Goal: Task Accomplishment & Management: Use online tool/utility

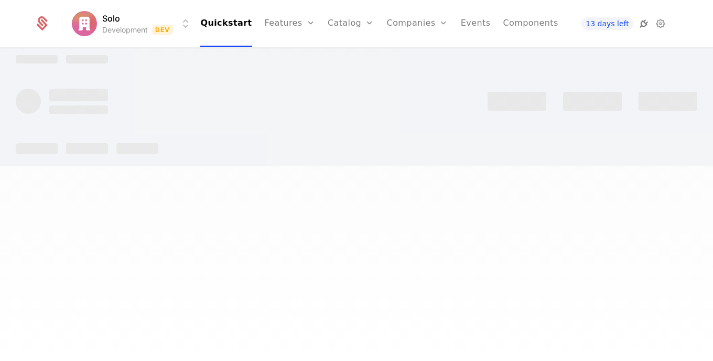
click at [638, 25] on icon at bounding box center [644, 23] width 13 height 13
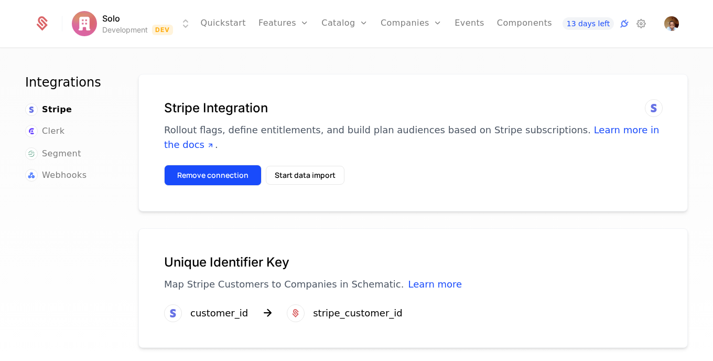
click at [207, 166] on button "Remove connection" at bounding box center [213, 175] width 98 height 21
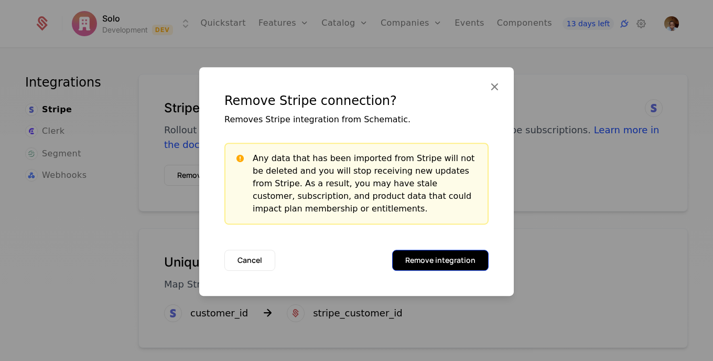
click at [441, 266] on button "Remove integration" at bounding box center [440, 260] width 97 height 21
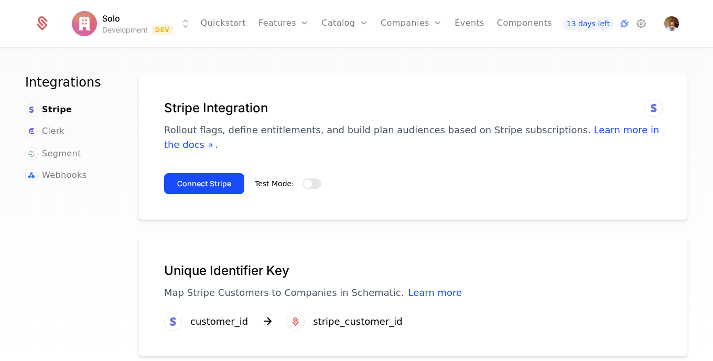
click at [312, 178] on button "Test Mode:" at bounding box center [312, 183] width 19 height 10
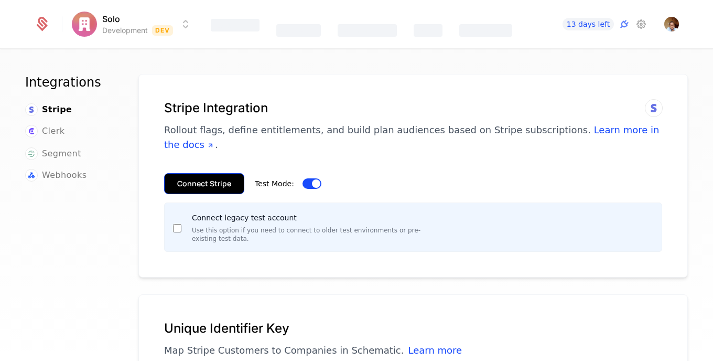
click at [212, 173] on button "Connect Stripe" at bounding box center [204, 183] width 80 height 21
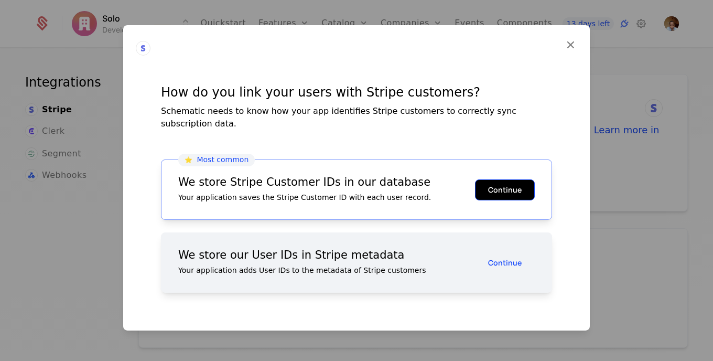
click at [500, 182] on button "Continue" at bounding box center [505, 189] width 60 height 21
click at [505, 190] on button "Continue" at bounding box center [505, 189] width 60 height 21
click at [501, 197] on button "Continue" at bounding box center [505, 189] width 60 height 21
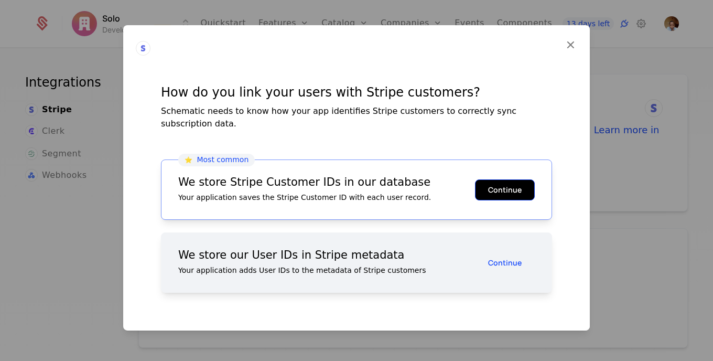
click at [501, 197] on button "Continue" at bounding box center [505, 189] width 60 height 21
click at [520, 183] on button "Continue" at bounding box center [505, 189] width 60 height 21
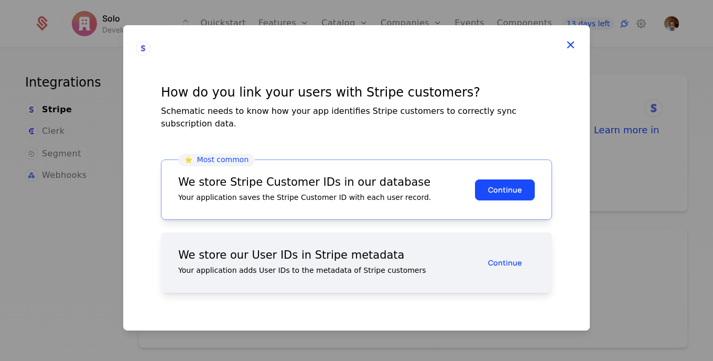
click at [564, 46] on icon at bounding box center [571, 45] width 14 height 14
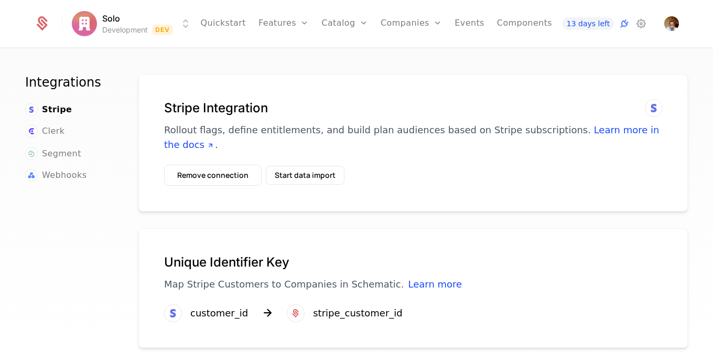
scroll to position [25, 0]
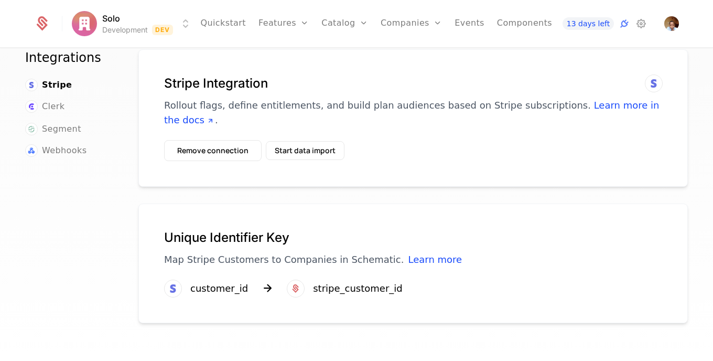
click at [700, 156] on div "Integrations Stripe Clerk Segment Webhooks Stripe Integration Rollout flags, de…" at bounding box center [356, 208] width 713 height 318
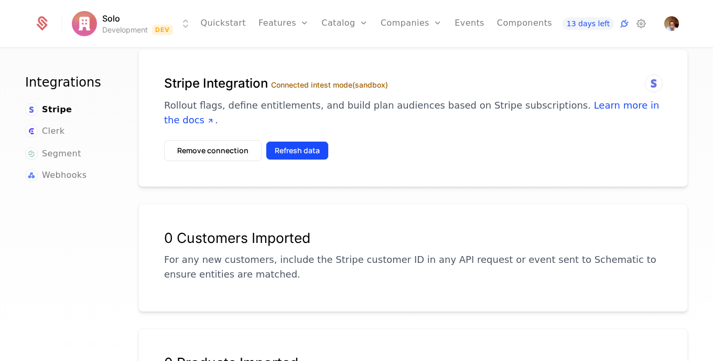
click at [283, 141] on button "Refresh data" at bounding box center [297, 150] width 63 height 19
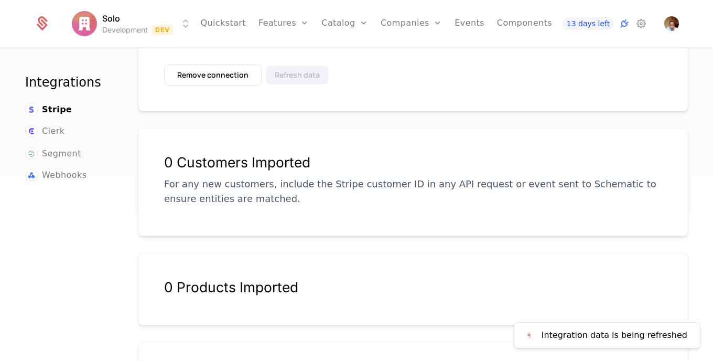
scroll to position [156, 0]
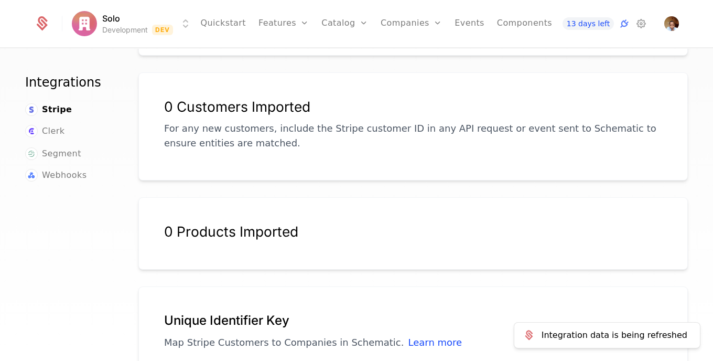
click at [681, 215] on div "Integrations Stripe Clerk Segment Webhooks Stripe Integration Connected in test…" at bounding box center [356, 208] width 713 height 318
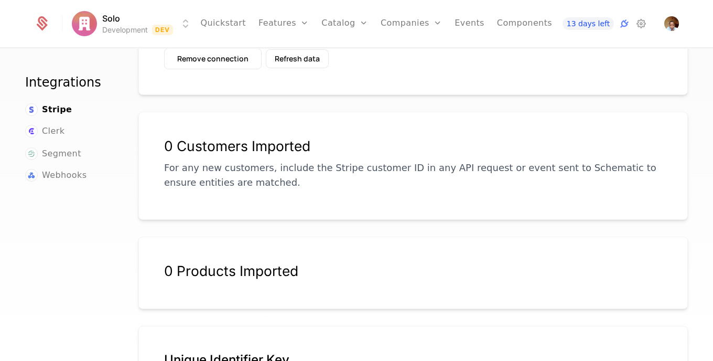
scroll to position [110, 0]
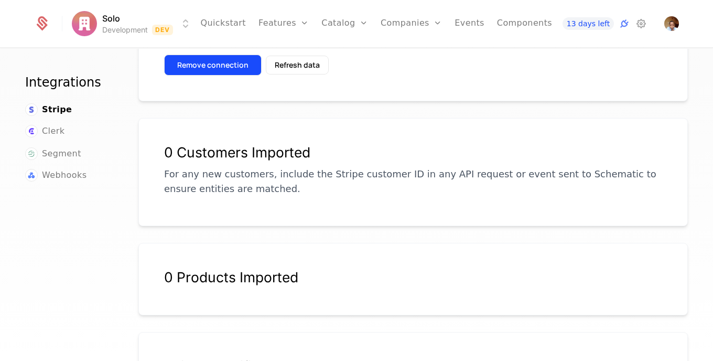
click at [197, 55] on button "Remove connection" at bounding box center [213, 65] width 98 height 21
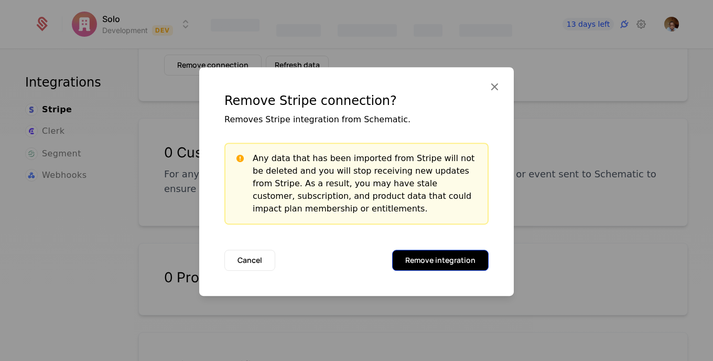
click at [456, 258] on button "Remove integration" at bounding box center [440, 260] width 97 height 21
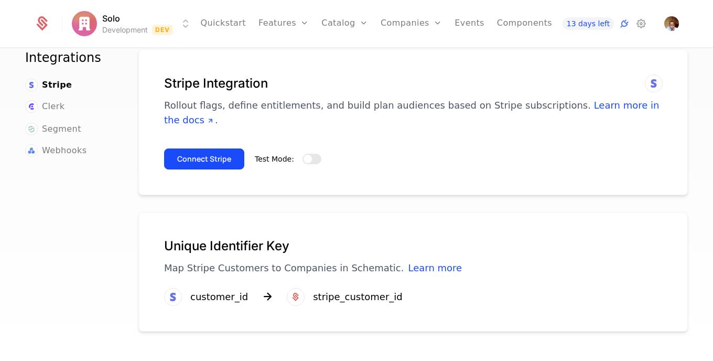
scroll to position [25, 0]
click at [314, 154] on button "Test Mode:" at bounding box center [312, 159] width 19 height 10
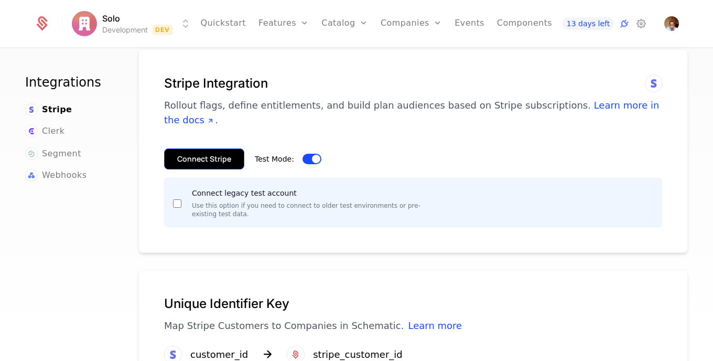
click at [219, 148] on button "Connect Stripe" at bounding box center [204, 158] width 80 height 21
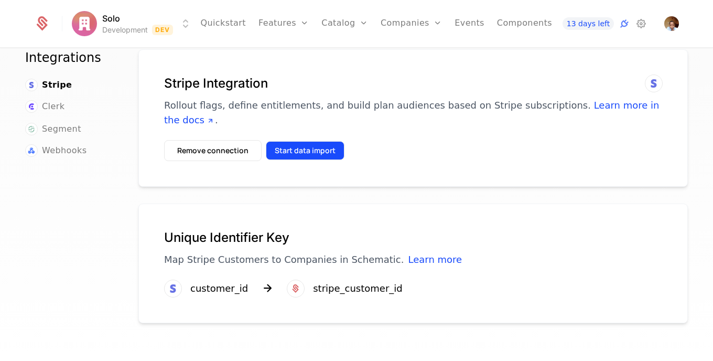
click at [317, 141] on button "Start data import" at bounding box center [305, 150] width 79 height 19
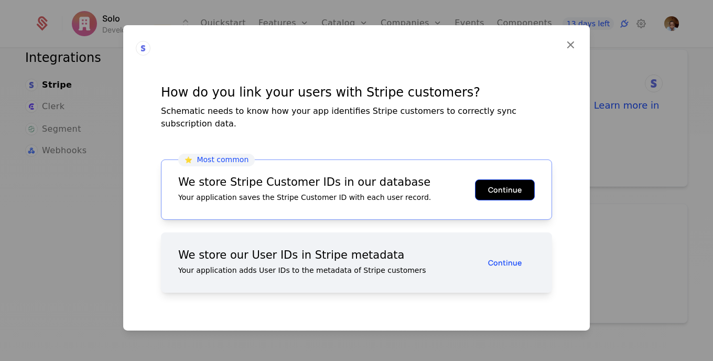
click at [497, 184] on button "Continue" at bounding box center [505, 189] width 60 height 21
click at [564, 48] on icon at bounding box center [571, 45] width 14 height 14
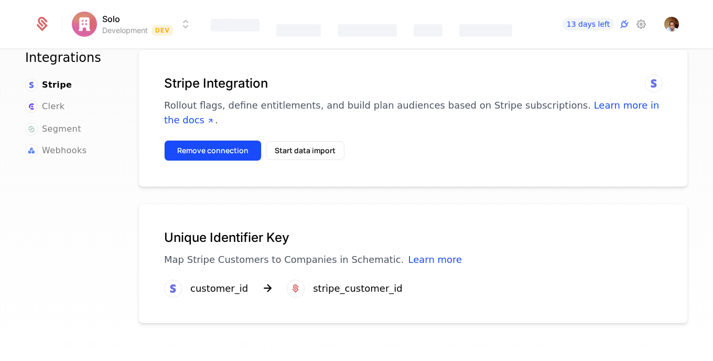
click at [247, 140] on button "Remove connection" at bounding box center [213, 150] width 98 height 21
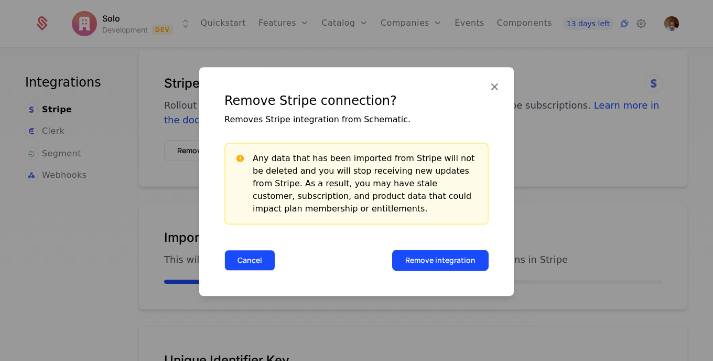
click at [261, 259] on button "Cancel" at bounding box center [249, 260] width 51 height 21
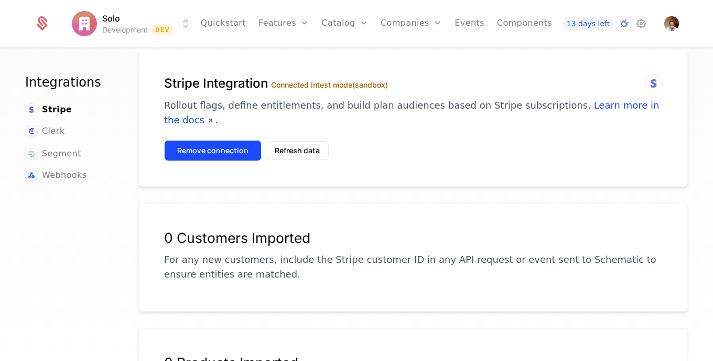
click at [227, 140] on button "Remove connection" at bounding box center [213, 150] width 98 height 21
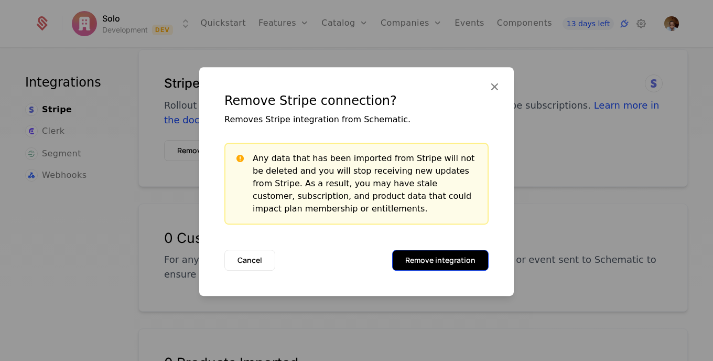
click at [441, 261] on button "Remove integration" at bounding box center [440, 260] width 97 height 21
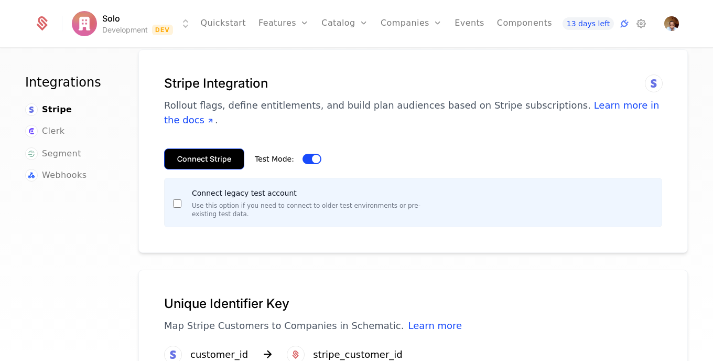
click at [222, 148] on button "Connect Stripe" at bounding box center [204, 158] width 80 height 21
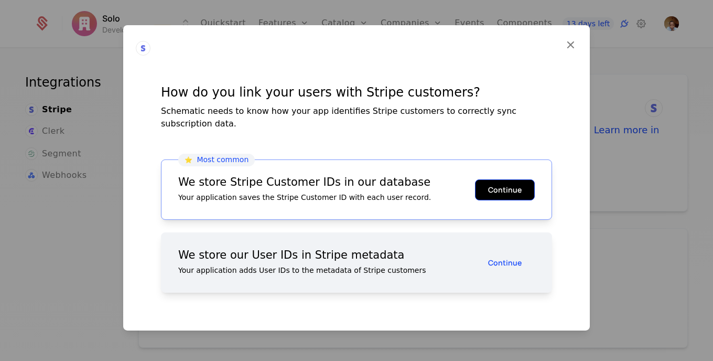
click at [505, 188] on button "Continue" at bounding box center [505, 189] width 60 height 21
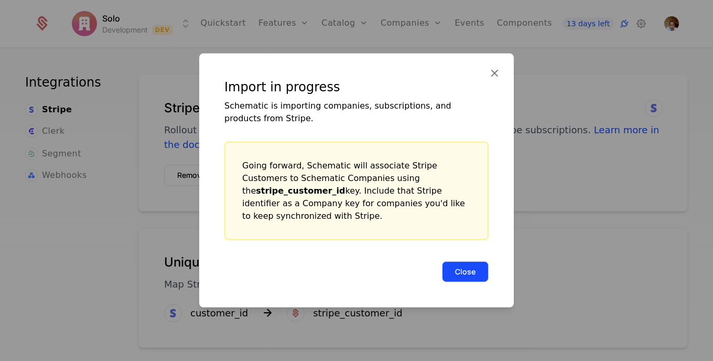
click at [460, 268] on button "Close" at bounding box center [465, 271] width 47 height 21
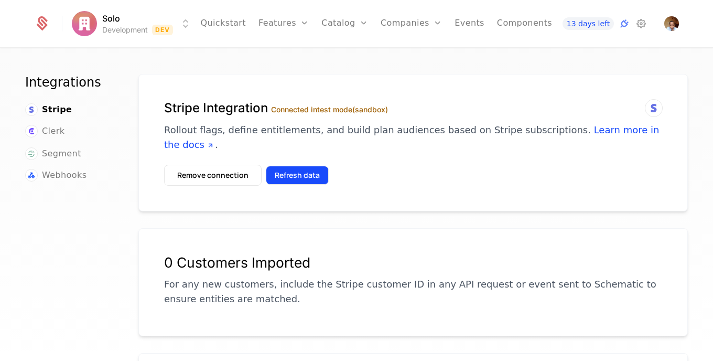
click at [300, 166] on button "Refresh data" at bounding box center [297, 175] width 63 height 19
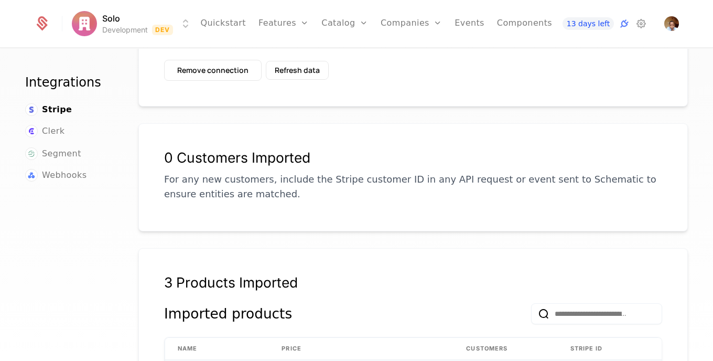
scroll to position [47, 0]
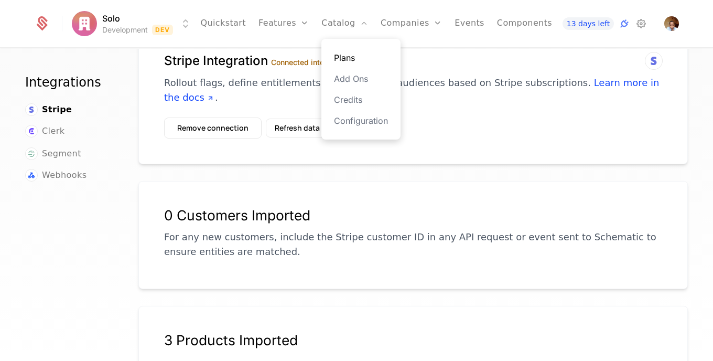
click at [338, 52] on link "Plans" at bounding box center [361, 57] width 54 height 13
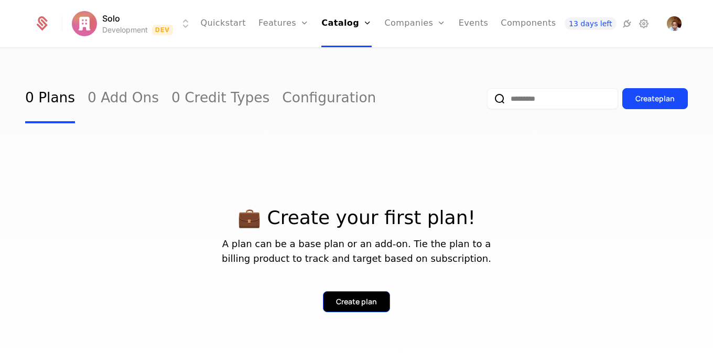
click at [359, 298] on div "Create plan" at bounding box center [356, 301] width 41 height 10
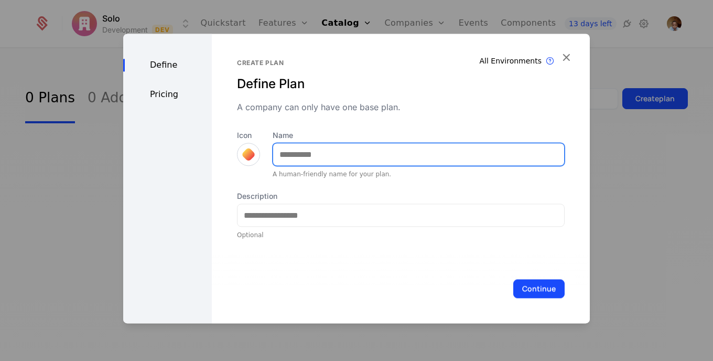
click at [377, 148] on input "Name" at bounding box center [418, 154] width 291 height 22
type input "****"
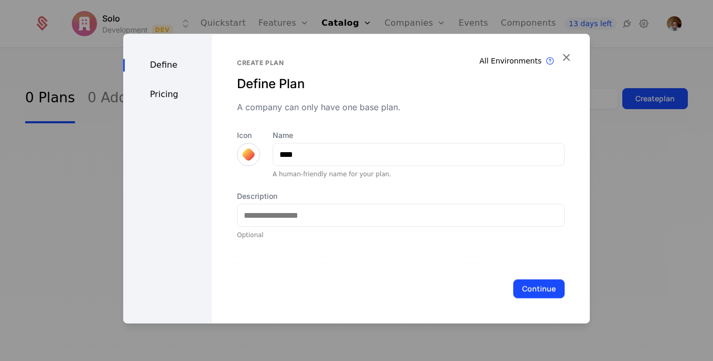
click at [254, 154] on div at bounding box center [248, 154] width 23 height 23
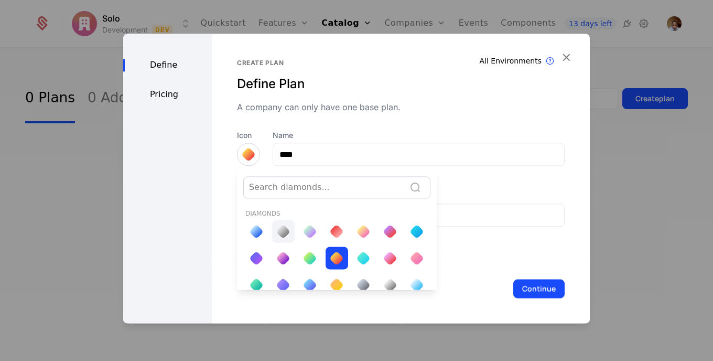
click at [283, 227] on div at bounding box center [283, 231] width 15 height 15
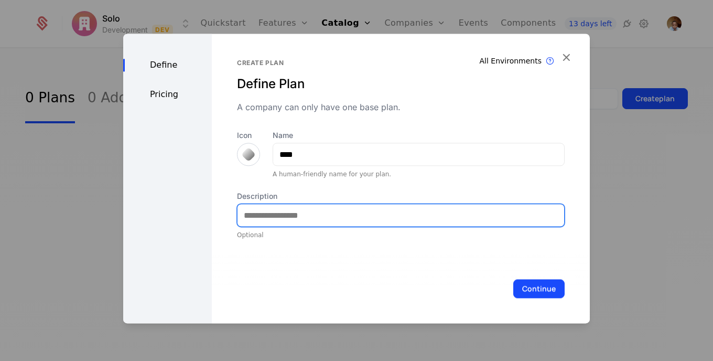
click at [372, 222] on input "Description" at bounding box center [401, 215] width 327 height 22
click at [333, 214] on input "**********" at bounding box center [401, 215] width 327 height 22
type input "**********"
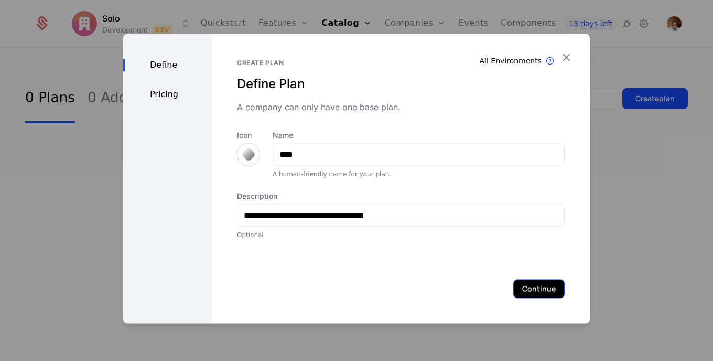
click at [523, 285] on button "Continue" at bounding box center [538, 288] width 51 height 19
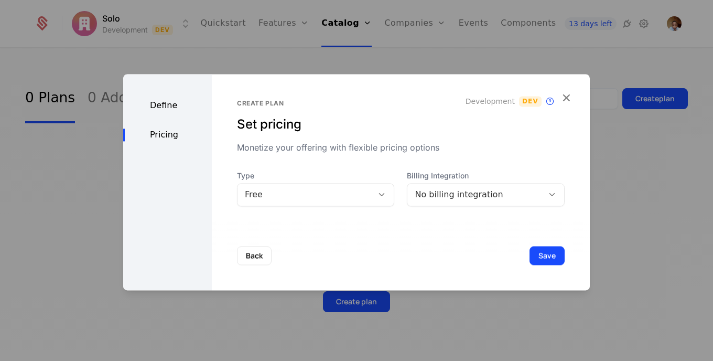
click at [379, 192] on icon at bounding box center [381, 194] width 9 height 9
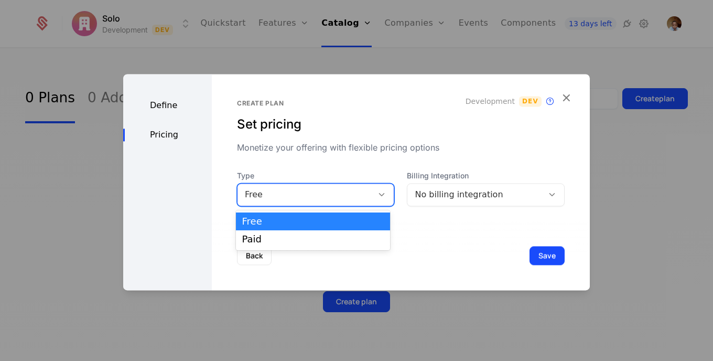
click at [379, 192] on icon at bounding box center [381, 194] width 9 height 9
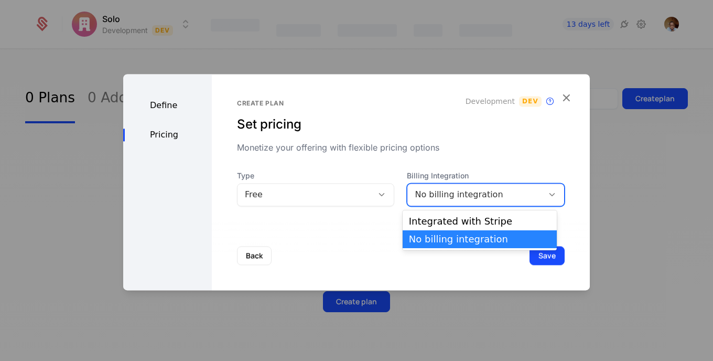
click at [451, 197] on div "No billing integration" at bounding box center [475, 194] width 121 height 13
click at [454, 218] on div "Integrated with Stripe" at bounding box center [480, 221] width 142 height 9
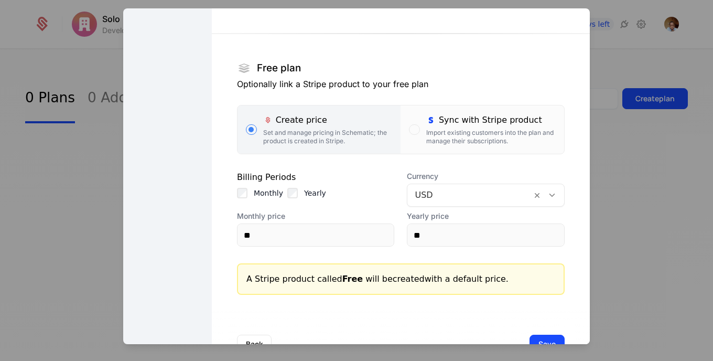
scroll to position [143, 0]
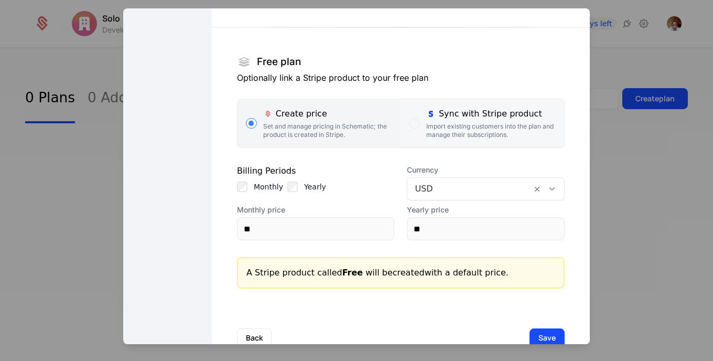
click at [409, 121] on div "button" at bounding box center [414, 123] width 10 height 10
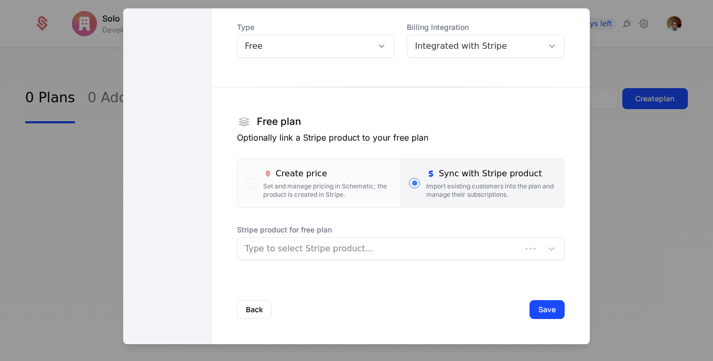
scroll to position [83, 0]
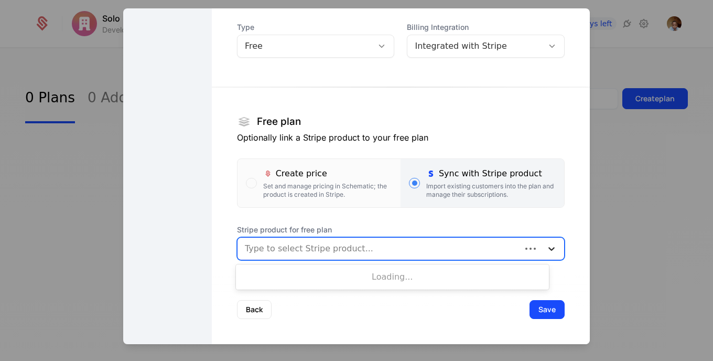
click at [542, 253] on div at bounding box center [551, 248] width 19 height 13
click at [547, 250] on icon at bounding box center [552, 248] width 10 height 10
click at [547, 244] on icon at bounding box center [552, 248] width 10 height 10
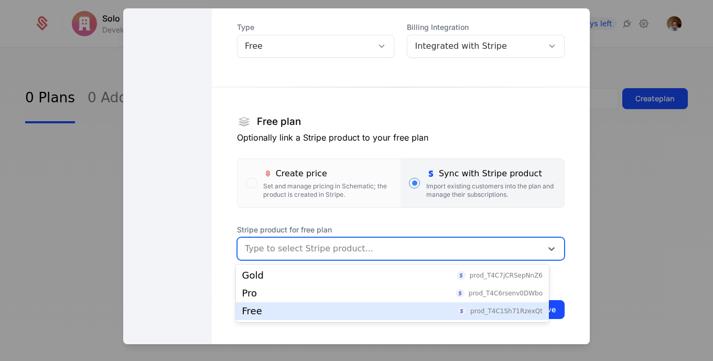
click at [455, 310] on div "Free prod_T4C1Sh71RzexQt" at bounding box center [392, 310] width 301 height 9
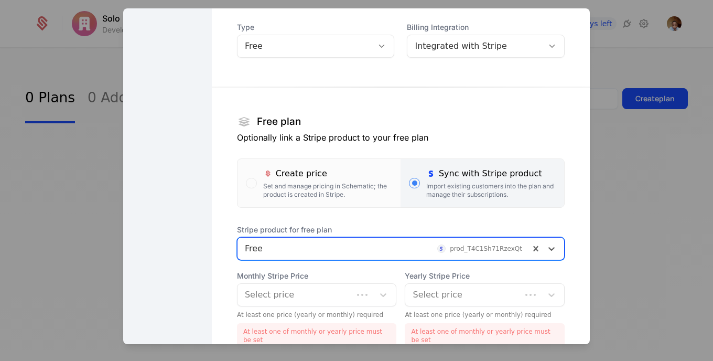
scroll to position [171, 0]
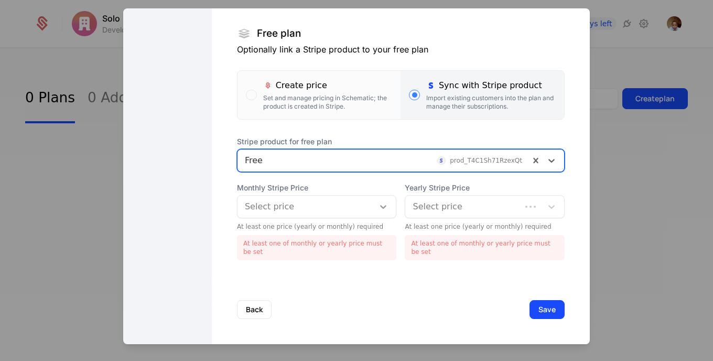
click at [381, 206] on icon at bounding box center [384, 207] width 6 height 4
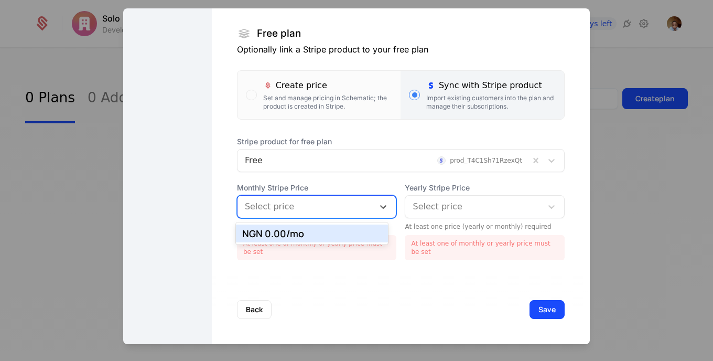
click at [348, 229] on div "NGN 0.00 /mo" at bounding box center [312, 233] width 140 height 9
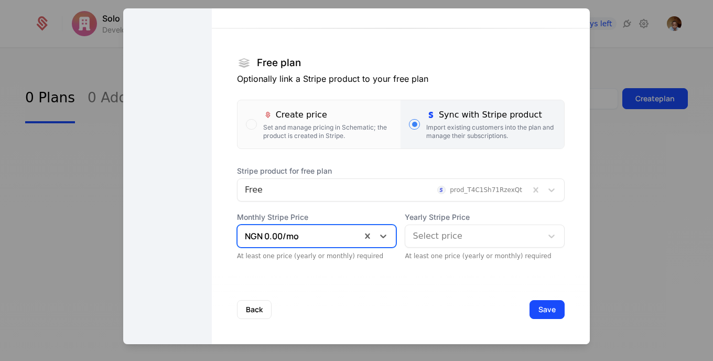
scroll to position [142, 0]
click at [455, 239] on div at bounding box center [474, 236] width 122 height 15
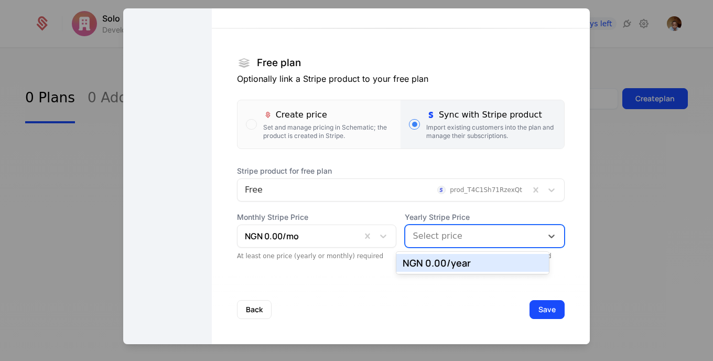
click at [454, 264] on div "NGN 0.00 /year" at bounding box center [473, 262] width 140 height 9
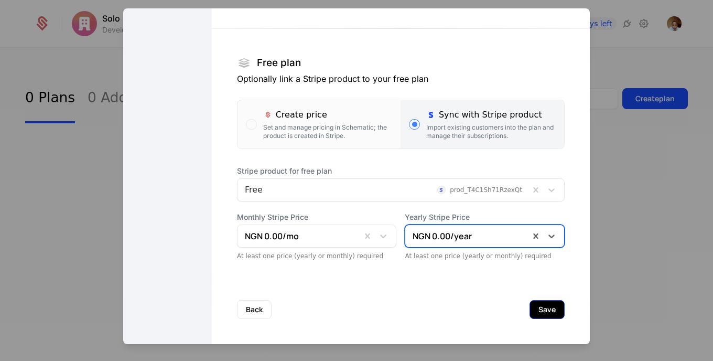
click at [530, 307] on button "Save" at bounding box center [547, 309] width 35 height 19
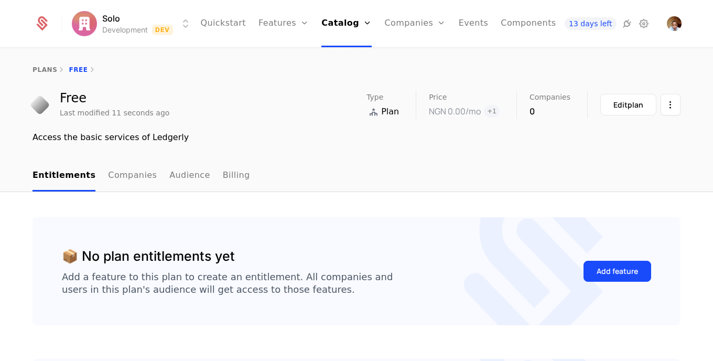
scroll to position [16, 0]
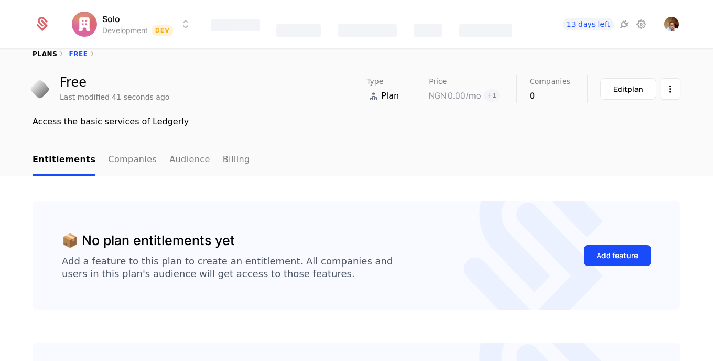
click at [34, 53] on link "plans" at bounding box center [45, 53] width 25 height 7
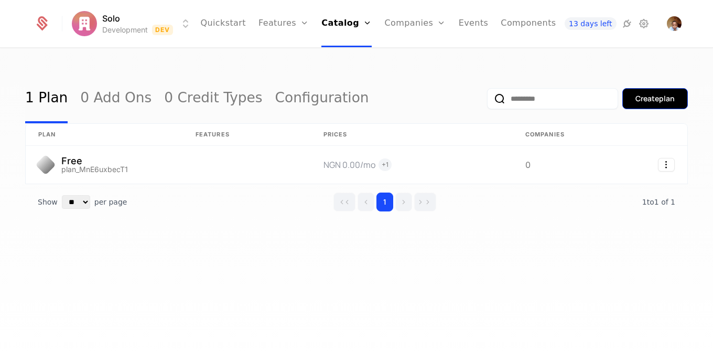
click at [655, 93] on div "Create plan" at bounding box center [655, 98] width 39 height 10
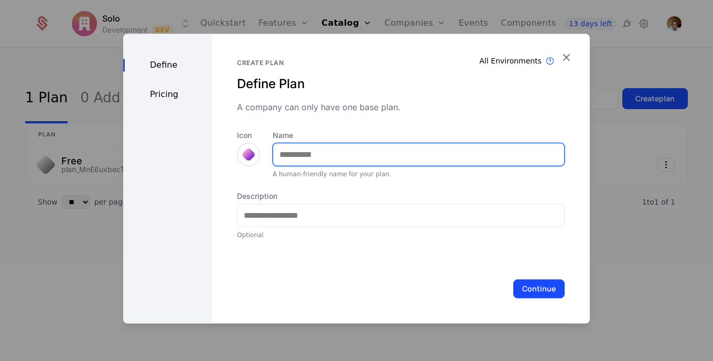
click at [413, 160] on input "Name" at bounding box center [418, 154] width 291 height 22
type input "***"
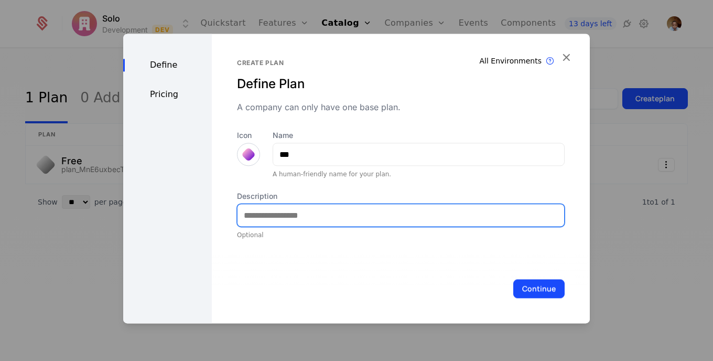
click at [362, 219] on input "Description" at bounding box center [401, 215] width 327 height 22
type input "**********"
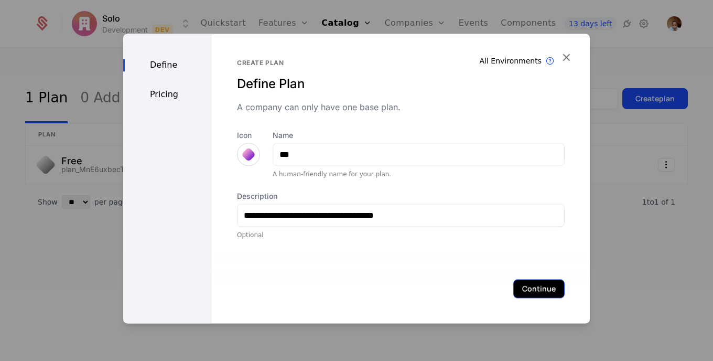
click at [536, 281] on button "Continue" at bounding box center [538, 288] width 51 height 19
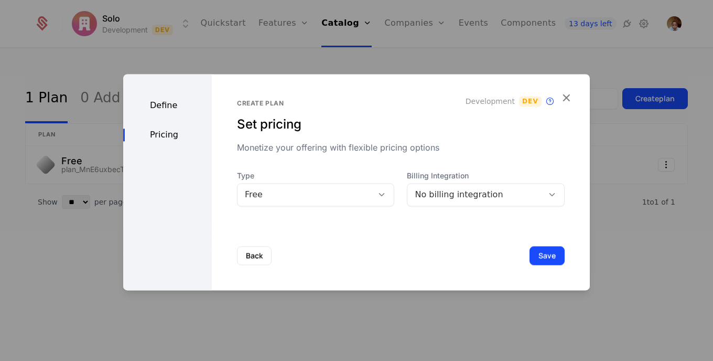
click at [373, 193] on div at bounding box center [382, 195] width 18 height 12
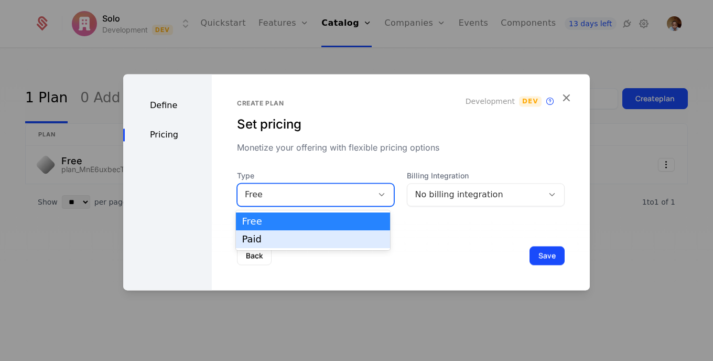
click at [369, 237] on div "Paid" at bounding box center [313, 238] width 142 height 9
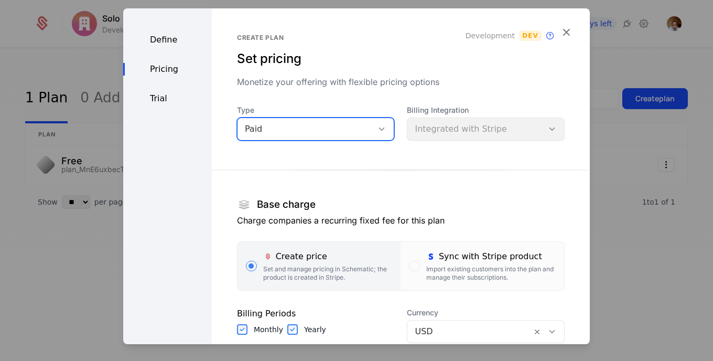
click at [510, 132] on div "Billing Integration Integrated with Stripe" at bounding box center [486, 123] width 158 height 36
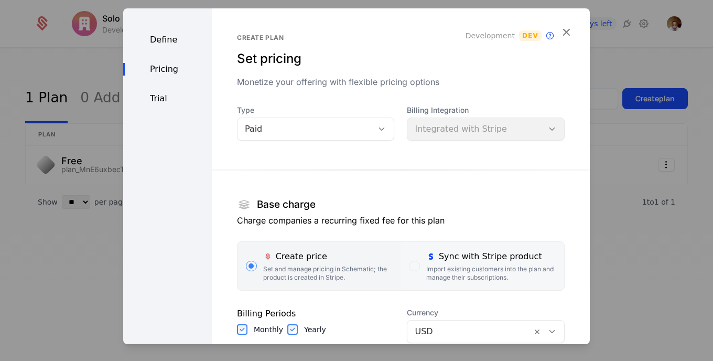
click at [409, 261] on div "button" at bounding box center [414, 266] width 10 height 10
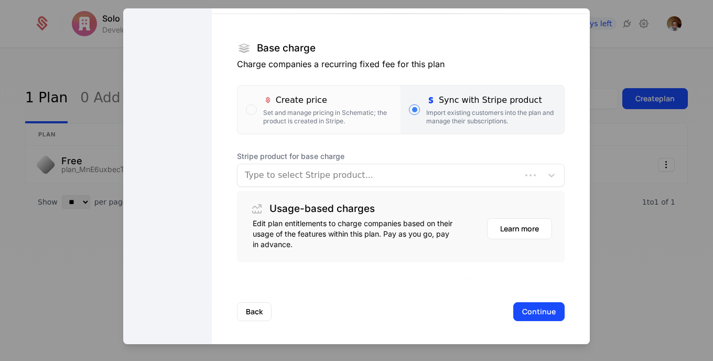
scroll to position [158, 0]
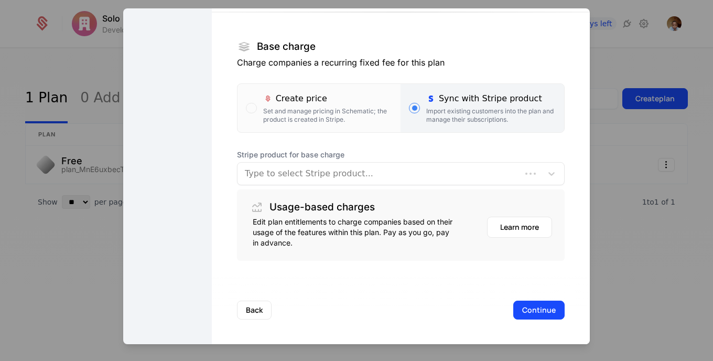
click at [423, 175] on div at bounding box center [379, 173] width 269 height 15
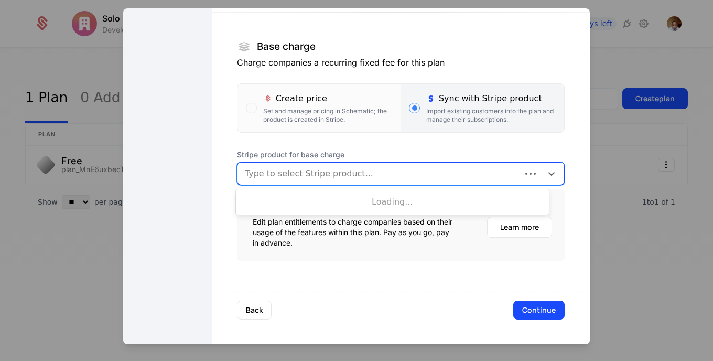
click at [441, 171] on div at bounding box center [379, 173] width 269 height 15
click at [486, 170] on div at bounding box center [390, 173] width 290 height 15
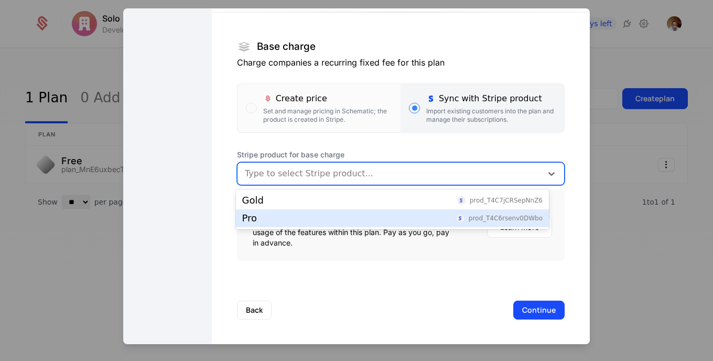
click at [455, 219] on div "Pro prod_T4C6rsenv0DWbo" at bounding box center [392, 217] width 301 height 9
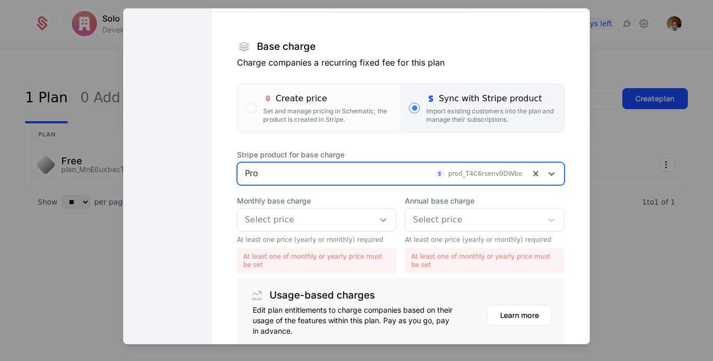
click at [378, 221] on icon at bounding box center [383, 220] width 10 height 10
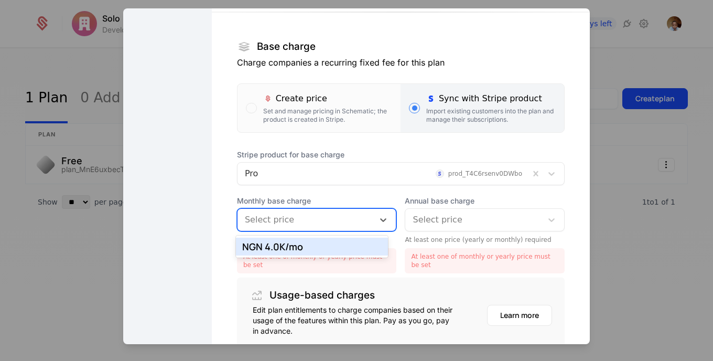
click at [355, 251] on div "NGN 4.0K /mo" at bounding box center [312, 246] width 140 height 9
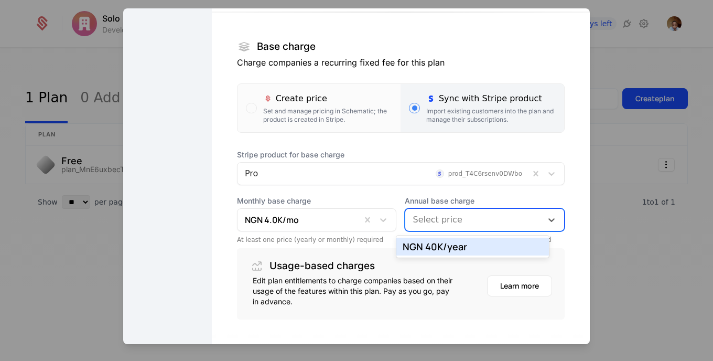
click at [459, 221] on div at bounding box center [474, 219] width 122 height 15
click at [452, 254] on div "NGN 40K /year" at bounding box center [473, 247] width 153 height 18
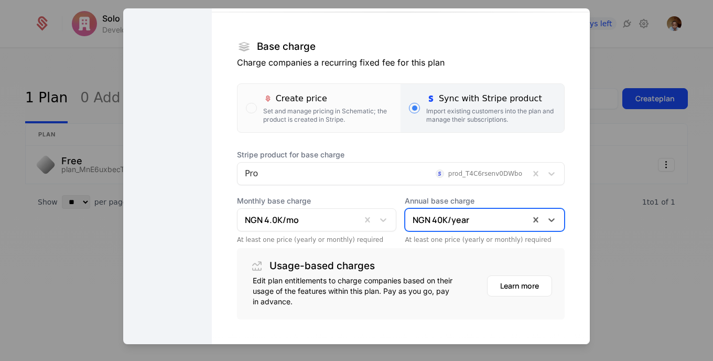
scroll to position [217, 0]
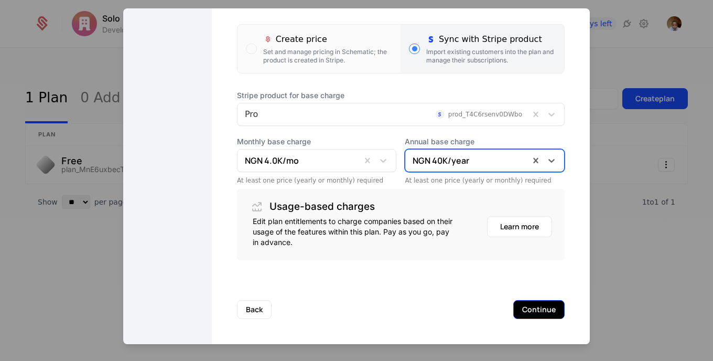
click at [534, 308] on button "Continue" at bounding box center [538, 309] width 51 height 19
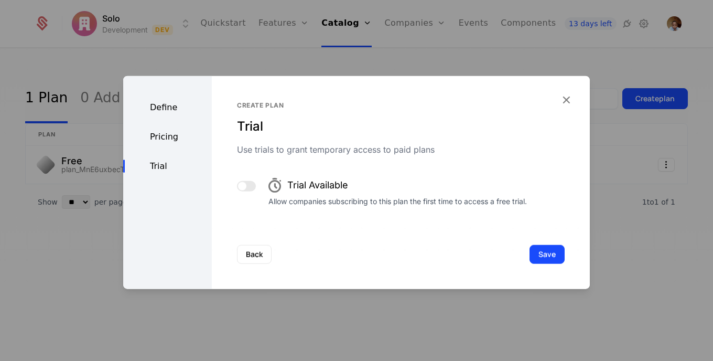
click at [251, 185] on button "button" at bounding box center [246, 186] width 19 height 10
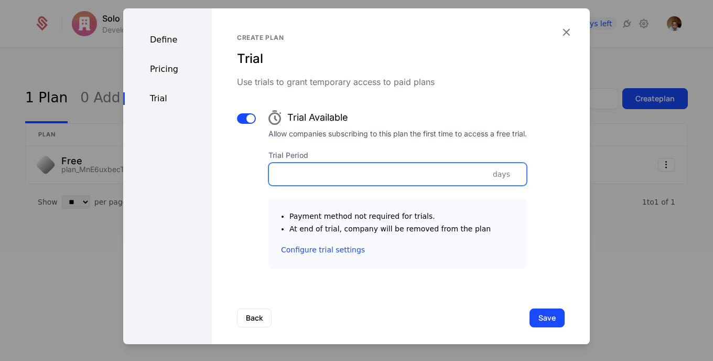
click at [310, 175] on input "Trial Period" at bounding box center [398, 174] width 258 height 22
type input "*"
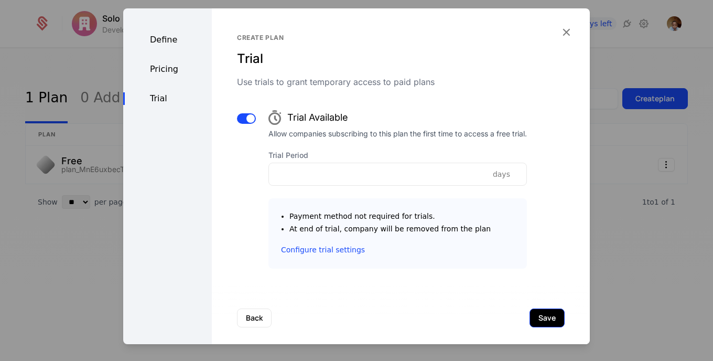
click at [530, 315] on button "Save" at bounding box center [547, 317] width 35 height 19
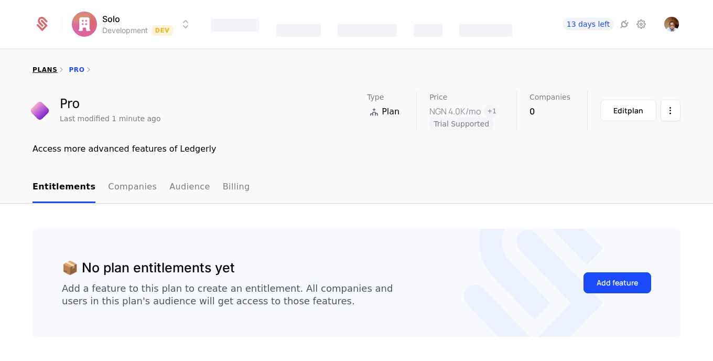
click at [38, 70] on link "plans" at bounding box center [45, 69] width 25 height 7
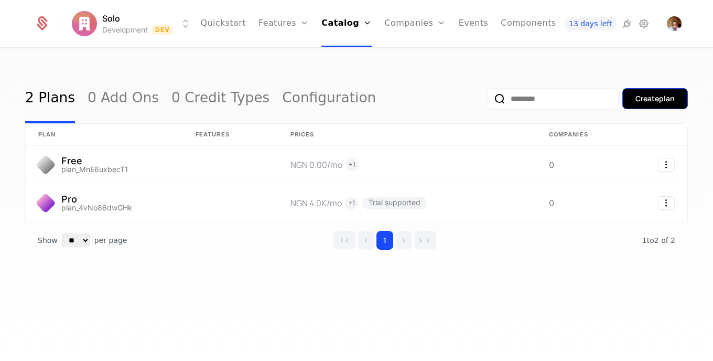
click at [647, 95] on div "Create plan" at bounding box center [655, 98] width 39 height 10
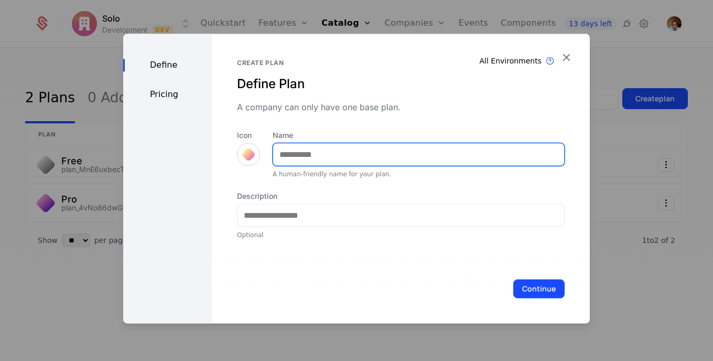
click at [420, 158] on input "Name" at bounding box center [418, 154] width 291 height 22
type input "****"
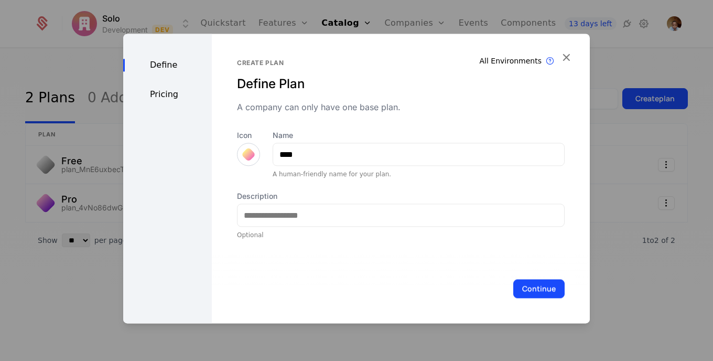
click at [247, 149] on div at bounding box center [248, 154] width 15 height 15
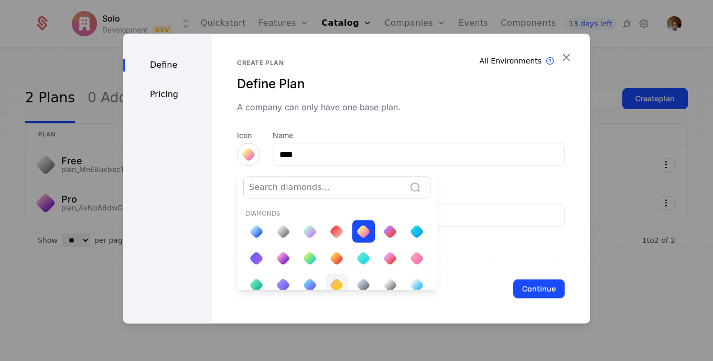
click at [334, 280] on div at bounding box center [336, 284] width 15 height 15
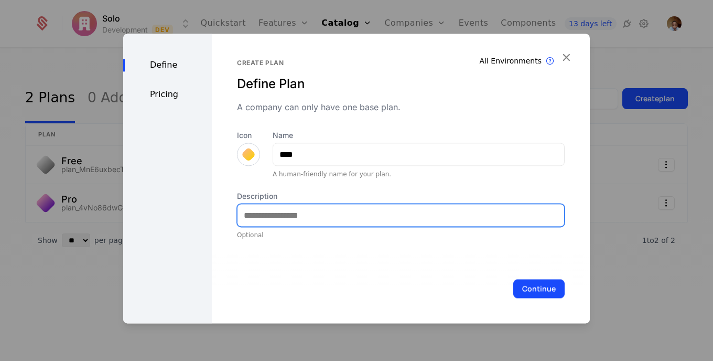
click at [435, 218] on input "Description" at bounding box center [401, 215] width 327 height 22
type input "**********"
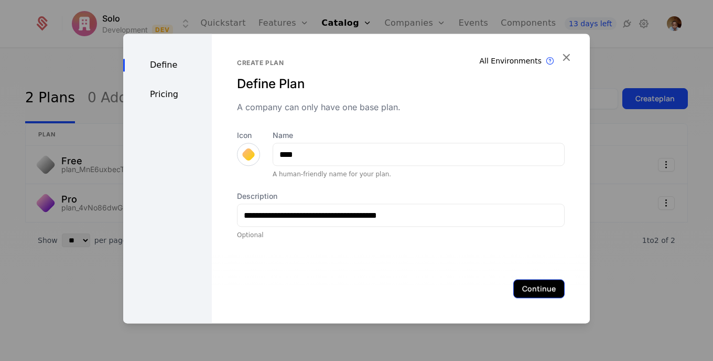
click at [545, 281] on button "Continue" at bounding box center [538, 288] width 51 height 19
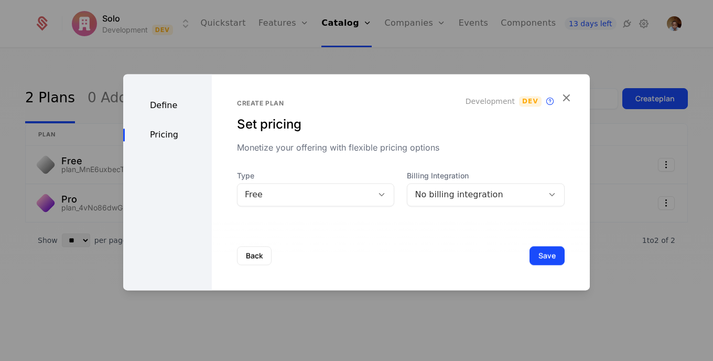
click at [380, 191] on icon at bounding box center [381, 194] width 9 height 9
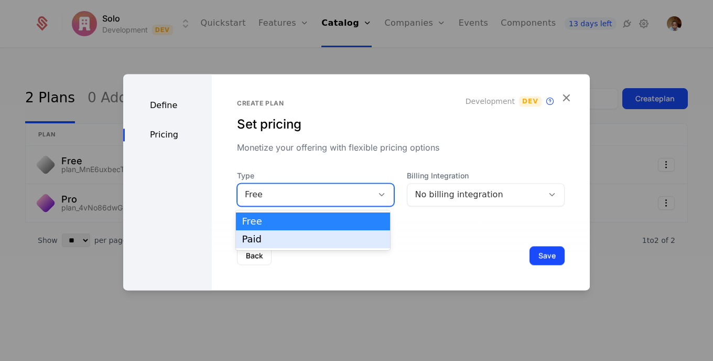
click at [352, 243] on div "Paid" at bounding box center [313, 238] width 142 height 9
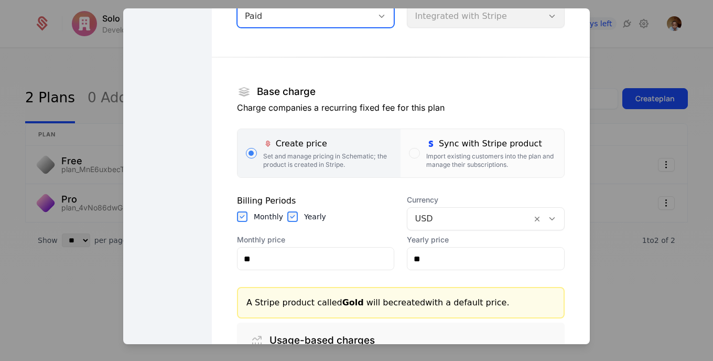
scroll to position [117, 0]
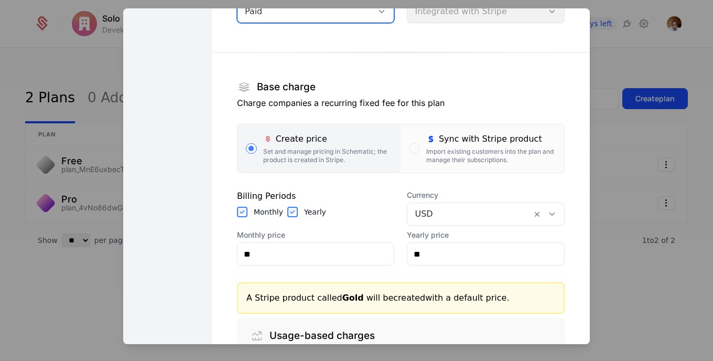
click at [436, 214] on div at bounding box center [470, 214] width 110 height 15
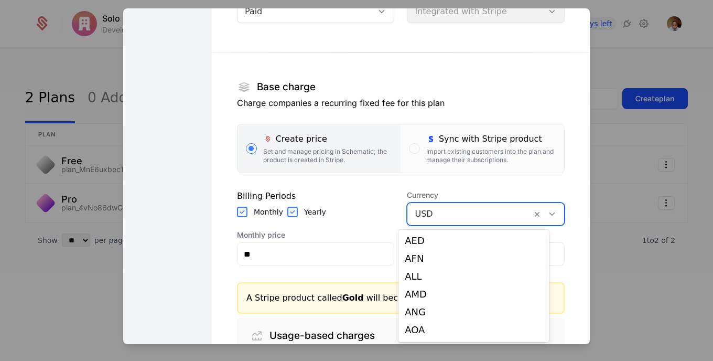
scroll to position [2142, 0]
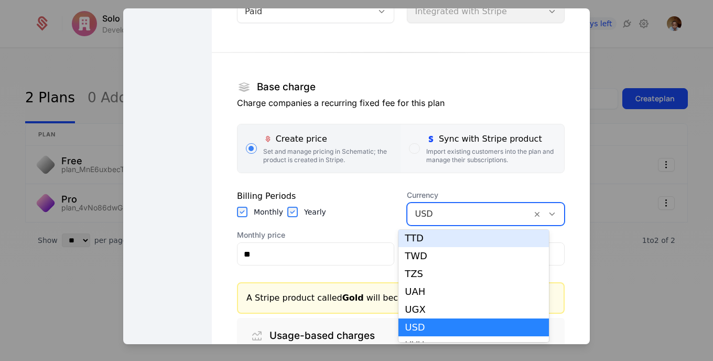
click at [409, 147] on div "button" at bounding box center [414, 148] width 10 height 10
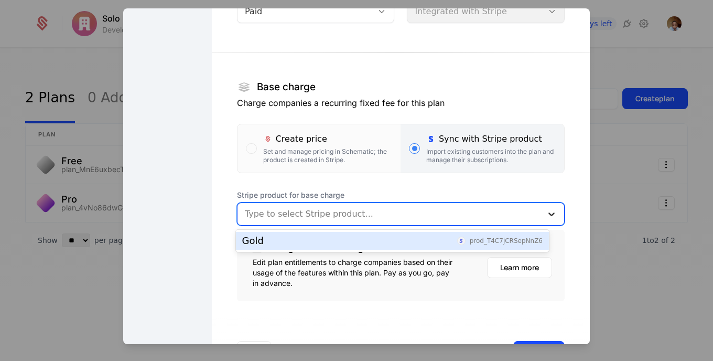
click at [547, 215] on icon at bounding box center [552, 214] width 10 height 10
click at [455, 244] on div "Gold prod_T4C7jCRSepNnZ6" at bounding box center [392, 240] width 301 height 9
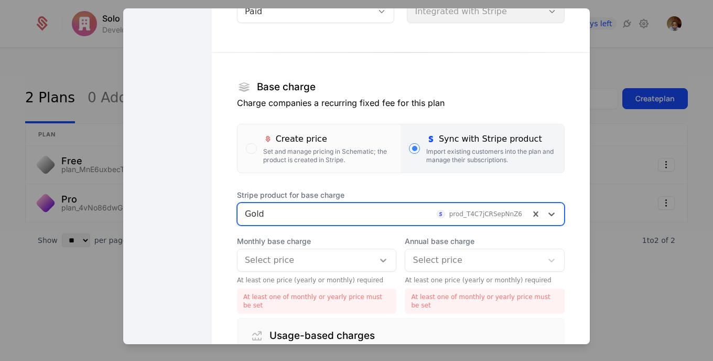
click at [378, 258] on icon at bounding box center [383, 260] width 10 height 10
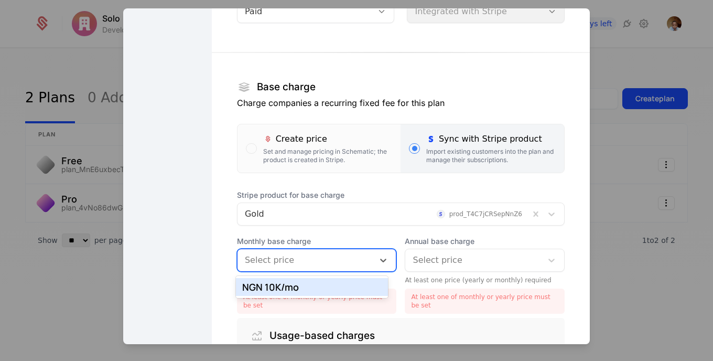
click at [353, 285] on div "NGN 10K /mo" at bounding box center [312, 286] width 140 height 9
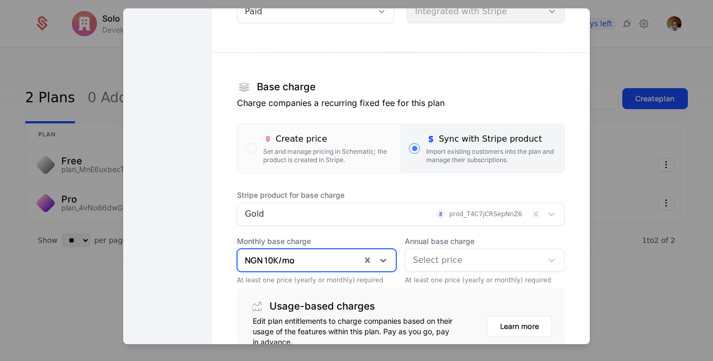
click at [495, 263] on div at bounding box center [474, 260] width 122 height 15
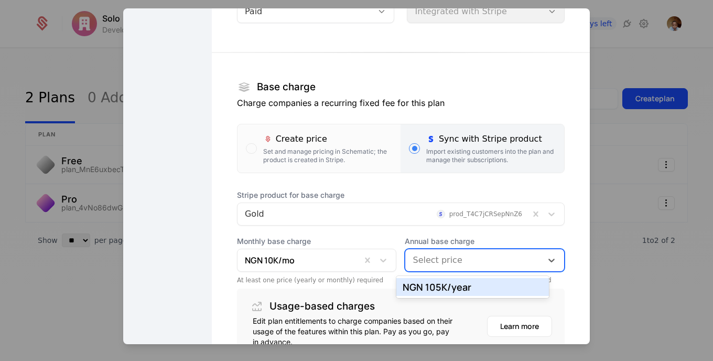
click at [479, 288] on div "NGN 105K /year" at bounding box center [473, 286] width 140 height 9
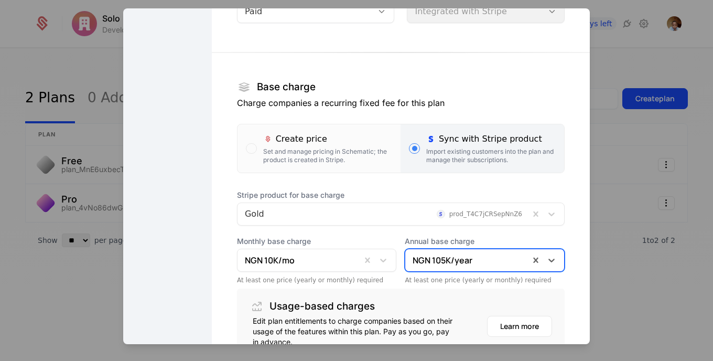
scroll to position [217, 0]
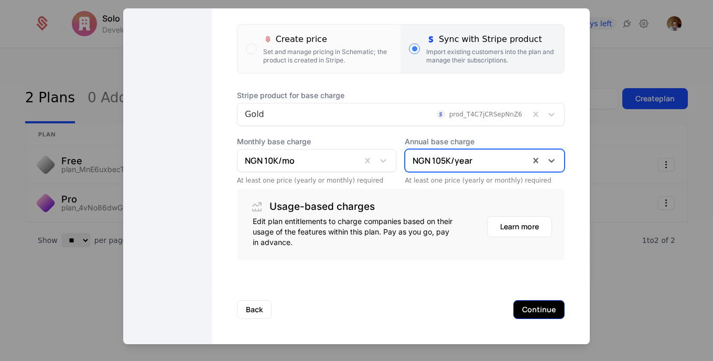
click at [545, 308] on button "Continue" at bounding box center [538, 309] width 51 height 19
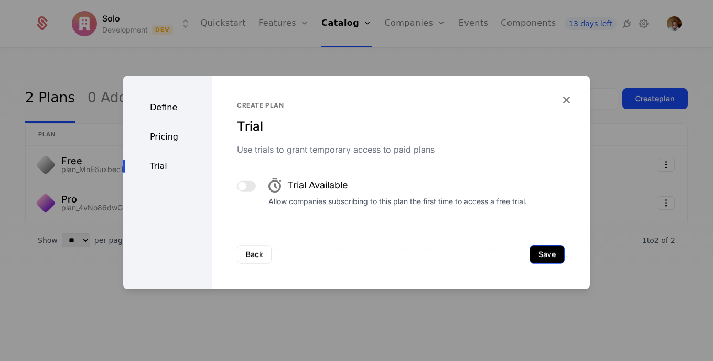
scroll to position [0, 0]
click at [542, 261] on button "Save" at bounding box center [547, 254] width 35 height 19
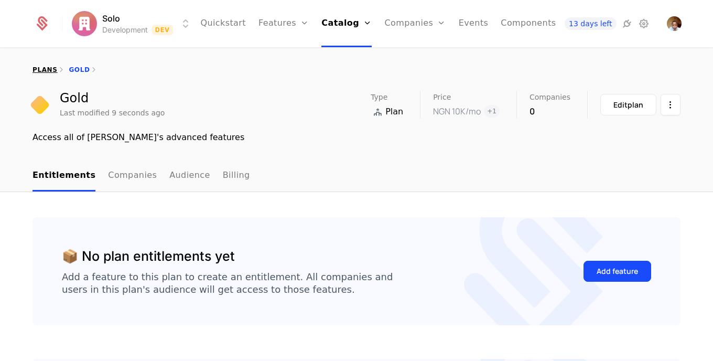
click at [42, 67] on link "plans" at bounding box center [45, 69] width 25 height 7
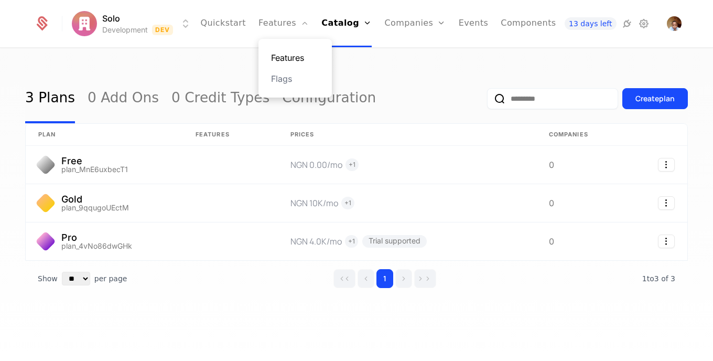
click at [291, 57] on link "Features" at bounding box center [295, 57] width 48 height 13
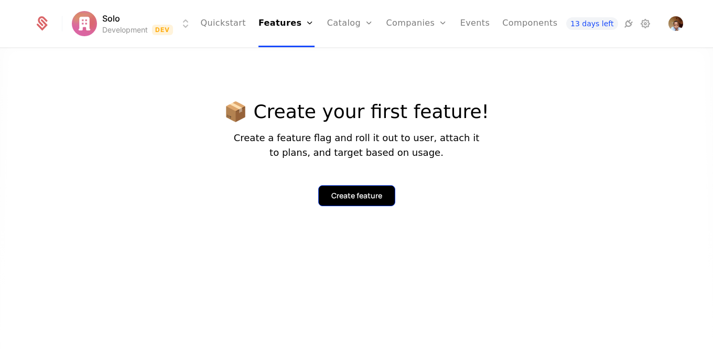
click at [371, 200] on div "Create feature" at bounding box center [356, 195] width 51 height 10
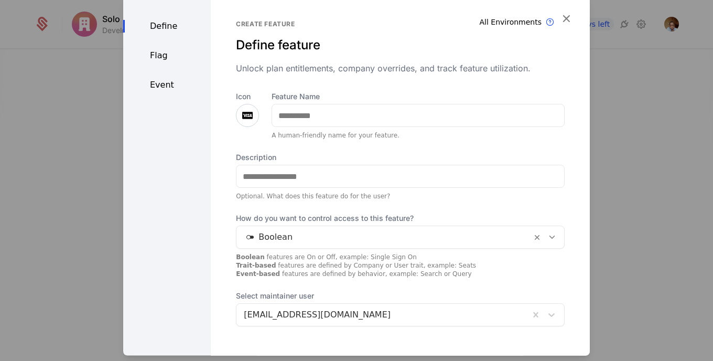
click at [251, 115] on icon at bounding box center [247, 115] width 13 height 13
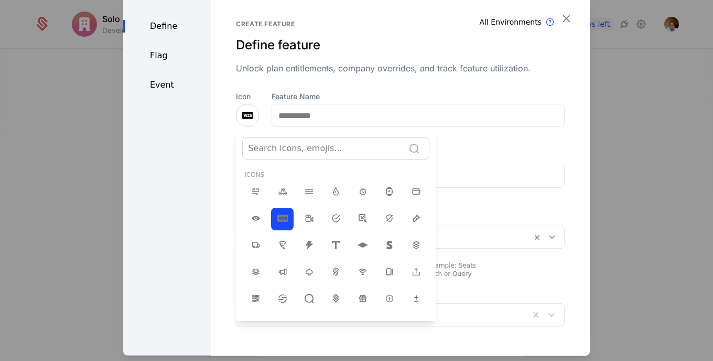
click at [247, 114] on div at bounding box center [356, 175] width 467 height 361
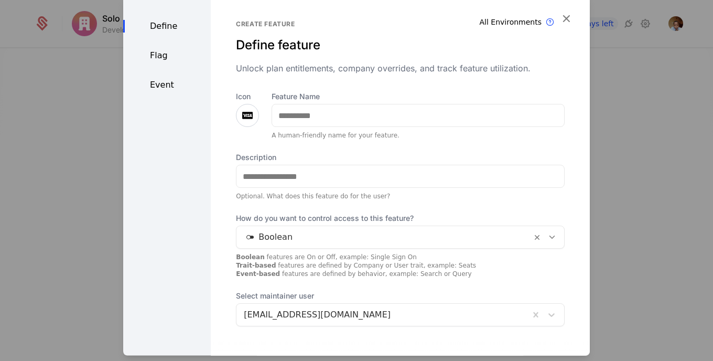
click at [249, 118] on icon at bounding box center [247, 115] width 13 height 13
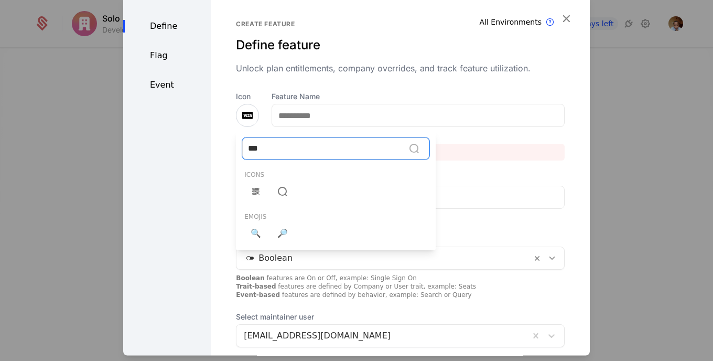
type input "****"
click at [254, 192] on icon at bounding box center [256, 191] width 13 height 13
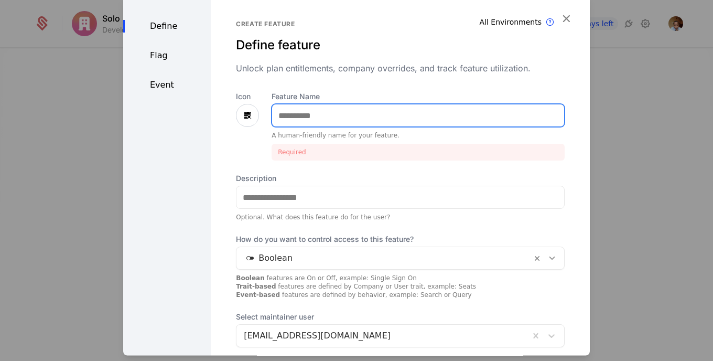
click at [317, 121] on input "Feature Name" at bounding box center [418, 115] width 292 height 22
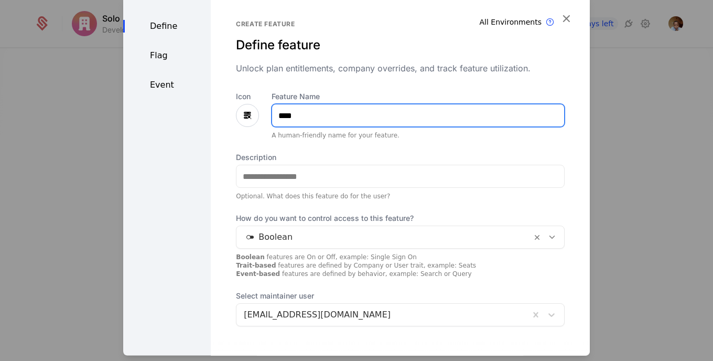
type input "****"
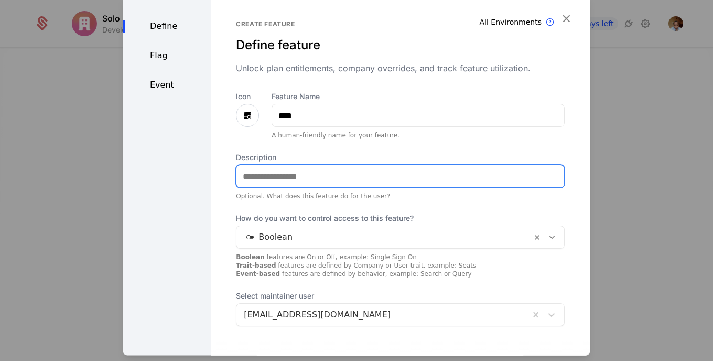
click at [339, 182] on input "Description" at bounding box center [401, 176] width 328 height 22
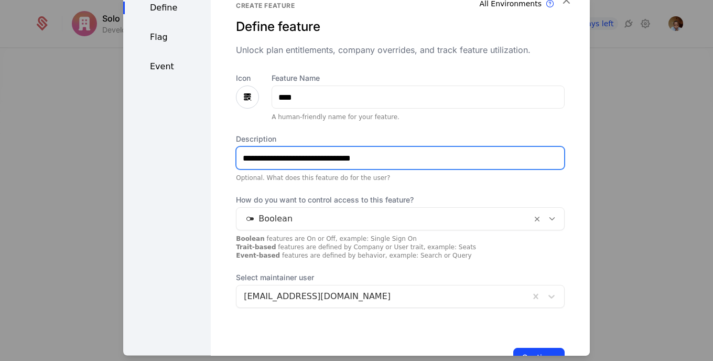
scroll to position [24, 0]
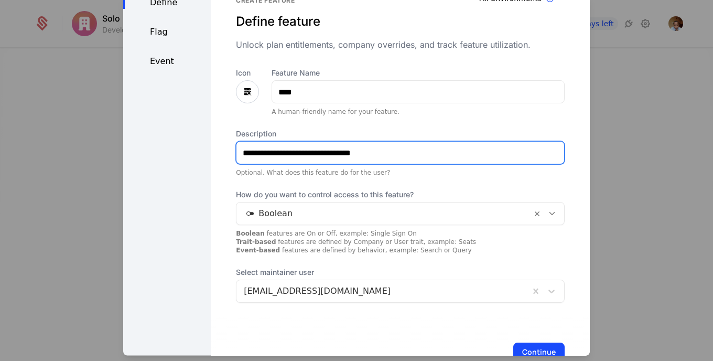
type input "**********"
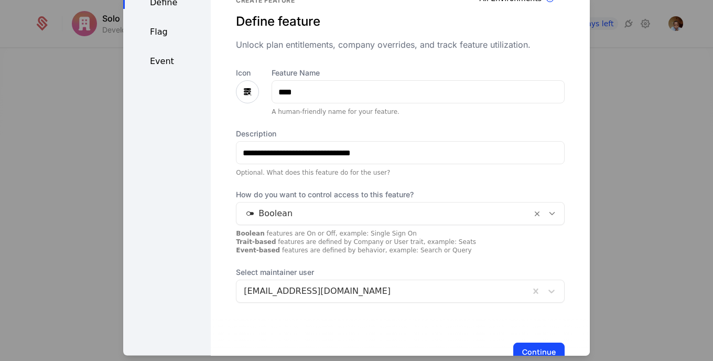
click at [548, 211] on icon at bounding box center [552, 213] width 9 height 9
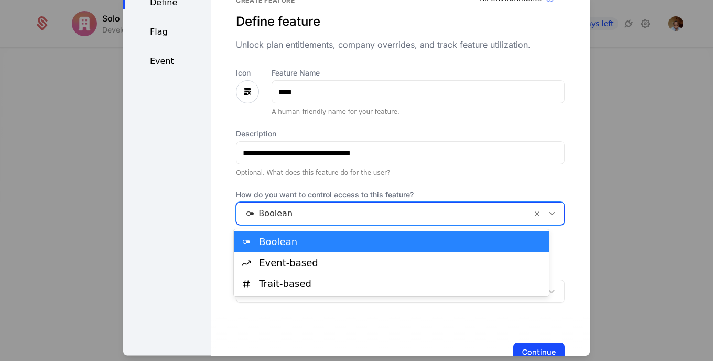
click at [548, 211] on icon at bounding box center [552, 213] width 9 height 9
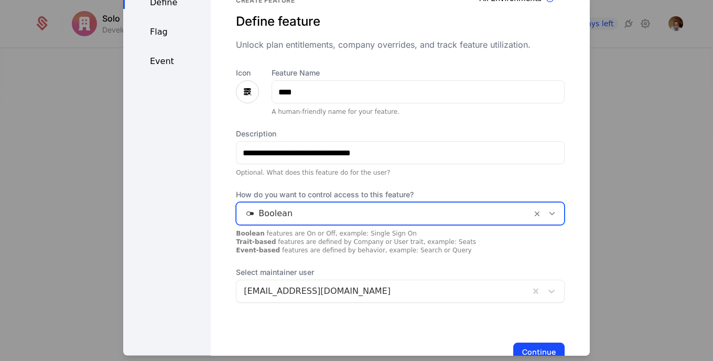
click at [548, 216] on icon at bounding box center [552, 213] width 9 height 9
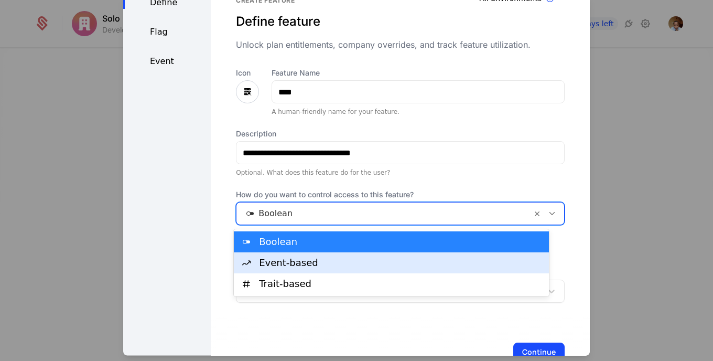
click at [408, 264] on div "Event-based" at bounding box center [401, 262] width 284 height 9
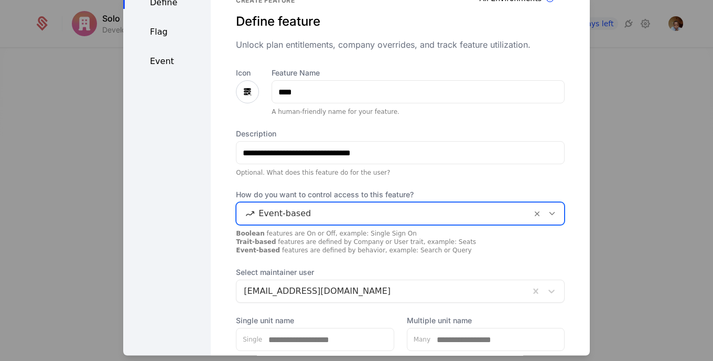
scroll to position [103, 0]
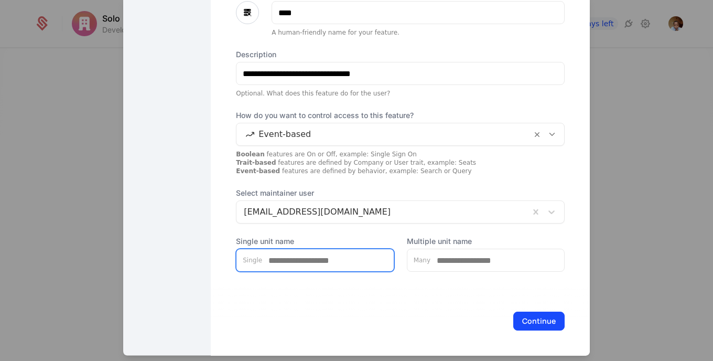
click at [299, 252] on input "Single unit name" at bounding box center [328, 260] width 132 height 22
type input "****"
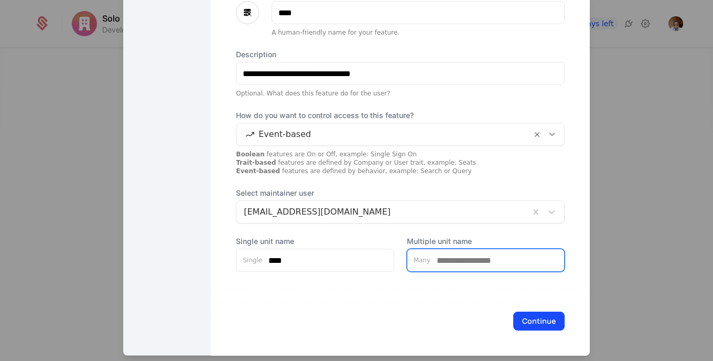
click at [456, 262] on input "Multiple unit name" at bounding box center [498, 260] width 134 height 22
type input "*****"
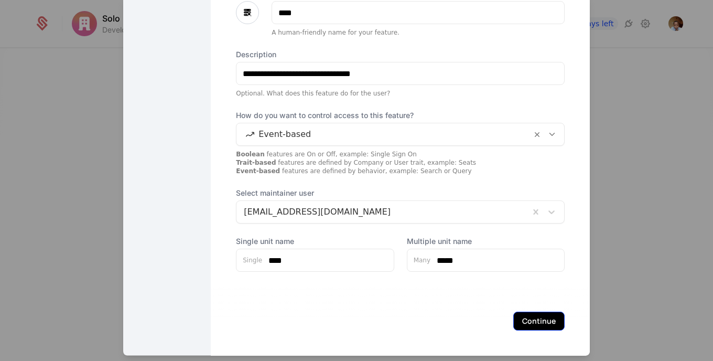
click at [531, 326] on button "Continue" at bounding box center [538, 321] width 51 height 19
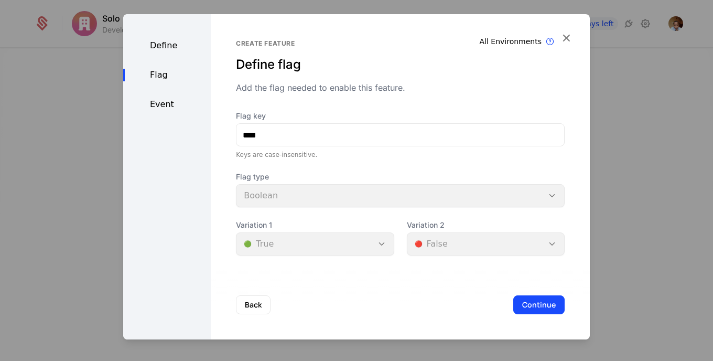
click at [369, 244] on div "Variation 1 🟢 True" at bounding box center [315, 238] width 158 height 36
click at [541, 202] on div "Flag type Boolean" at bounding box center [400, 190] width 329 height 36
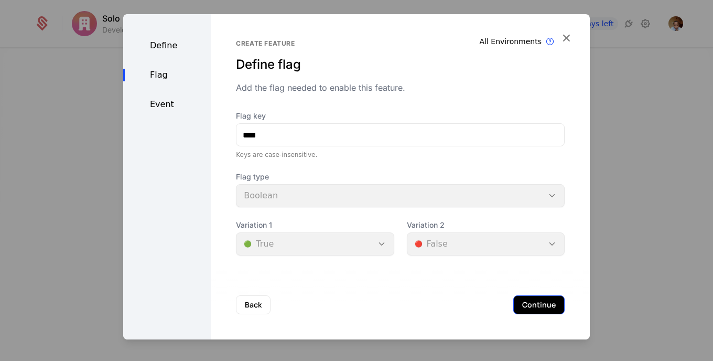
click at [551, 302] on button "Continue" at bounding box center [538, 304] width 51 height 19
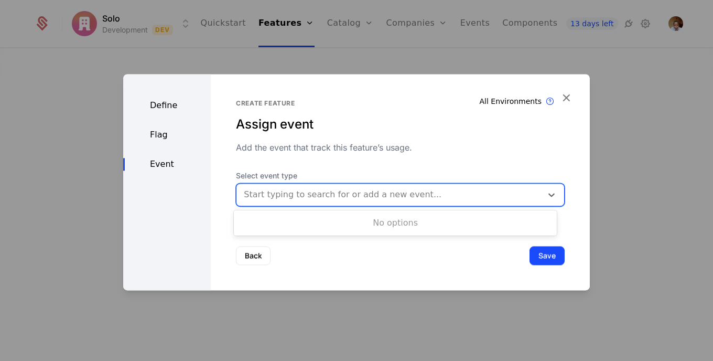
click at [473, 196] on div at bounding box center [389, 194] width 291 height 15
type input "****"
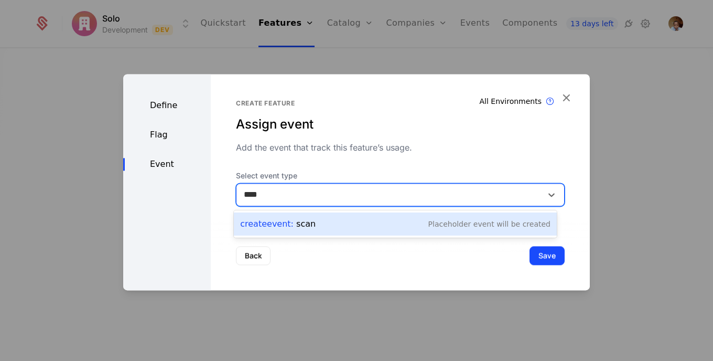
click at [411, 220] on div "Create Event : scan Placeholder Event will be created" at bounding box center [395, 224] width 310 height 15
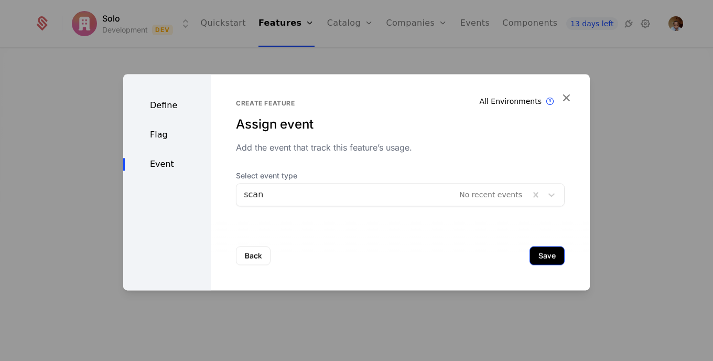
click at [537, 260] on button "Save" at bounding box center [547, 255] width 35 height 19
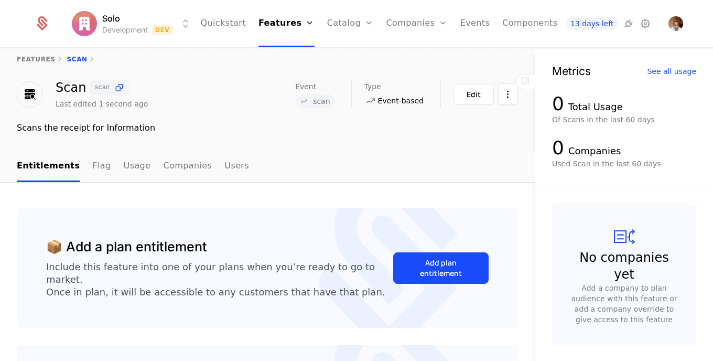
scroll to position [14, 0]
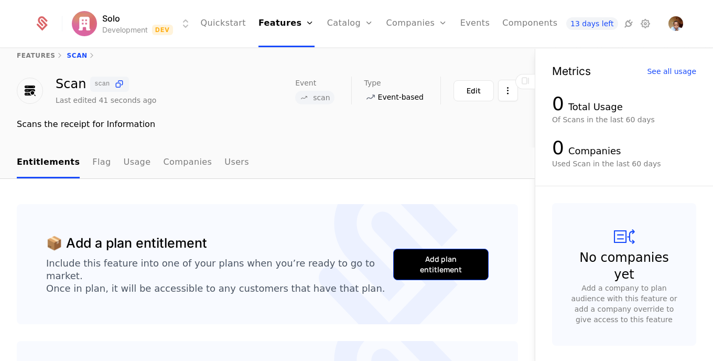
click at [448, 251] on button "Add plan entitlement" at bounding box center [440, 264] width 95 height 31
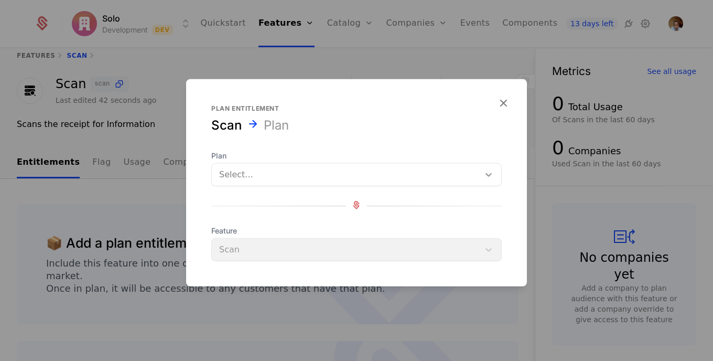
click at [489, 173] on icon at bounding box center [489, 174] width 10 height 10
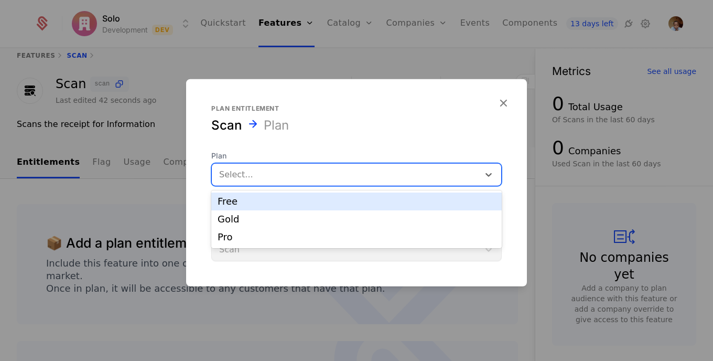
click at [435, 199] on div "Free" at bounding box center [357, 201] width 278 height 9
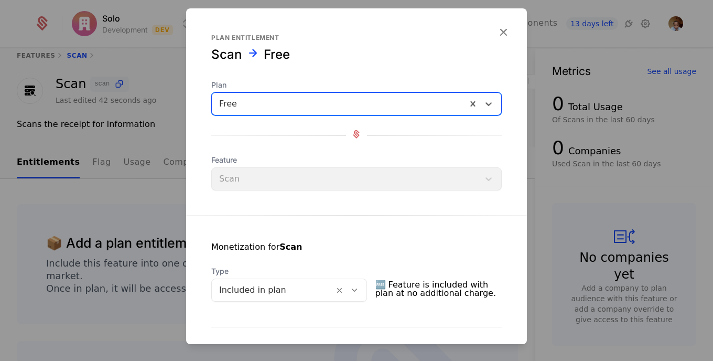
click at [447, 187] on div "Feature Scan" at bounding box center [356, 173] width 291 height 36
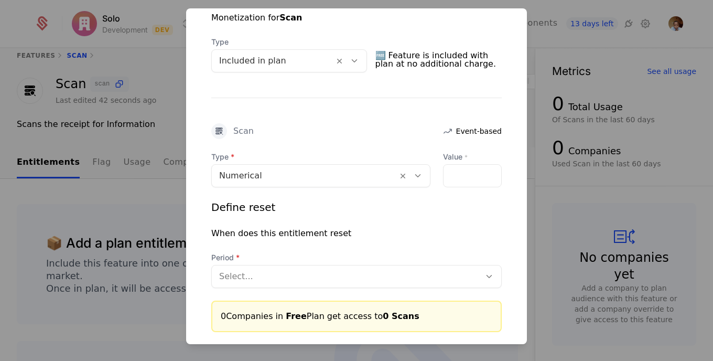
scroll to position [234, 0]
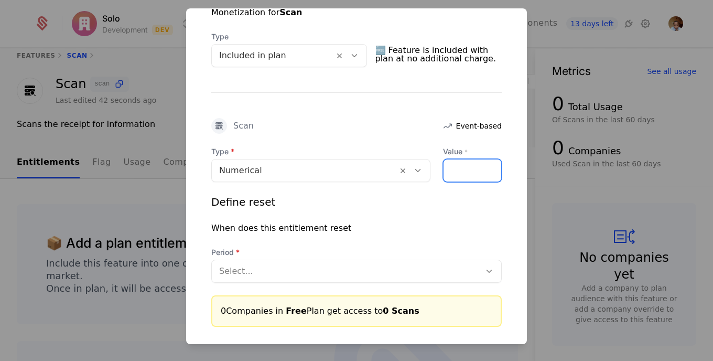
click at [472, 168] on input "Value *" at bounding box center [473, 170] width 58 height 22
type input "*"
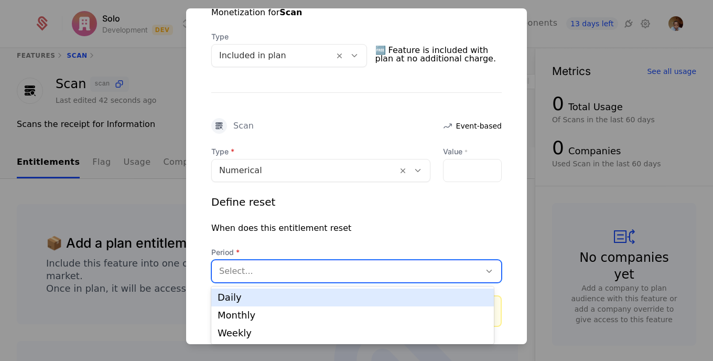
click at [348, 275] on div at bounding box center [346, 271] width 254 height 15
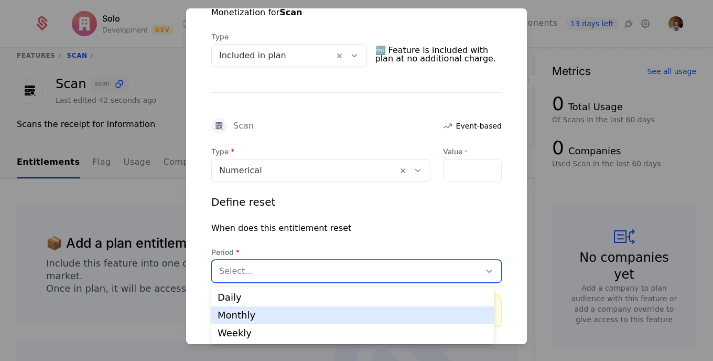
click at [317, 316] on div "Monthly" at bounding box center [353, 314] width 270 height 9
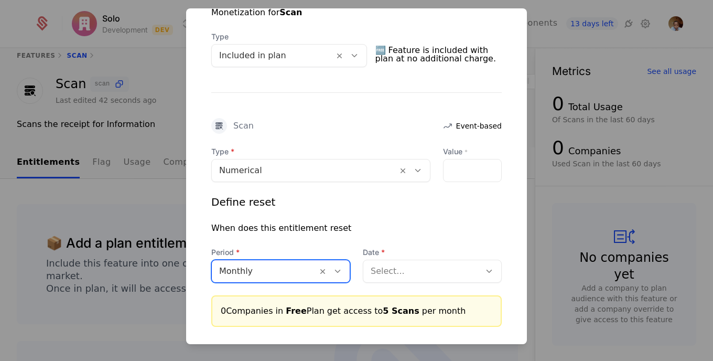
click at [516, 327] on div "Save changes" at bounding box center [356, 352] width 341 height 50
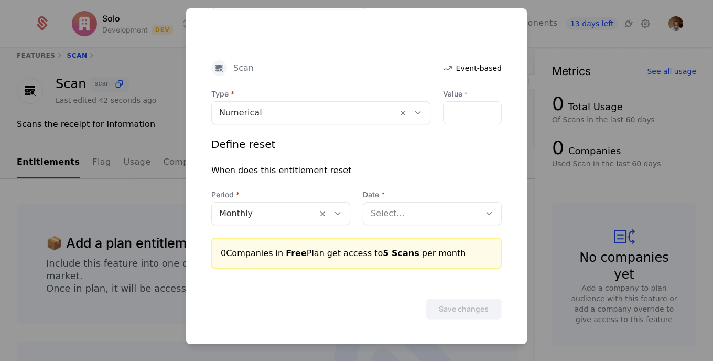
click at [438, 217] on div at bounding box center [422, 213] width 102 height 15
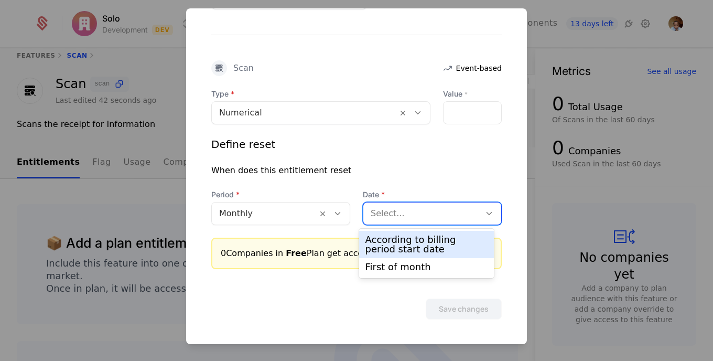
click at [428, 254] on div "According to billing period start date" at bounding box center [426, 244] width 135 height 27
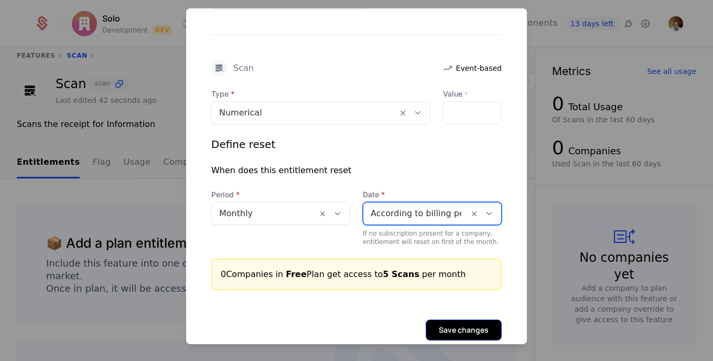
click at [457, 330] on button "Save changes" at bounding box center [464, 329] width 76 height 21
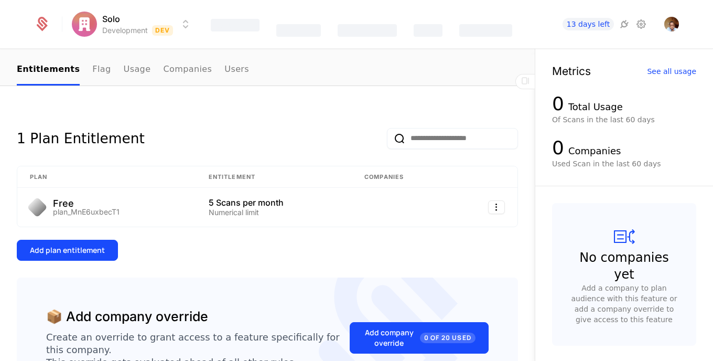
scroll to position [106, 0]
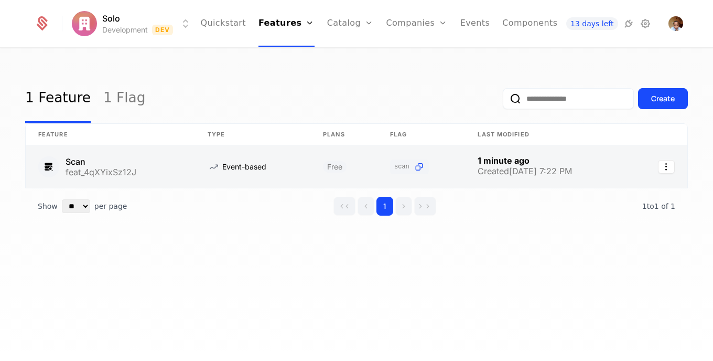
click at [85, 160] on link at bounding box center [110, 167] width 169 height 42
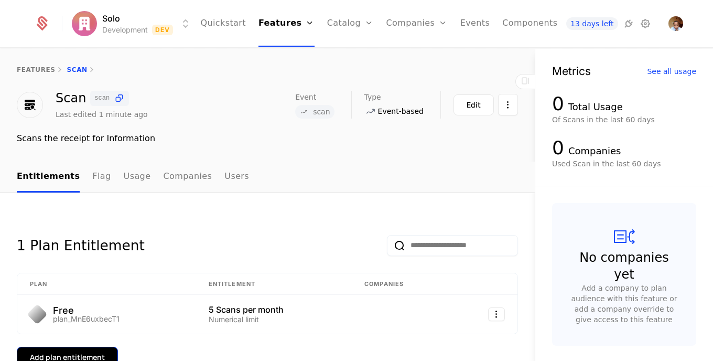
click at [102, 351] on button "Add plan entitlement" at bounding box center [67, 357] width 101 height 21
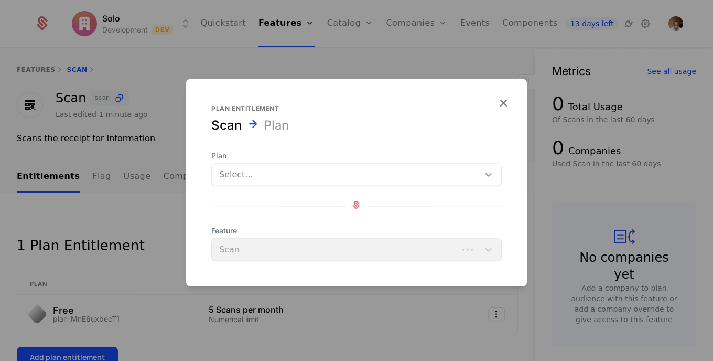
click at [488, 175] on icon at bounding box center [489, 175] width 6 height 4
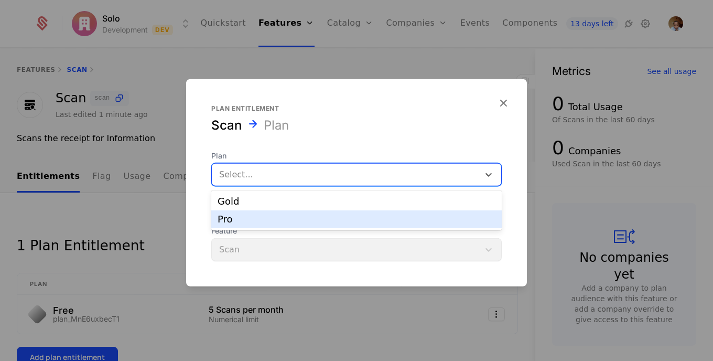
click at [416, 226] on div "Pro" at bounding box center [356, 219] width 291 height 18
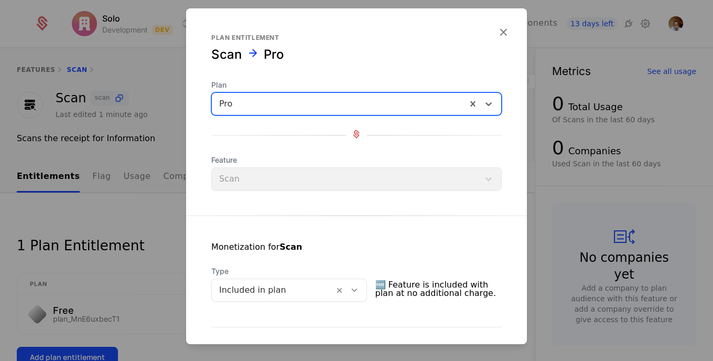
click at [488, 171] on div "Feature Scan" at bounding box center [356, 173] width 291 height 36
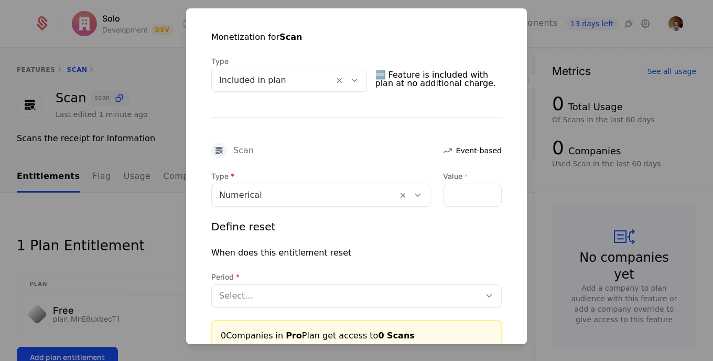
scroll to position [213, 0]
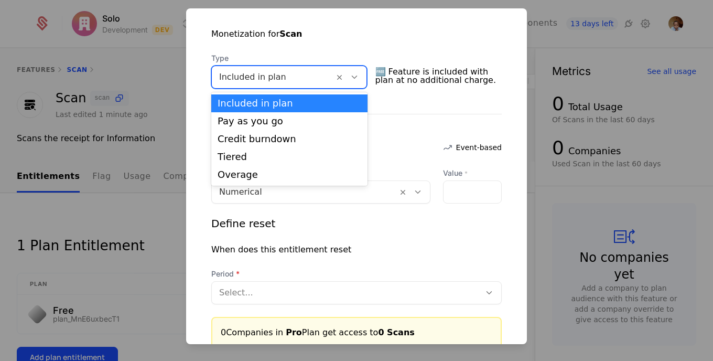
click at [352, 78] on icon at bounding box center [354, 76] width 9 height 9
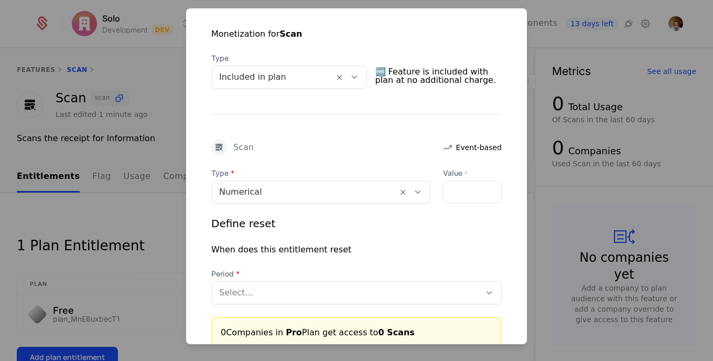
click at [422, 137] on div "Monetization for Scan Type Included in plan 🆓 Feature is included with plan at …" at bounding box center [356, 176] width 341 height 346
click at [456, 200] on input "Value *" at bounding box center [473, 192] width 58 height 22
type input "**"
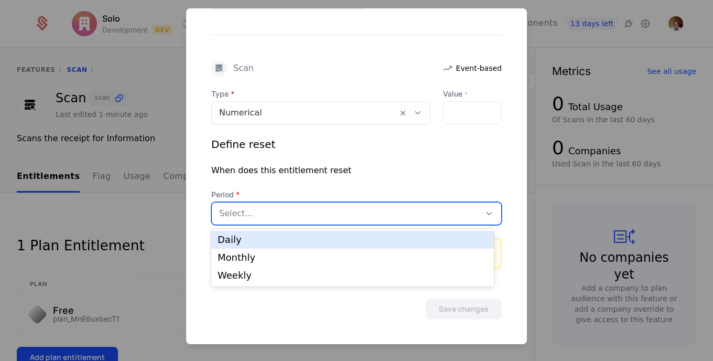
click at [480, 210] on div at bounding box center [489, 214] width 18 height 12
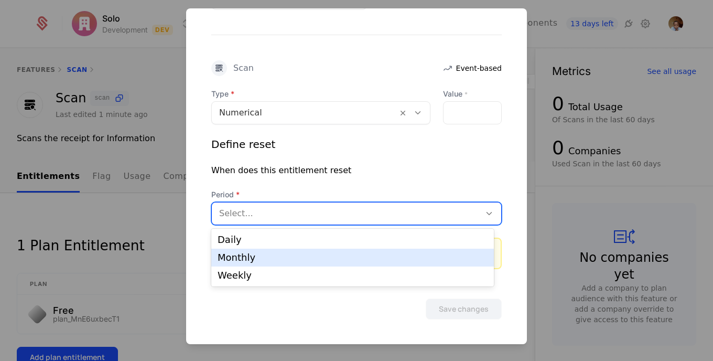
click at [420, 255] on div "Monthly" at bounding box center [353, 257] width 270 height 9
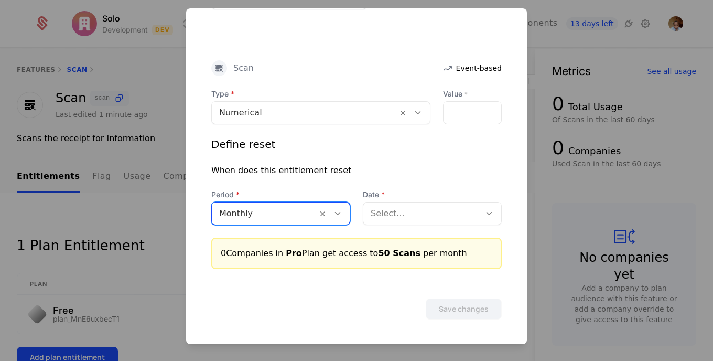
click at [445, 221] on div "Select..." at bounding box center [421, 213] width 117 height 19
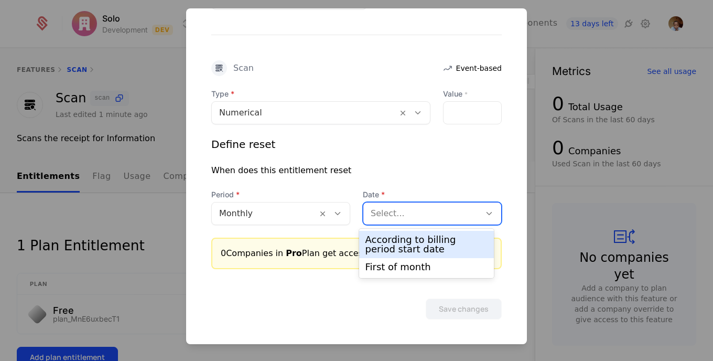
click at [435, 249] on div "According to billing period start date" at bounding box center [427, 244] width 123 height 19
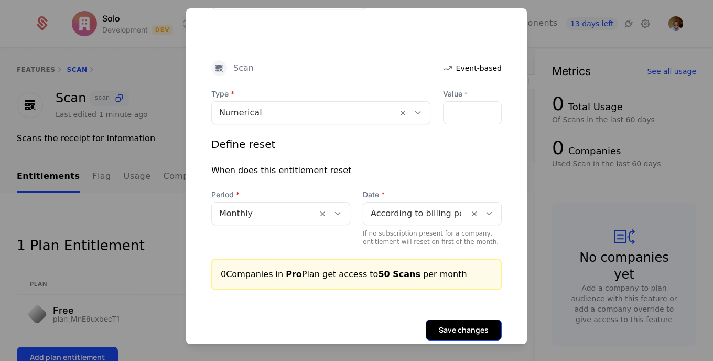
click at [446, 330] on button "Save changes" at bounding box center [464, 329] width 76 height 21
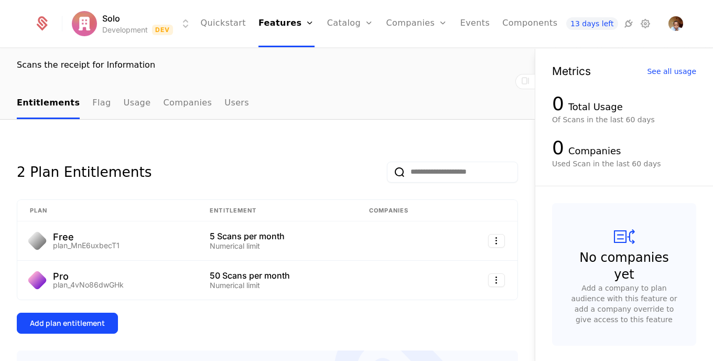
scroll to position [99, 0]
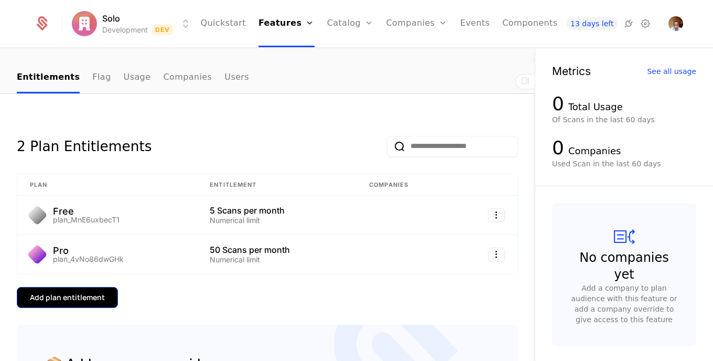
click at [60, 294] on div "Add plan entitlement" at bounding box center [67, 297] width 75 height 10
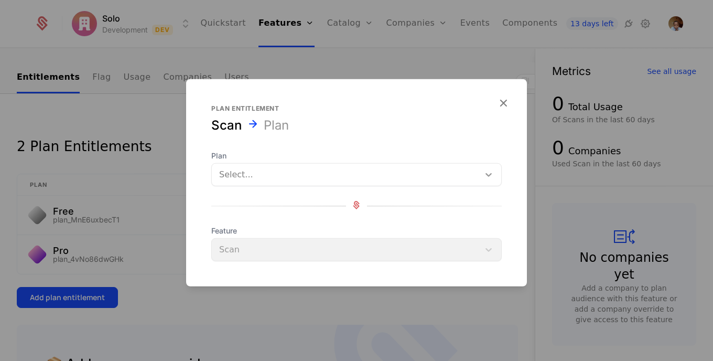
click at [488, 170] on icon at bounding box center [489, 174] width 10 height 10
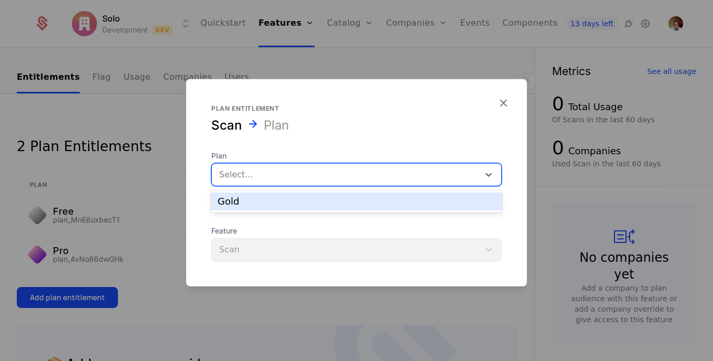
click at [410, 204] on div "Gold" at bounding box center [357, 201] width 278 height 9
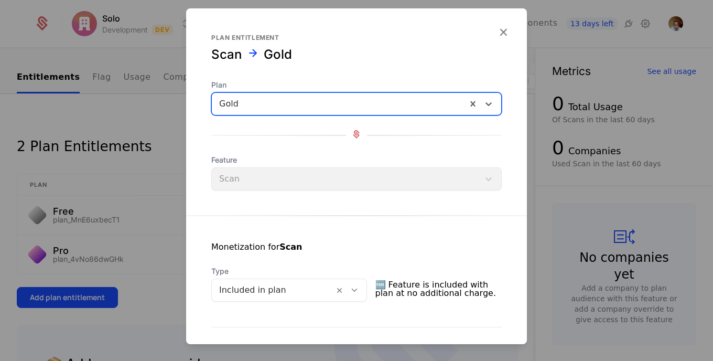
click at [425, 175] on div "Feature Scan" at bounding box center [356, 173] width 291 height 36
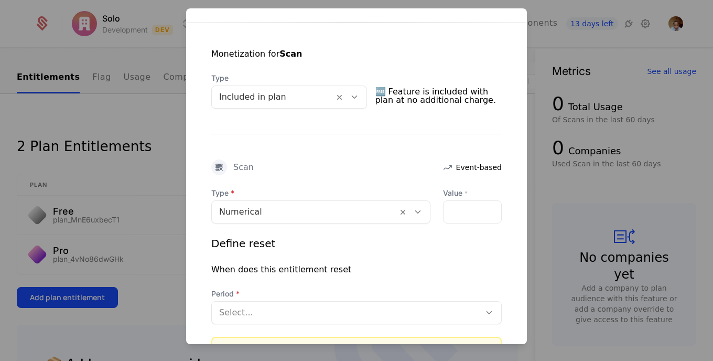
scroll to position [212, 0]
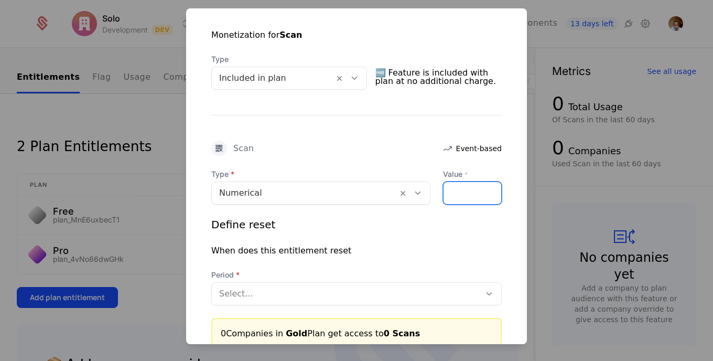
click at [466, 195] on input "Value *" at bounding box center [473, 193] width 58 height 22
type input "***"
click at [452, 287] on div at bounding box center [346, 293] width 254 height 15
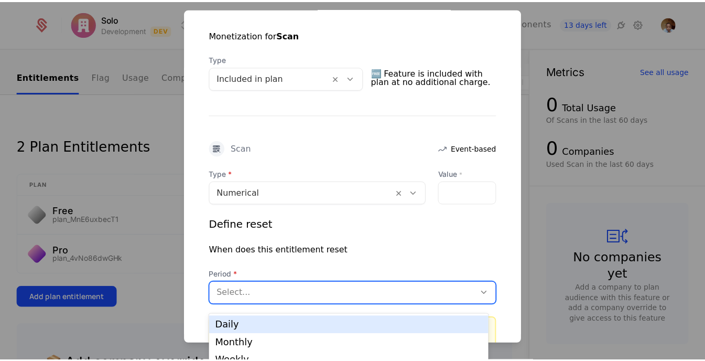
scroll to position [6, 0]
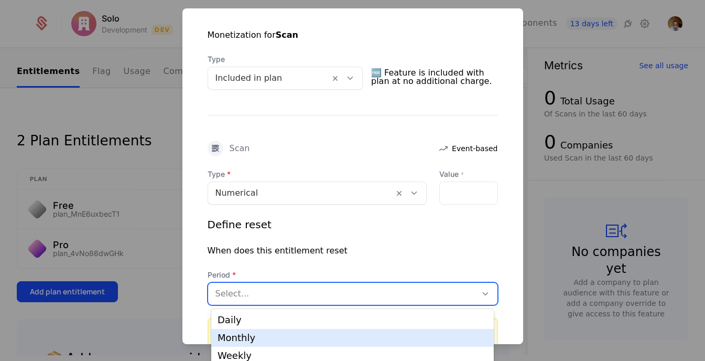
click at [404, 337] on div "Monthly" at bounding box center [353, 337] width 270 height 9
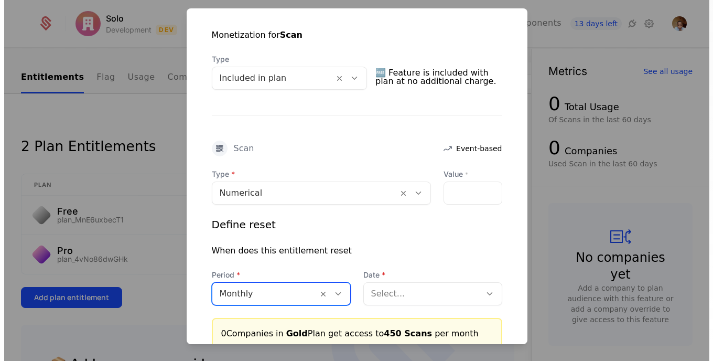
scroll to position [0, 0]
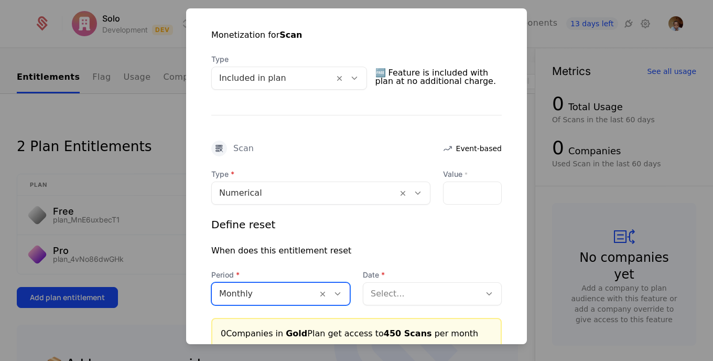
click at [485, 291] on icon at bounding box center [489, 293] width 9 height 9
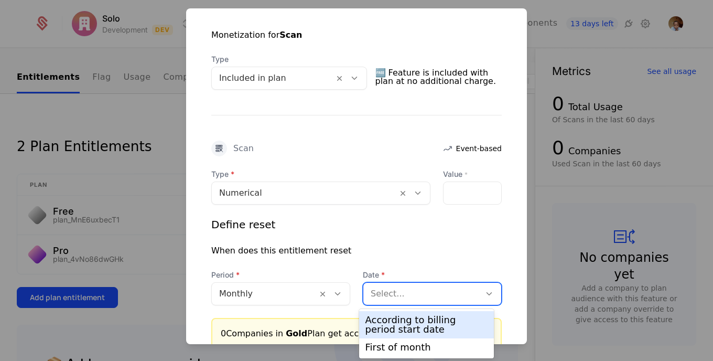
click at [458, 325] on div "According to billing period start date" at bounding box center [427, 324] width 123 height 19
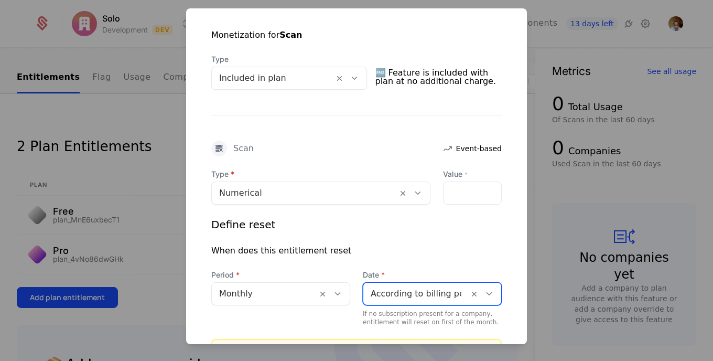
scroll to position [313, 0]
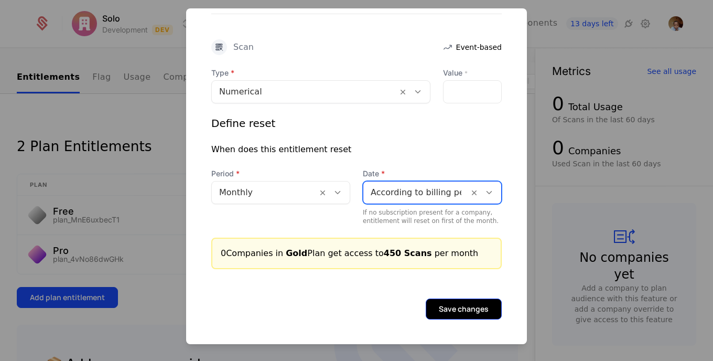
click at [448, 313] on button "Save changes" at bounding box center [464, 308] width 76 height 21
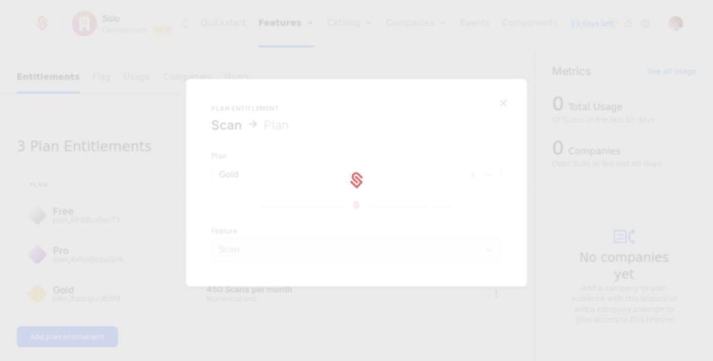
scroll to position [0, 0]
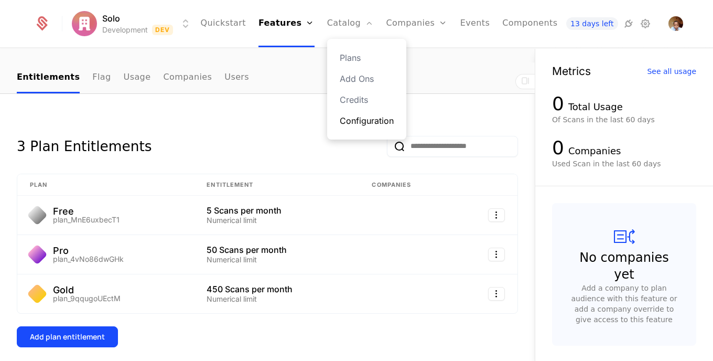
click at [340, 117] on link "Configuration" at bounding box center [367, 120] width 54 height 13
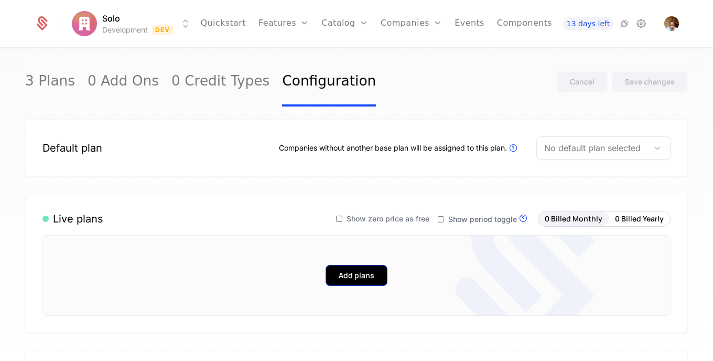
click at [348, 277] on button "Add plans" at bounding box center [357, 275] width 62 height 21
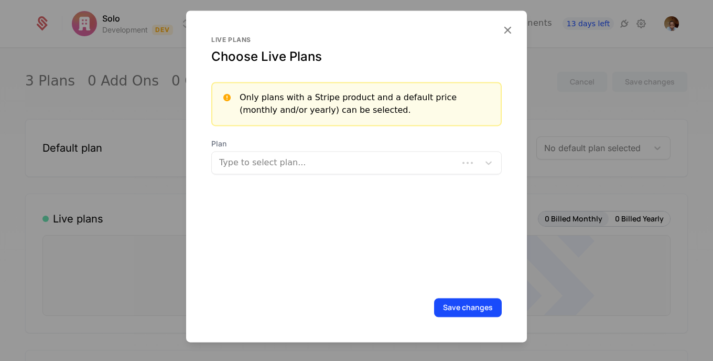
click at [427, 167] on div at bounding box center [336, 162] width 232 height 15
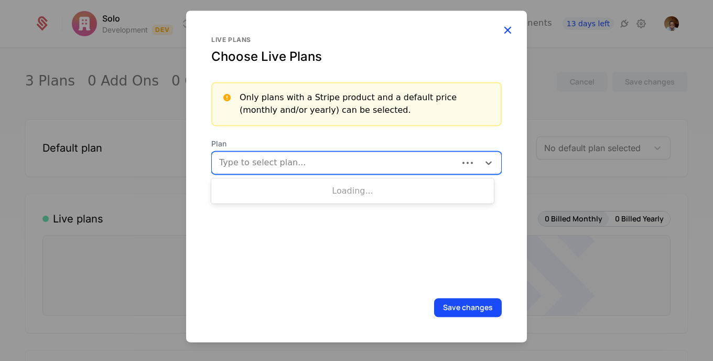
click at [512, 25] on icon "button" at bounding box center [508, 30] width 14 height 14
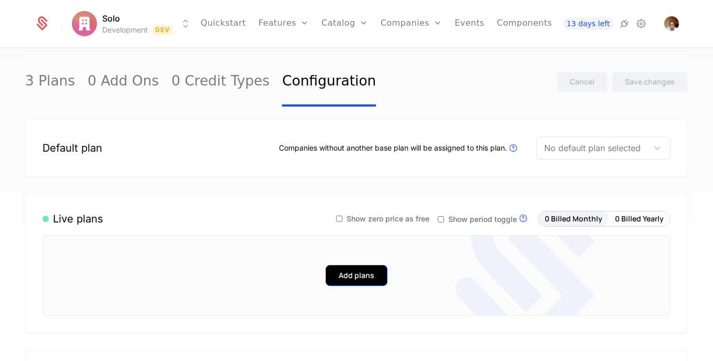
click at [345, 274] on button "Add plans" at bounding box center [357, 275] width 62 height 21
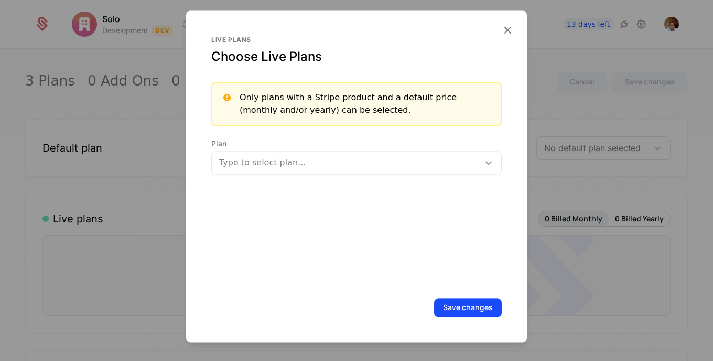
click at [484, 163] on icon at bounding box center [489, 162] width 10 height 10
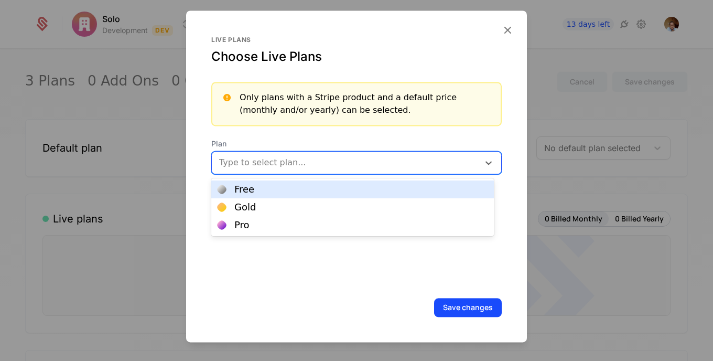
click at [420, 185] on div "Free" at bounding box center [353, 189] width 270 height 9
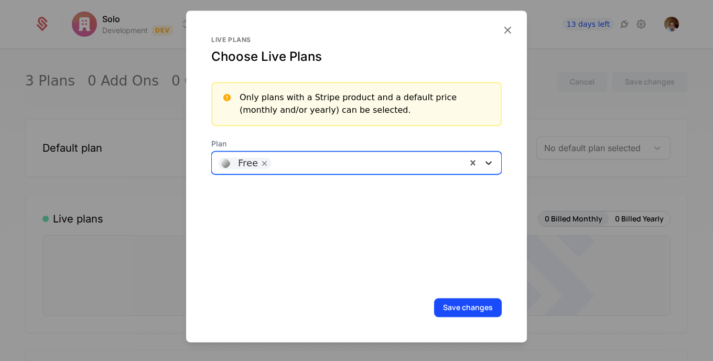
click at [484, 163] on icon at bounding box center [489, 162] width 10 height 10
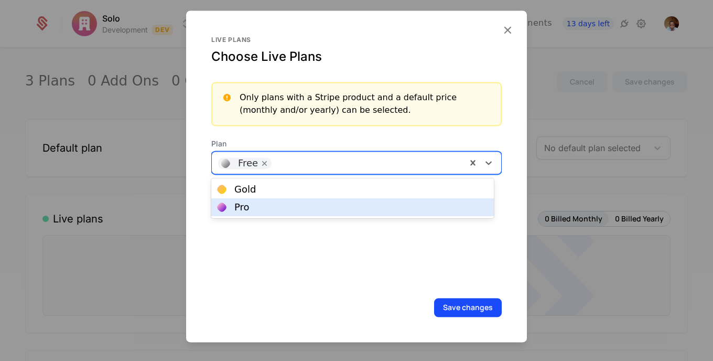
click at [389, 212] on div "Pro" at bounding box center [353, 206] width 270 height 9
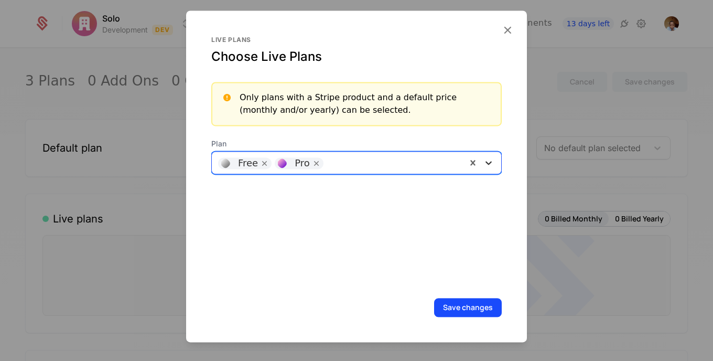
click at [486, 164] on icon at bounding box center [489, 164] width 6 height 4
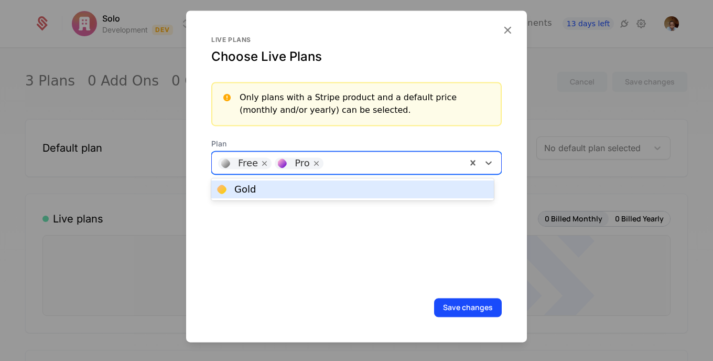
click at [406, 191] on div "Gold" at bounding box center [353, 189] width 270 height 9
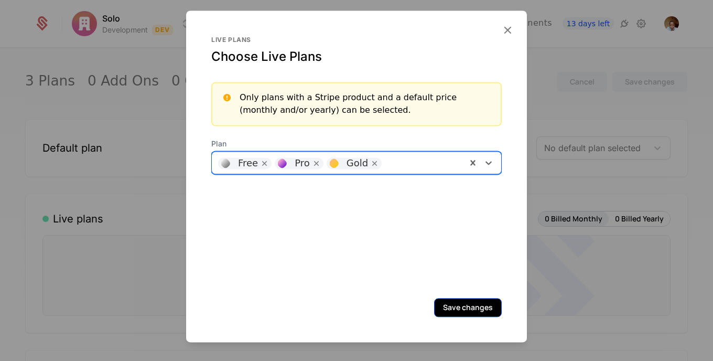
click at [465, 299] on button "Save changes" at bounding box center [468, 307] width 68 height 19
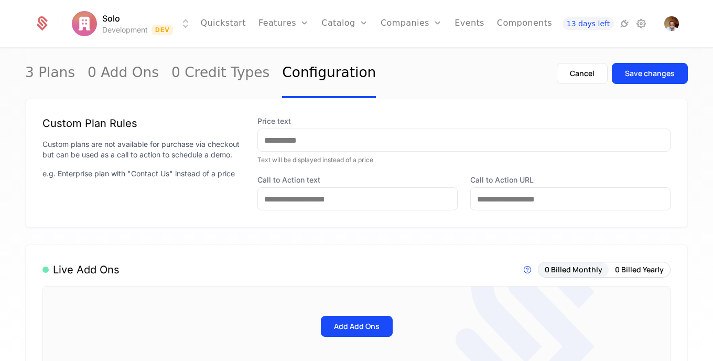
scroll to position [424, 0]
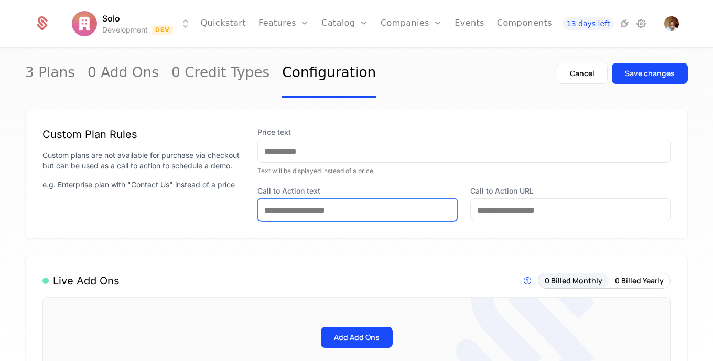
click at [385, 220] on input "Call to Action text" at bounding box center [357, 210] width 199 height 22
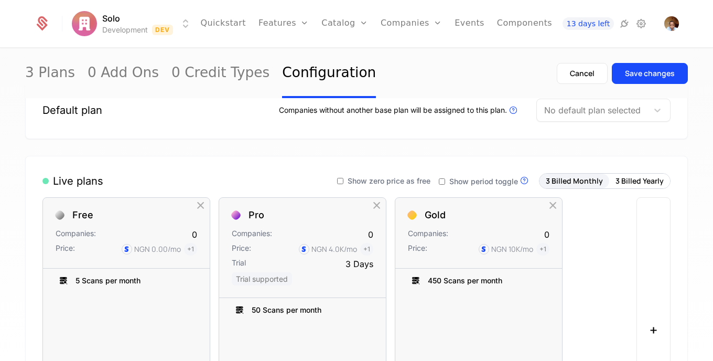
scroll to position [35, 0]
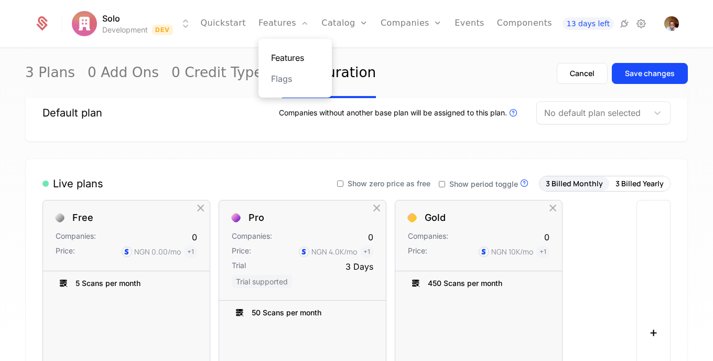
click at [291, 61] on link "Features" at bounding box center [295, 57] width 48 height 13
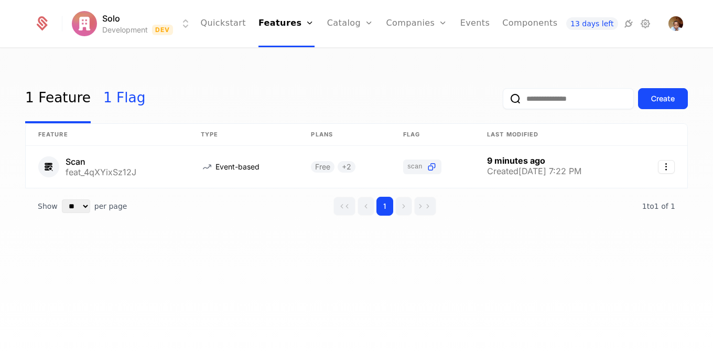
click at [126, 103] on link "1 Flag" at bounding box center [124, 98] width 42 height 49
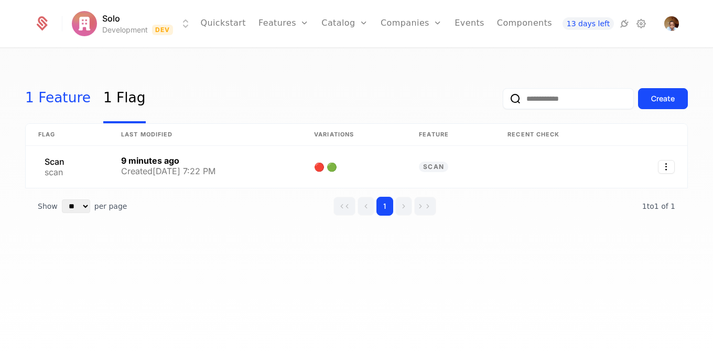
click at [53, 104] on link "1 Feature" at bounding box center [58, 98] width 66 height 49
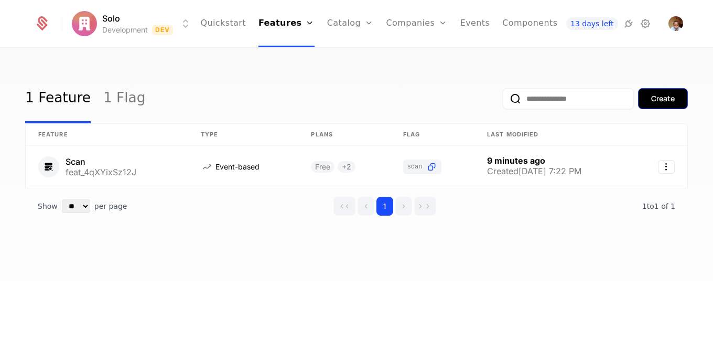
click at [667, 91] on button "Create" at bounding box center [663, 98] width 50 height 21
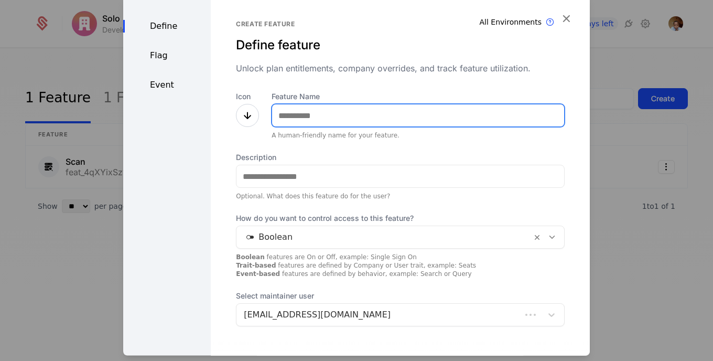
click at [472, 117] on input "Feature Name" at bounding box center [418, 115] width 292 height 22
type input "**********"
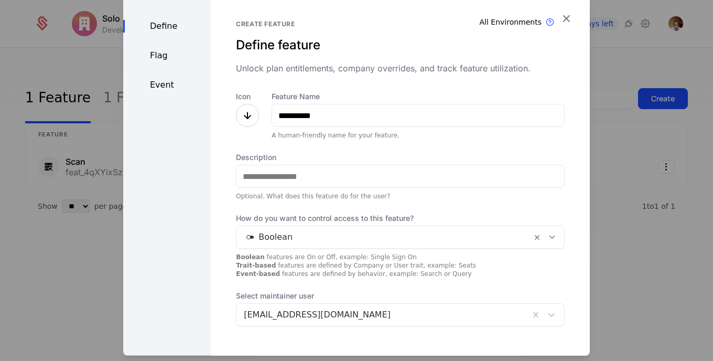
click at [243, 115] on icon at bounding box center [247, 115] width 13 height 13
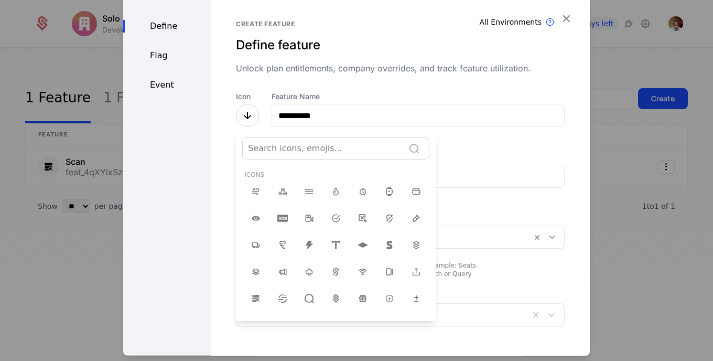
click at [246, 117] on div at bounding box center [356, 175] width 467 height 361
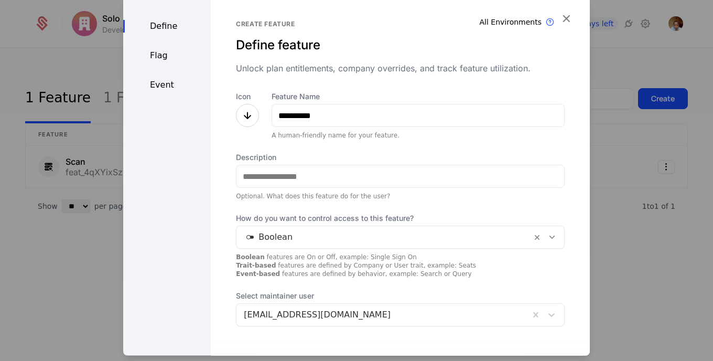
click at [249, 115] on icon at bounding box center [247, 115] width 13 height 13
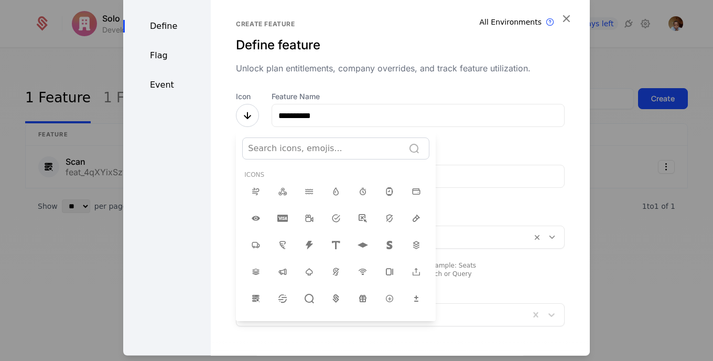
click at [274, 149] on div "Search icons, emojis..." at bounding box center [323, 148] width 151 height 13
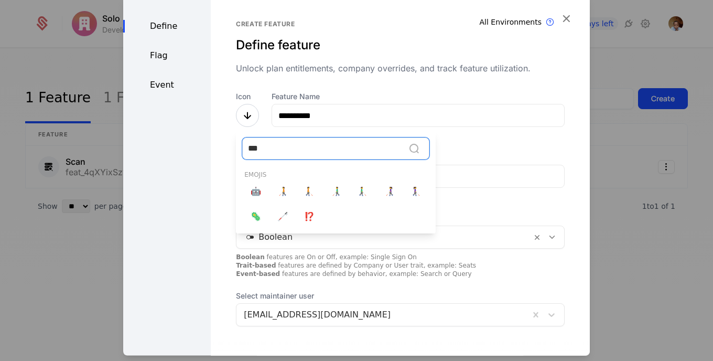
type input "****"
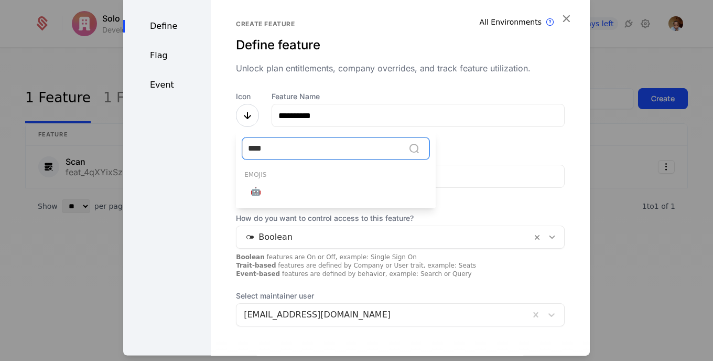
click at [251, 192] on span "🤖" at bounding box center [256, 191] width 10 height 13
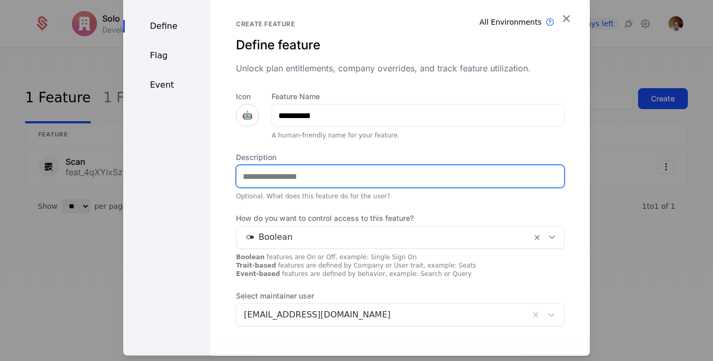
click at [353, 177] on input "Description" at bounding box center [401, 176] width 328 height 22
type input "**********"
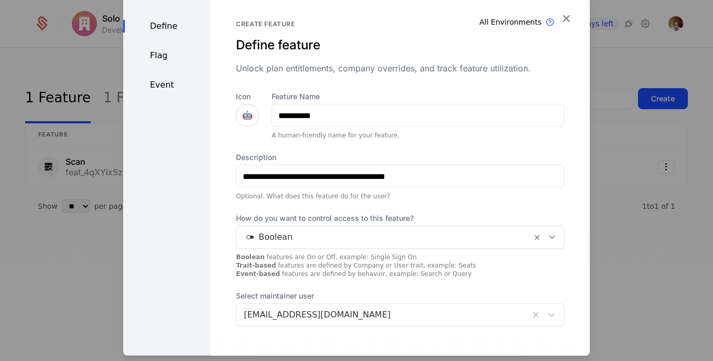
drag, startPoint x: 353, startPoint y: 177, endPoint x: 436, endPoint y: 248, distance: 109.0
click at [436, 248] on div "Boolean" at bounding box center [400, 237] width 329 height 23
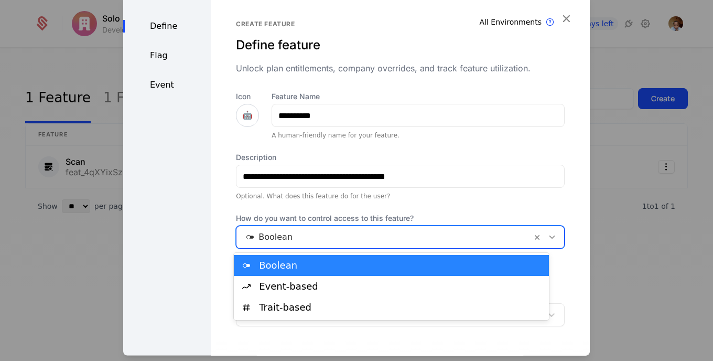
click at [563, 201] on div "**********" at bounding box center [400, 202] width 379 height 415
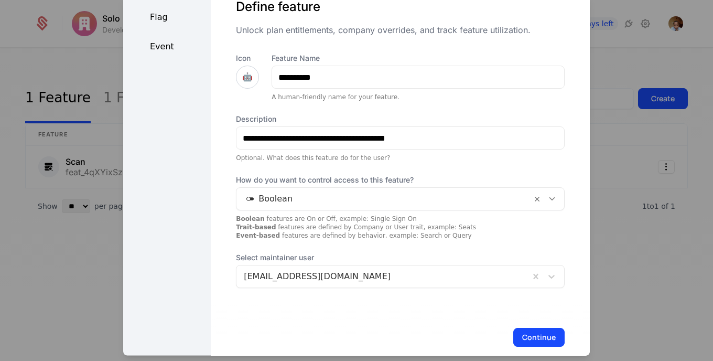
scroll to position [55, 0]
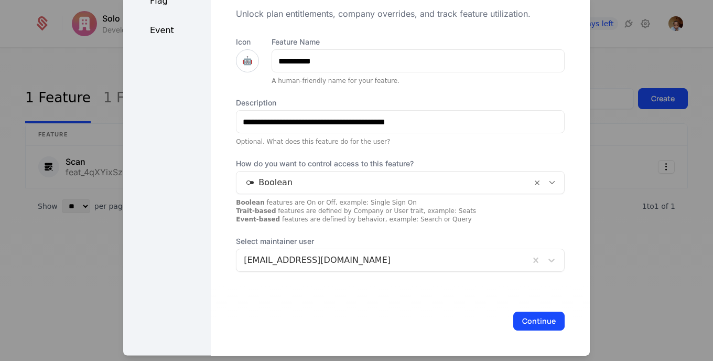
click at [548, 184] on icon at bounding box center [552, 182] width 9 height 9
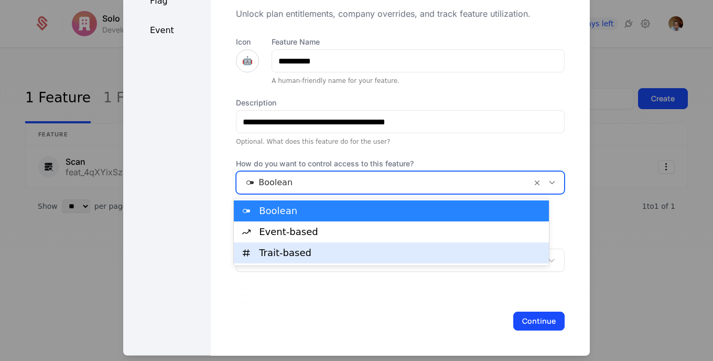
click at [402, 249] on div "Trait-based" at bounding box center [401, 252] width 284 height 9
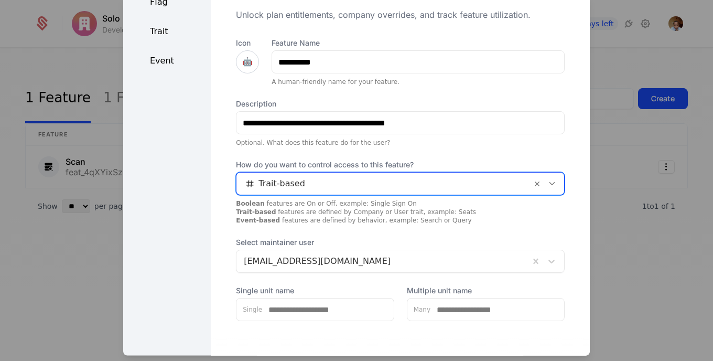
scroll to position [103, 0]
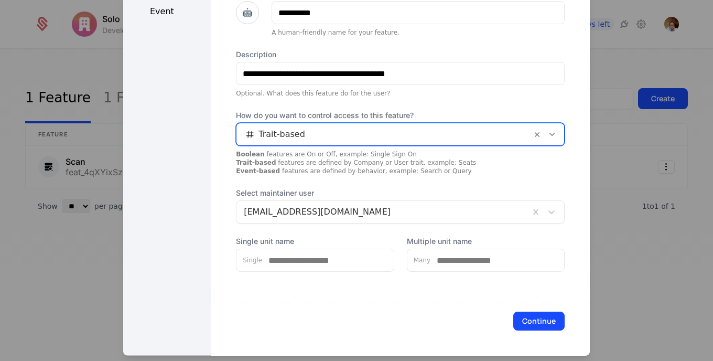
click at [548, 132] on icon at bounding box center [552, 134] width 9 height 9
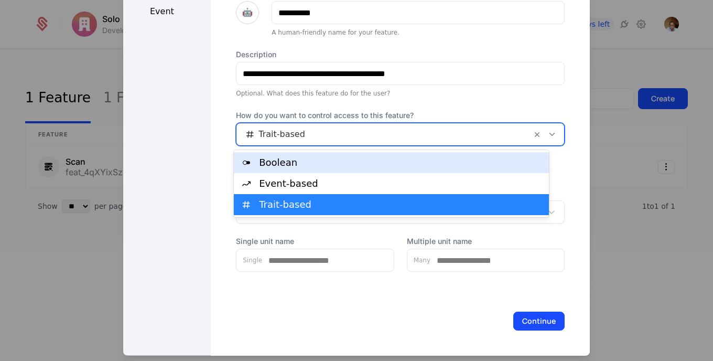
click at [407, 158] on div "Boolean" at bounding box center [401, 162] width 284 height 9
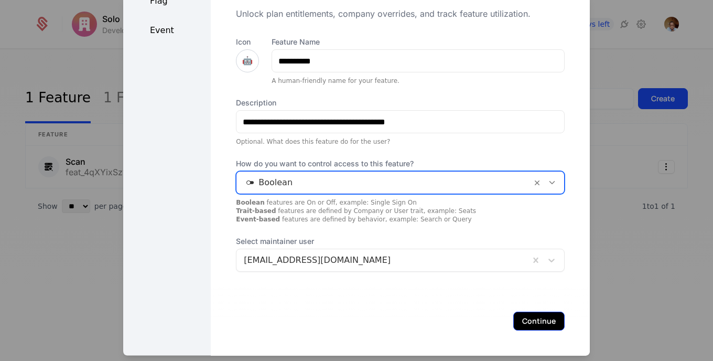
click at [518, 312] on button "Continue" at bounding box center [538, 321] width 51 height 19
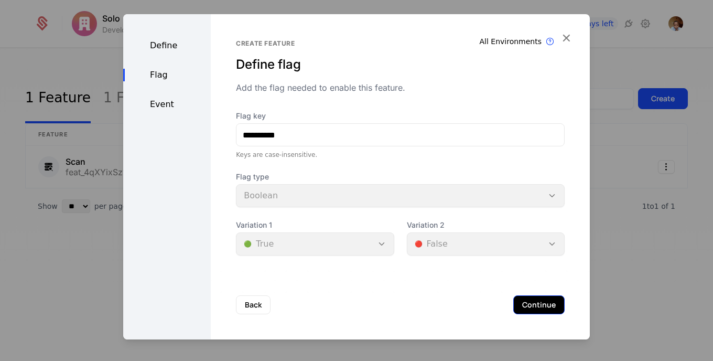
scroll to position [0, 0]
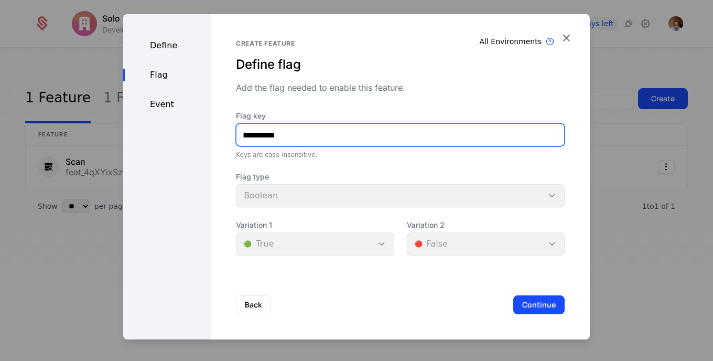
click at [250, 136] on input "**********" at bounding box center [401, 135] width 328 height 22
type input "*******"
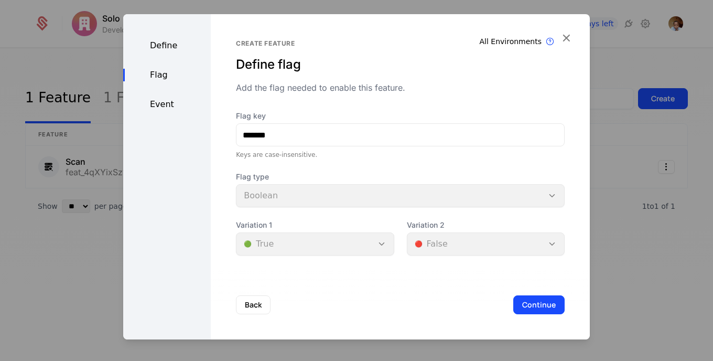
click at [478, 304] on div "Back Continue" at bounding box center [400, 304] width 379 height 69
click at [521, 299] on button "Continue" at bounding box center [538, 304] width 51 height 19
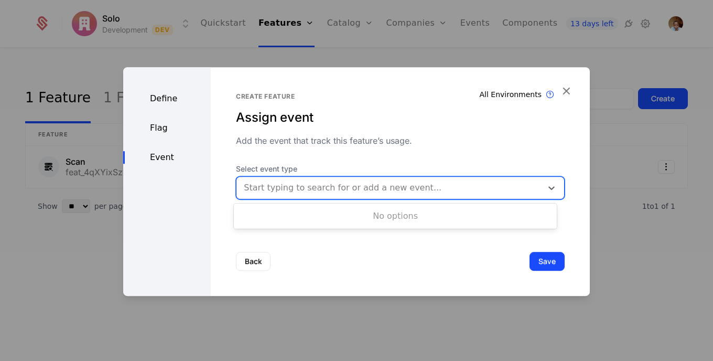
click at [455, 186] on div at bounding box center [389, 187] width 291 height 15
type input "*******"
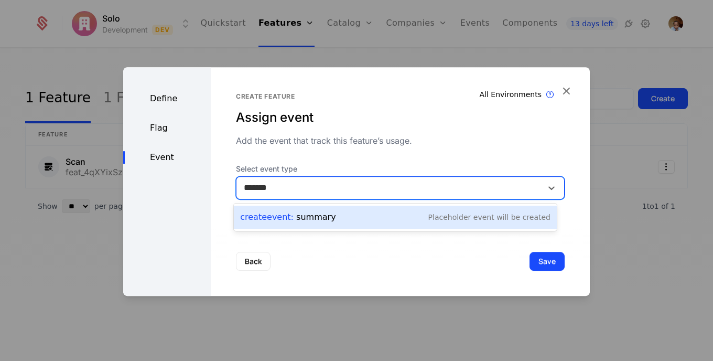
click at [437, 211] on div "Create Event : summary Placeholder Event will be created" at bounding box center [395, 217] width 310 height 15
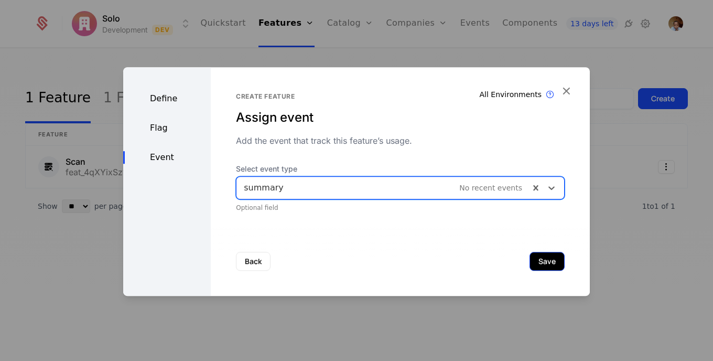
click at [550, 264] on button "Save" at bounding box center [547, 261] width 35 height 19
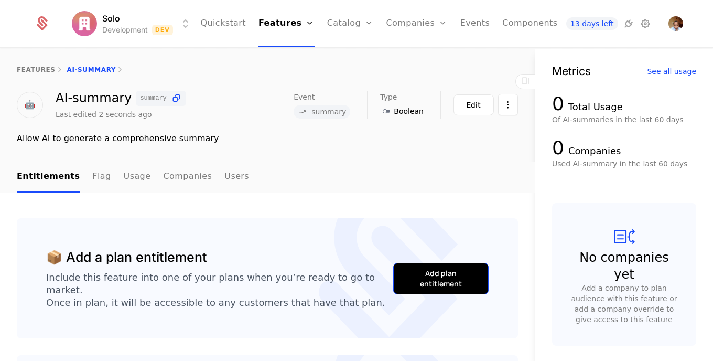
click at [406, 273] on div "Add plan entitlement" at bounding box center [440, 278] width 69 height 21
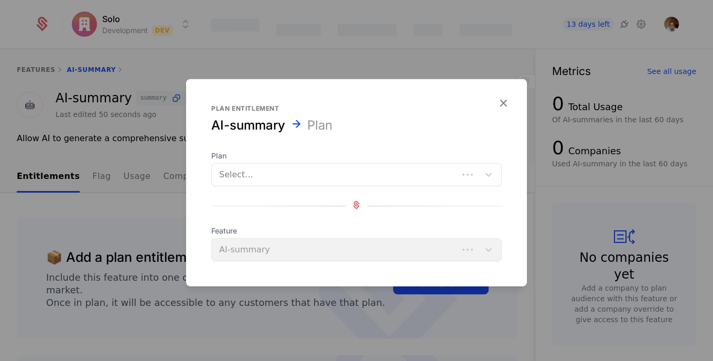
click at [458, 173] on div "Select..." at bounding box center [335, 174] width 247 height 19
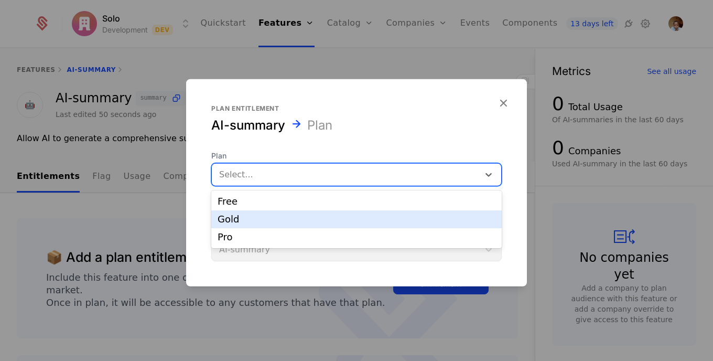
click at [417, 221] on div "Gold" at bounding box center [357, 219] width 278 height 9
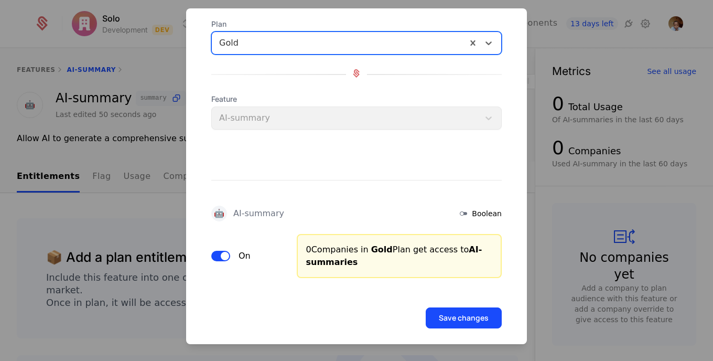
scroll to position [70, 0]
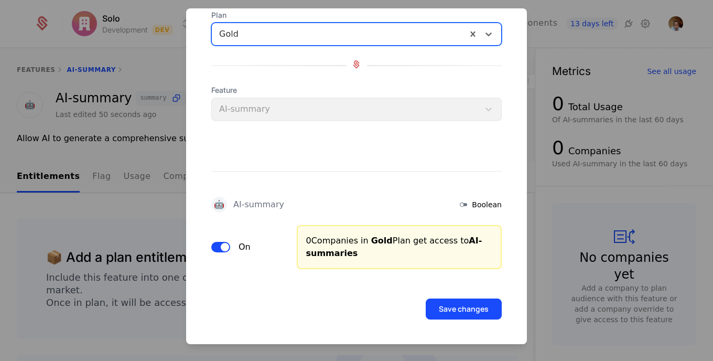
click at [460, 202] on icon at bounding box center [463, 204] width 13 height 13
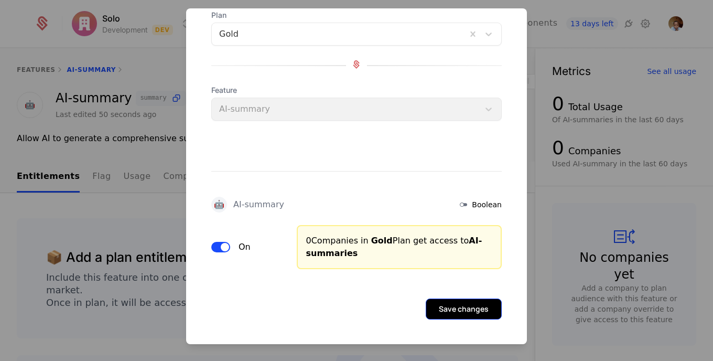
click at [442, 309] on button "Save changes" at bounding box center [464, 308] width 76 height 21
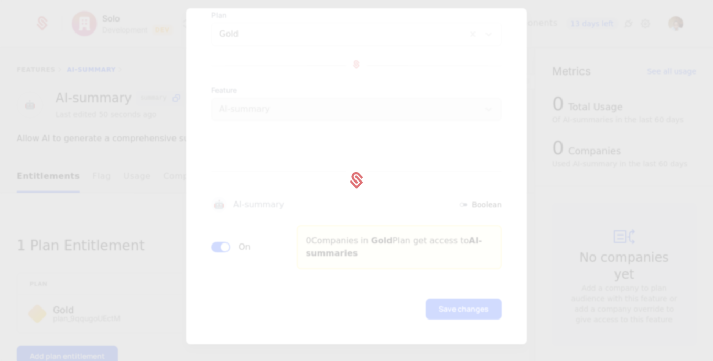
scroll to position [0, 0]
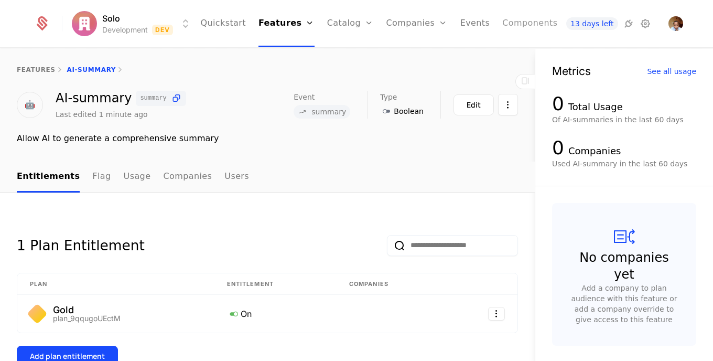
click at [502, 20] on link "Components" at bounding box center [529, 23] width 55 height 47
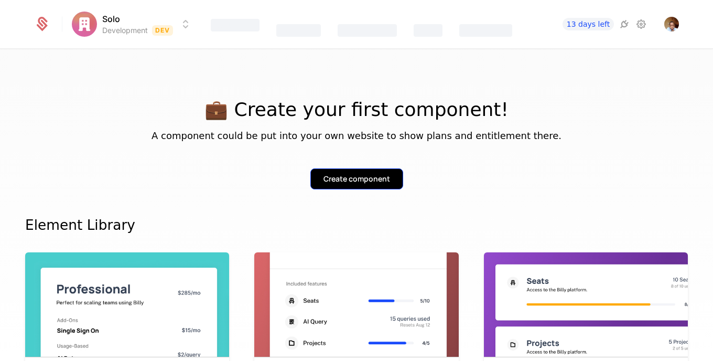
click at [362, 178] on div "Create component" at bounding box center [357, 179] width 67 height 10
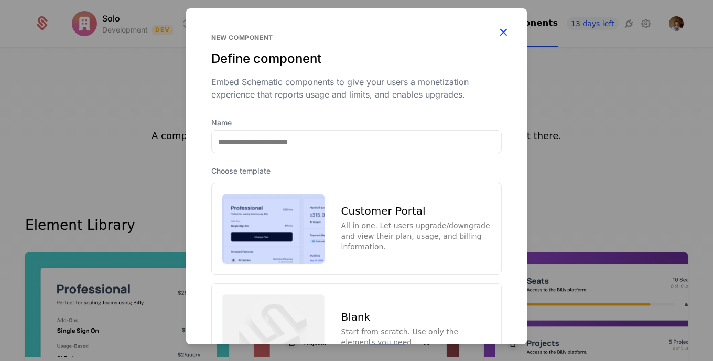
click at [497, 36] on icon "button" at bounding box center [504, 32] width 14 height 14
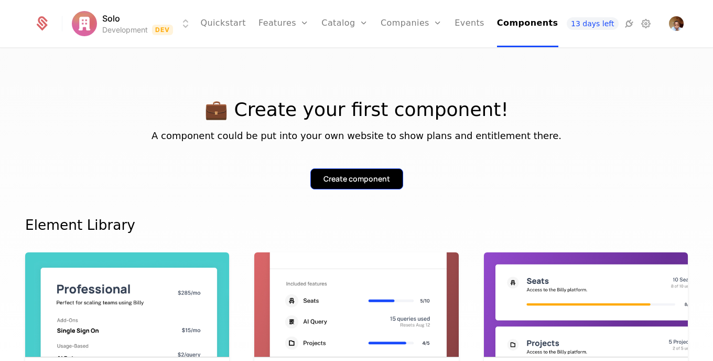
click at [376, 177] on div "Create component" at bounding box center [357, 179] width 67 height 10
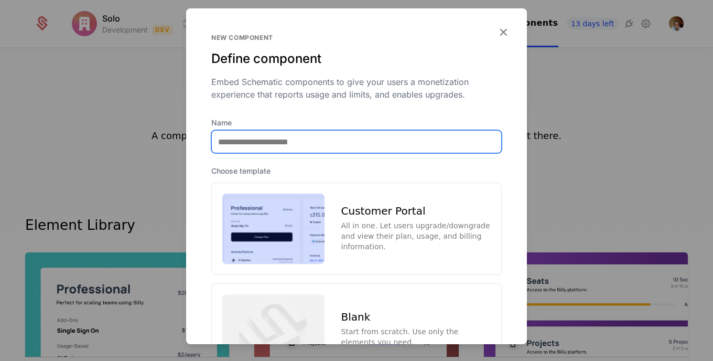
click at [380, 147] on input "Name" at bounding box center [357, 142] width 290 height 22
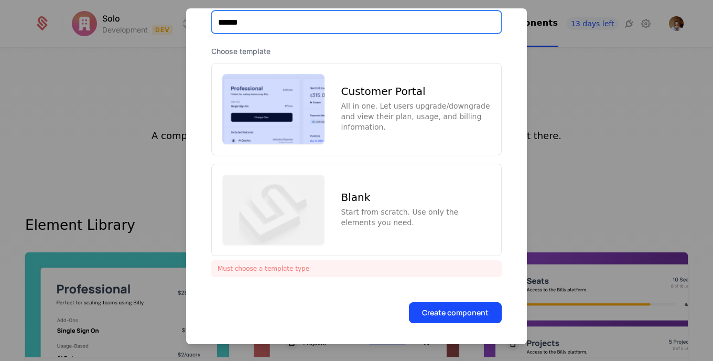
type input "******"
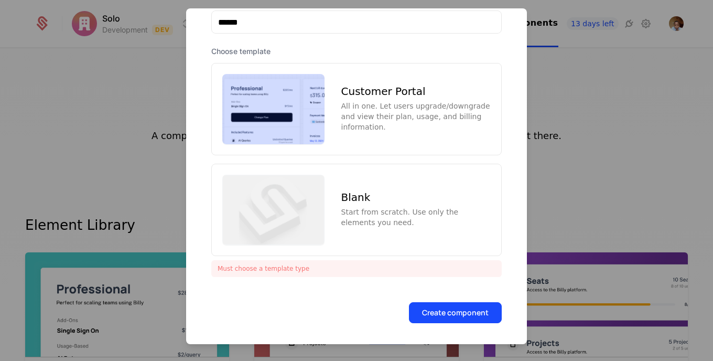
click at [404, 77] on div "Customer Portal All in one. Let users upgrade/downgrade and view their plan, us…" at bounding box center [356, 109] width 291 height 92
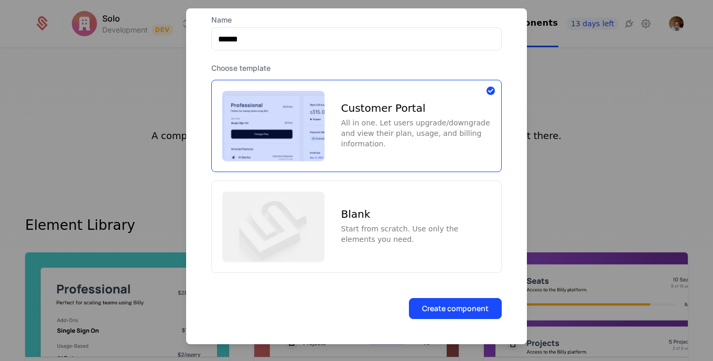
scroll to position [99, 0]
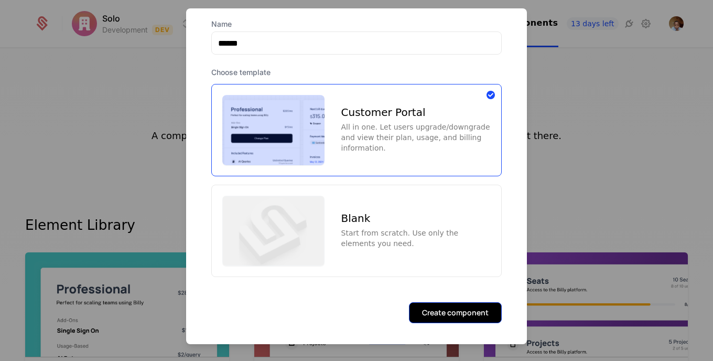
click at [474, 309] on button "Create component" at bounding box center [455, 312] width 93 height 21
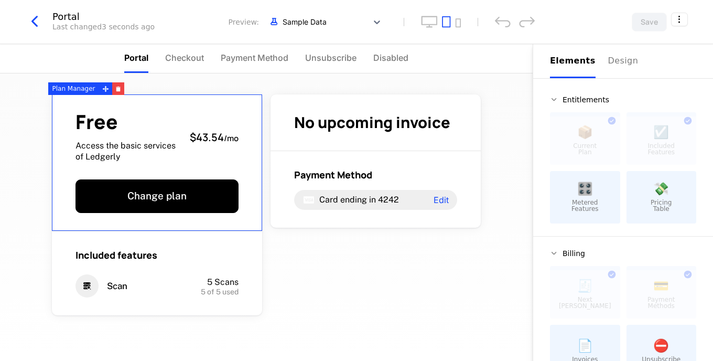
click at [224, 136] on sub "/ mo" at bounding box center [231, 138] width 15 height 11
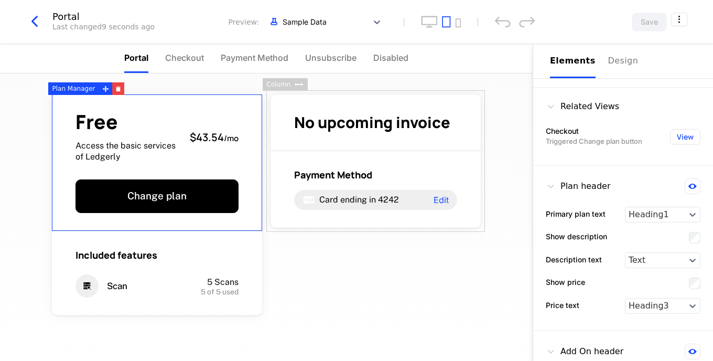
scroll to position [47, 0]
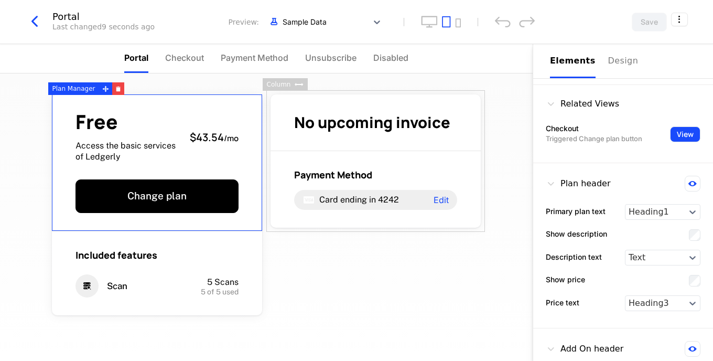
click at [674, 133] on button "View" at bounding box center [685, 134] width 30 height 16
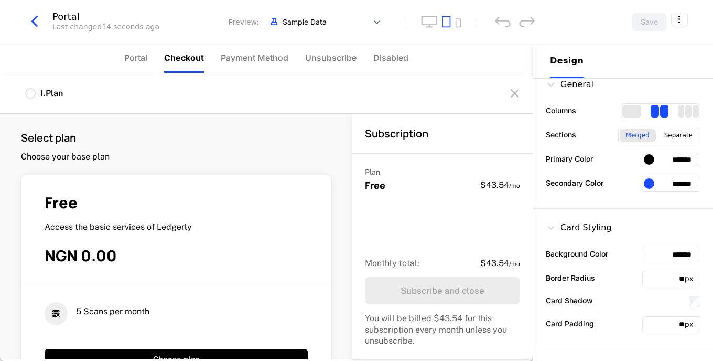
scroll to position [0, 0]
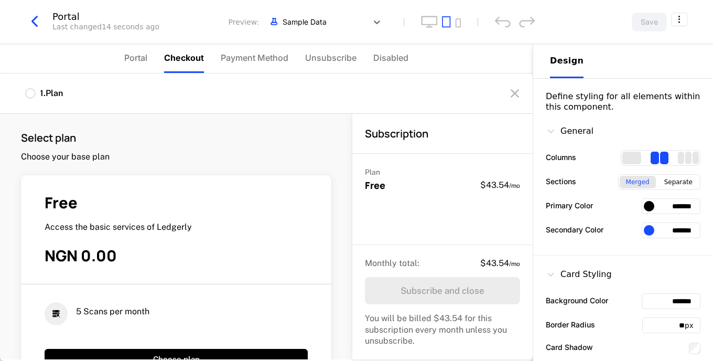
click at [553, 135] on icon at bounding box center [551, 131] width 10 height 10
click at [564, 61] on div "Design" at bounding box center [567, 61] width 34 height 13
click at [490, 88] on div "Free Access the basic services of Ledgerly $43.54 / mo Change plan Included fea…" at bounding box center [266, 216] width 533 height 287
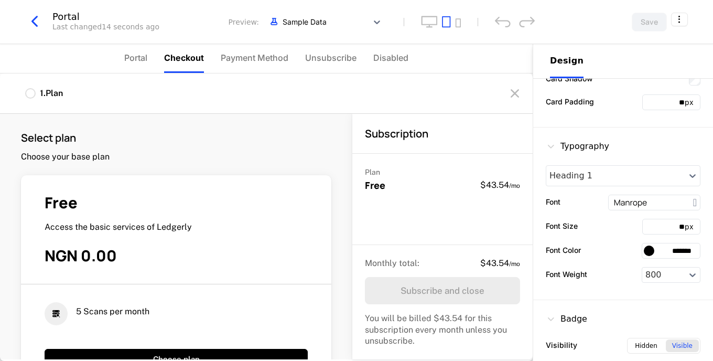
scroll to position [79, 0]
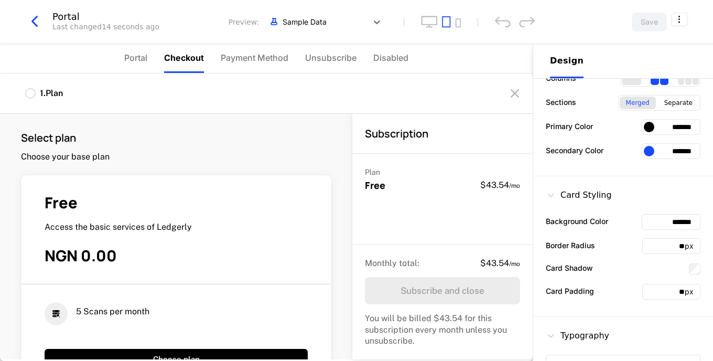
click at [338, 180] on span "Payment Method" at bounding box center [333, 174] width 78 height 13
click at [385, 130] on span "No upcoming invoice" at bounding box center [372, 122] width 156 height 21
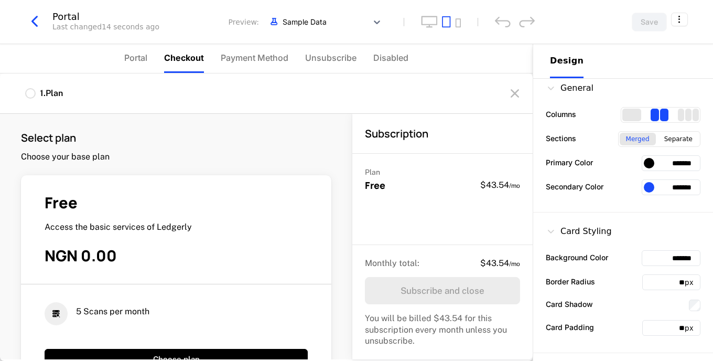
scroll to position [40, 0]
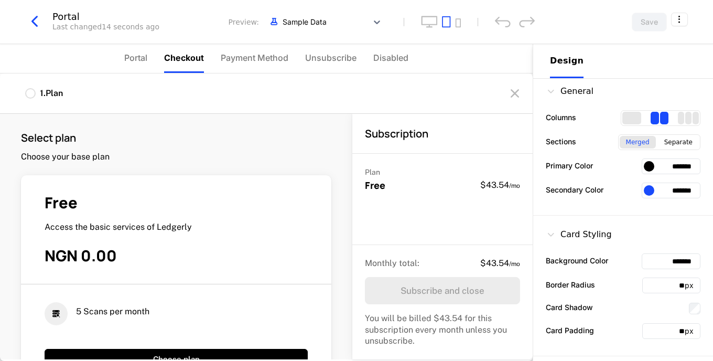
click at [497, 16] on icon "undo" at bounding box center [503, 21] width 16 height 11
click at [506, 107] on div "Free Access the basic services of Ledgerly $43.54 / mo Change plan Included fea…" at bounding box center [266, 216] width 533 height 287
click at [507, 130] on div "Free Access the basic services of Ledgerly $43.54 / mo Change plan Included fea…" at bounding box center [266, 216] width 533 height 287
click at [625, 134] on div "Merged Separate" at bounding box center [659, 142] width 82 height 16
click at [621, 133] on div "General Columns Sections Merged Separate Primary Color ******* Secondary Color …" at bounding box center [623, 143] width 180 height 143
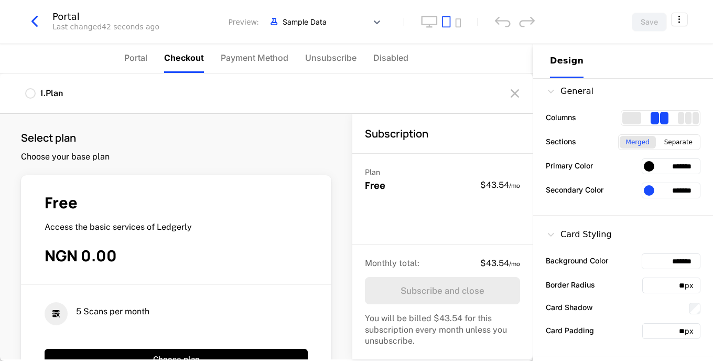
click at [660, 120] on div "2 columns" at bounding box center [664, 118] width 8 height 13
click at [651, 170] on input "*******" at bounding box center [671, 166] width 59 height 16
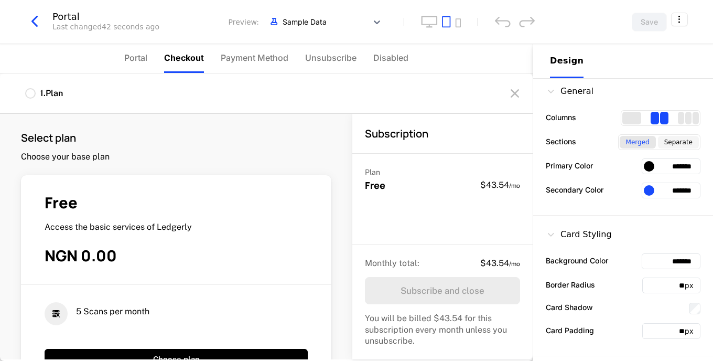
click at [668, 142] on div "Separate" at bounding box center [678, 142] width 41 height 13
click at [622, 141] on div "Merged" at bounding box center [638, 142] width 36 height 13
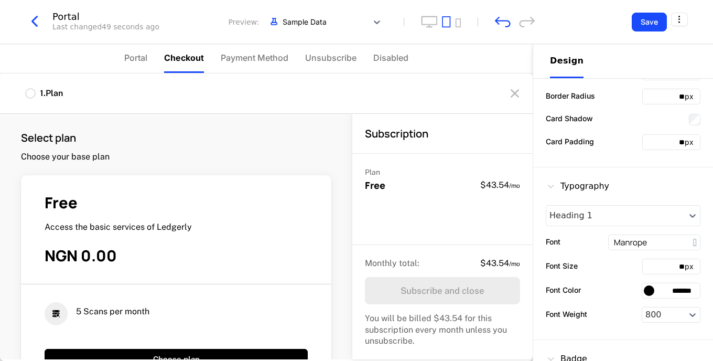
scroll to position [221, 0]
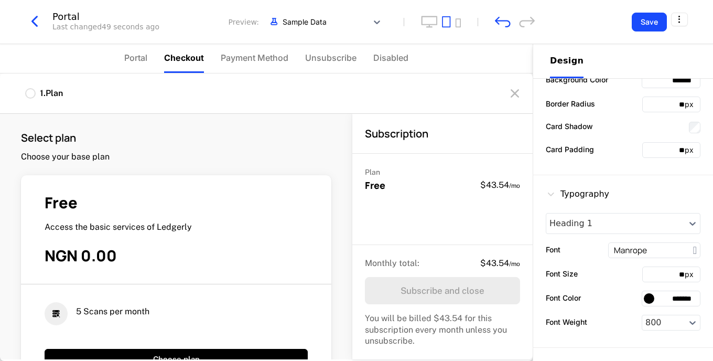
click at [555, 193] on icon at bounding box center [551, 194] width 10 height 10
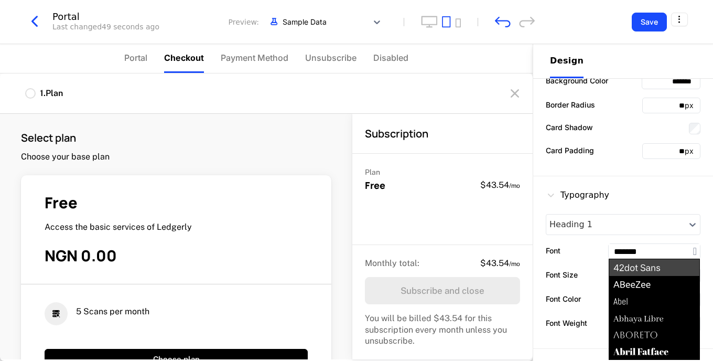
click at [688, 250] on input "*******" at bounding box center [654, 251] width 91 height 15
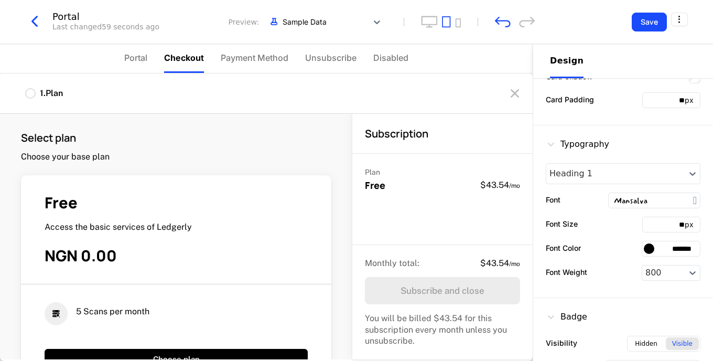
scroll to position [303, 0]
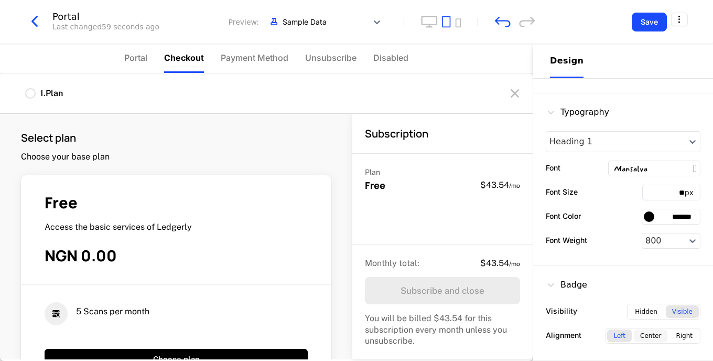
click at [652, 334] on div "Center" at bounding box center [651, 335] width 34 height 13
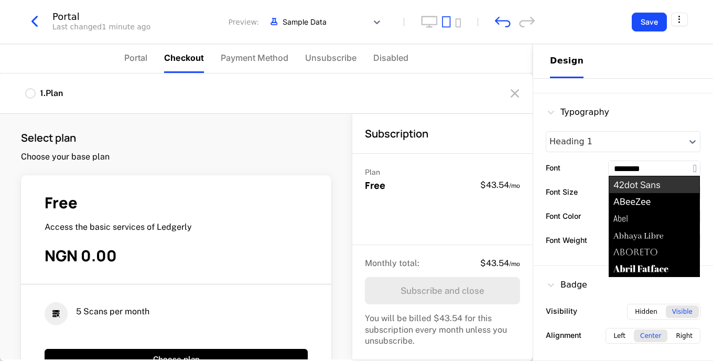
click at [671, 166] on input "********" at bounding box center [654, 168] width 91 height 15
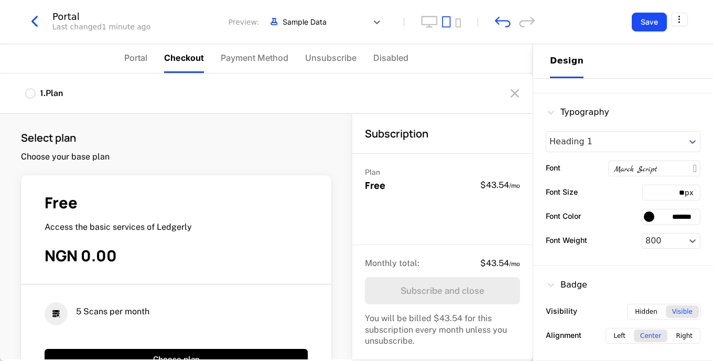
type input "**********"
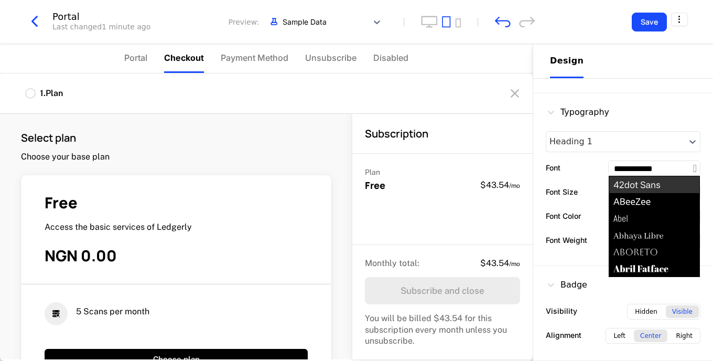
click at [672, 168] on input "**********" at bounding box center [654, 168] width 91 height 15
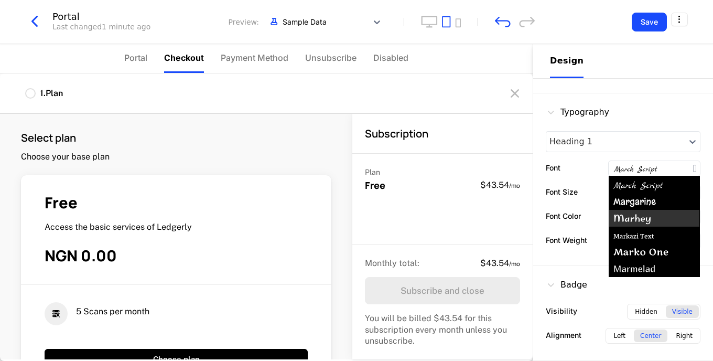
click at [517, 273] on div "Free Access the basic services of Ledgerly $43.54 / mo Change plan Included fea…" at bounding box center [266, 216] width 533 height 287
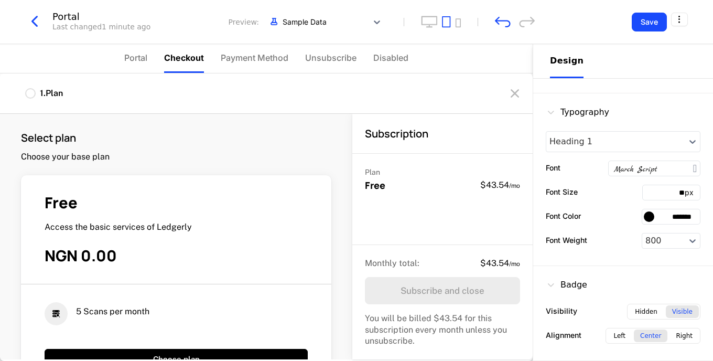
scroll to position [303, 0]
click at [642, 316] on div "Hidden" at bounding box center [646, 311] width 35 height 13
click at [682, 306] on div "Visible" at bounding box center [682, 311] width 33 height 13
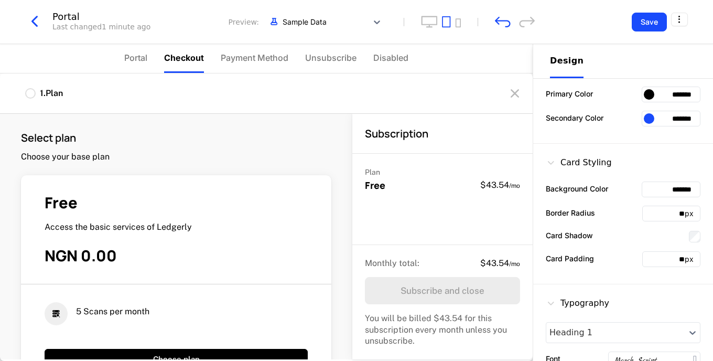
scroll to position [0, 0]
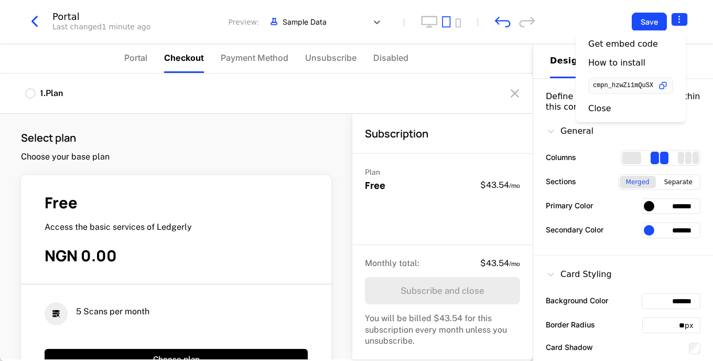
click at [678, 21] on html "Solo Development Dev Quickstart Features Features Flags Catalog Plans Add Ons C…" at bounding box center [356, 180] width 713 height 361
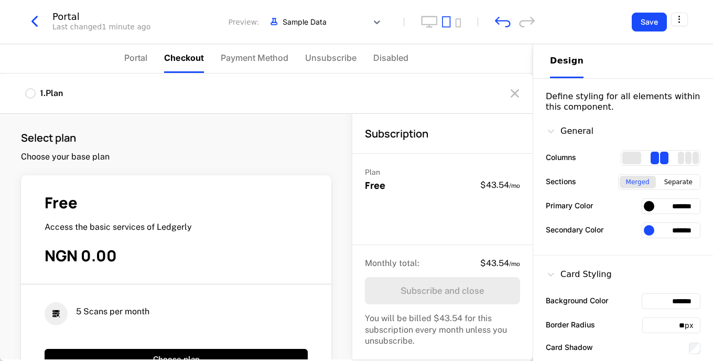
click at [549, 130] on html "Solo Development Dev Quickstart Features Features Flags Catalog Plans Add Ons C…" at bounding box center [356, 180] width 713 height 361
click at [554, 131] on icon at bounding box center [551, 131] width 10 height 10
click at [552, 131] on icon at bounding box center [551, 131] width 10 height 10
click at [573, 60] on div "Design" at bounding box center [567, 61] width 34 height 13
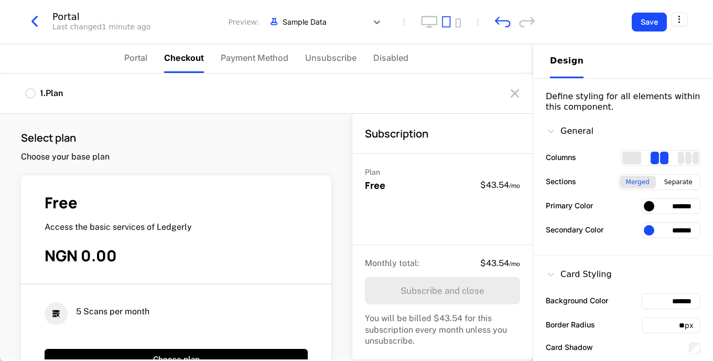
click at [573, 60] on div "Design" at bounding box center [567, 61] width 34 height 13
click at [595, 67] on div "Design" at bounding box center [623, 61] width 146 height 34
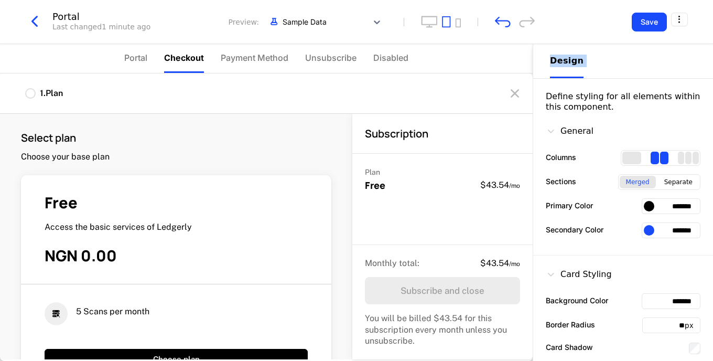
click at [524, 79] on div "Free Access the basic services of Ledgerly $43.54 / mo Change plan Included fea…" at bounding box center [266, 216] width 533 height 287
click at [645, 17] on button "Save" at bounding box center [649, 22] width 35 height 19
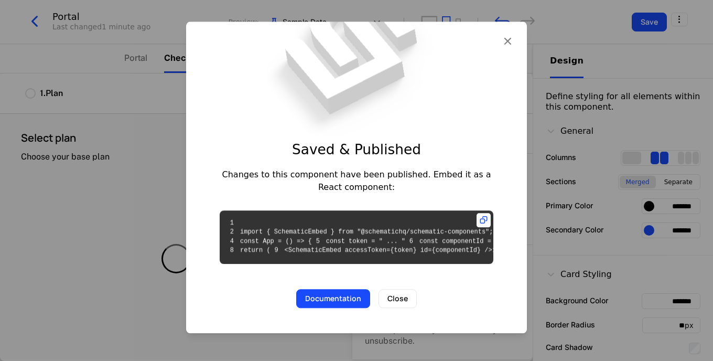
scroll to position [53, 0]
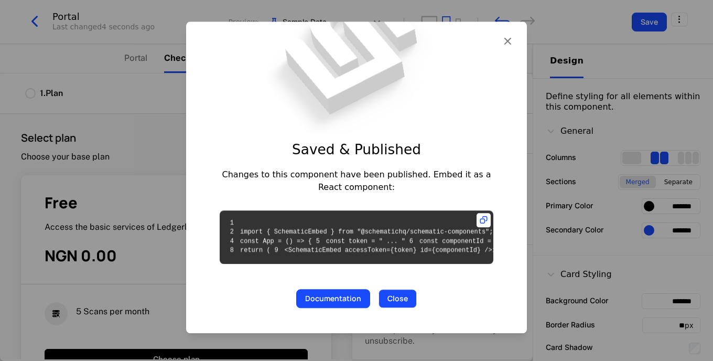
click at [394, 308] on button "Close" at bounding box center [398, 298] width 38 height 19
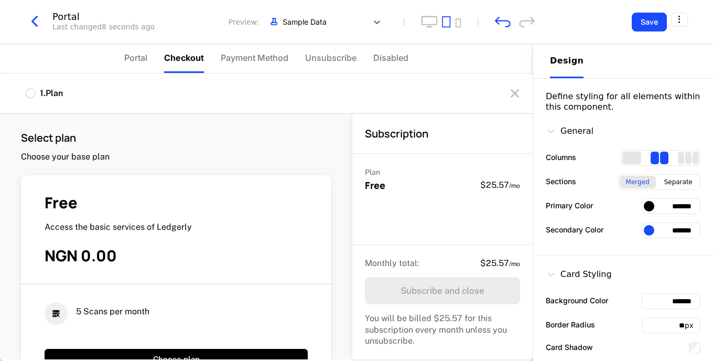
click at [516, 168] on div "Free Access the basic services of Ledgerly $25.57 / mo Change plan Included fea…" at bounding box center [266, 216] width 533 height 287
click at [34, 17] on icon "button" at bounding box center [34, 21] width 19 height 19
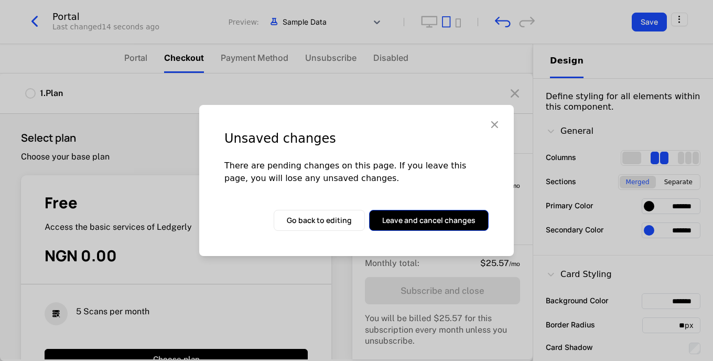
click at [380, 217] on button "Leave and cancel changes" at bounding box center [429, 220] width 120 height 21
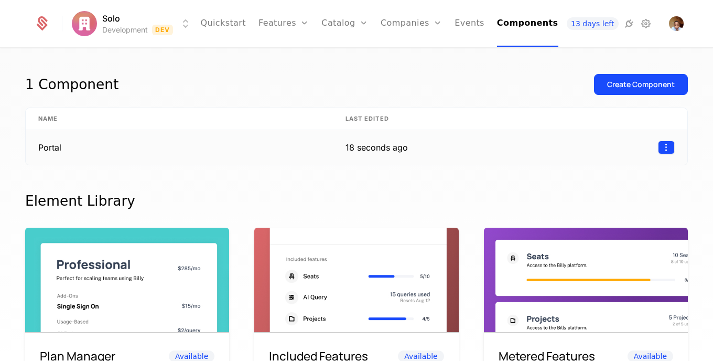
click at [659, 144] on html "Solo Development Dev Quickstart Features Features Flags Catalog Plans Add Ons C…" at bounding box center [356, 180] width 713 height 361
click at [609, 174] on div "Delete" at bounding box center [594, 173] width 39 height 15
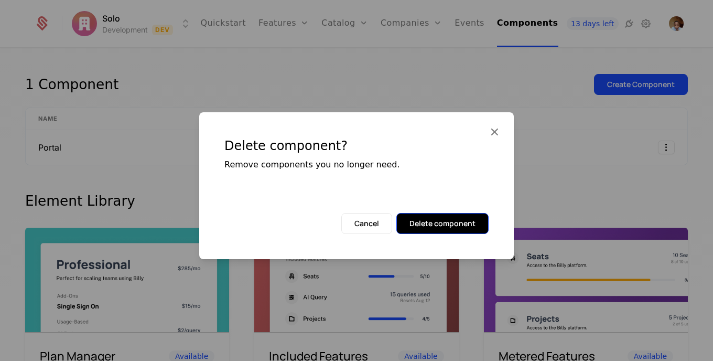
click at [449, 221] on button "Delete component" at bounding box center [443, 223] width 92 height 21
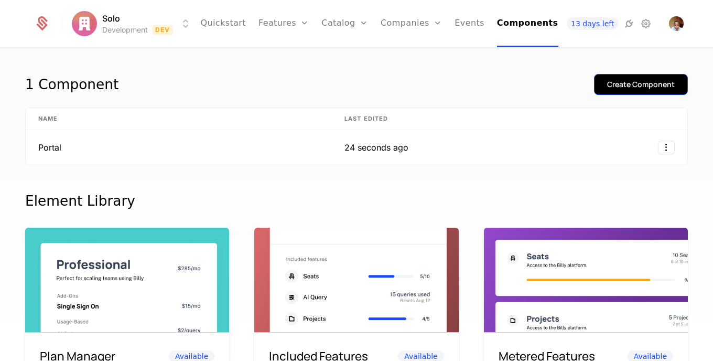
click at [624, 87] on div "Create Component" at bounding box center [641, 84] width 68 height 10
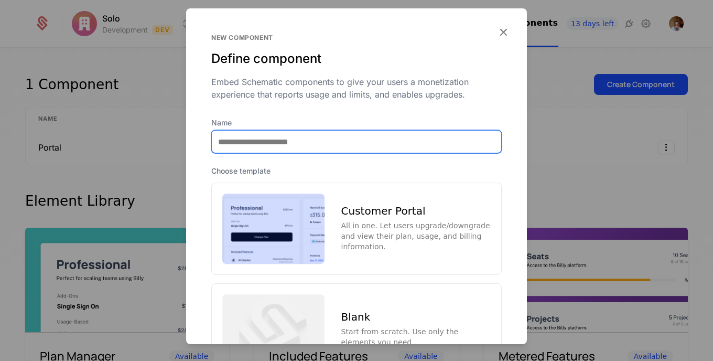
click at [376, 145] on input "Name" at bounding box center [357, 142] width 290 height 22
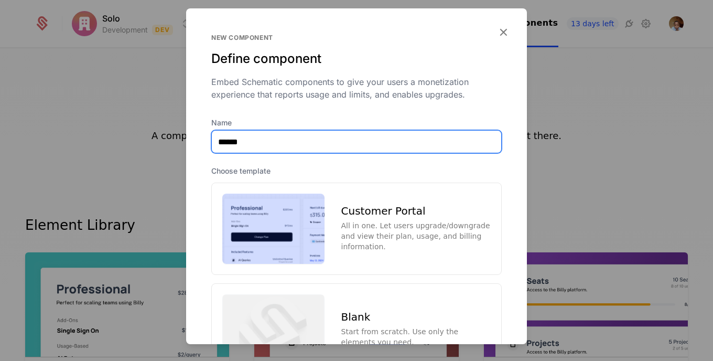
type input "******"
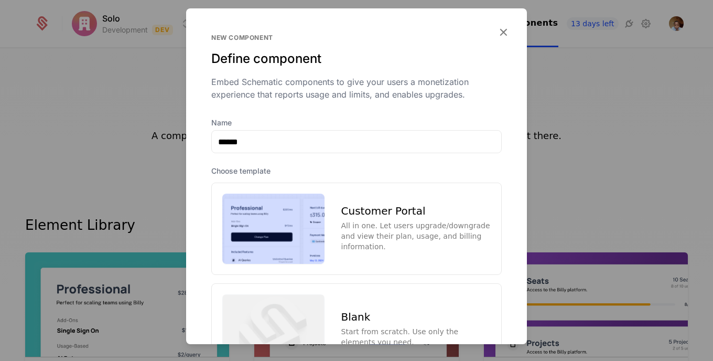
click at [383, 210] on div "Customer Portal" at bounding box center [415, 211] width 149 height 10
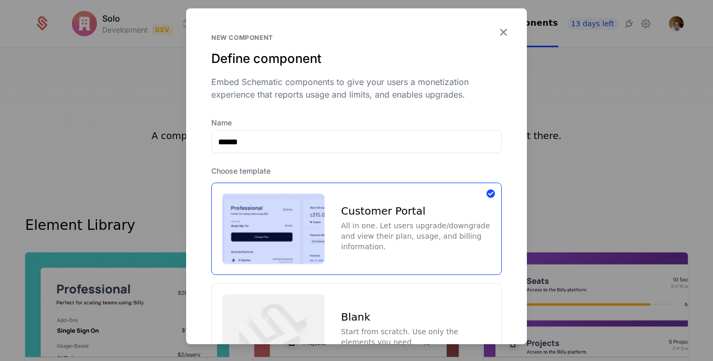
scroll to position [99, 0]
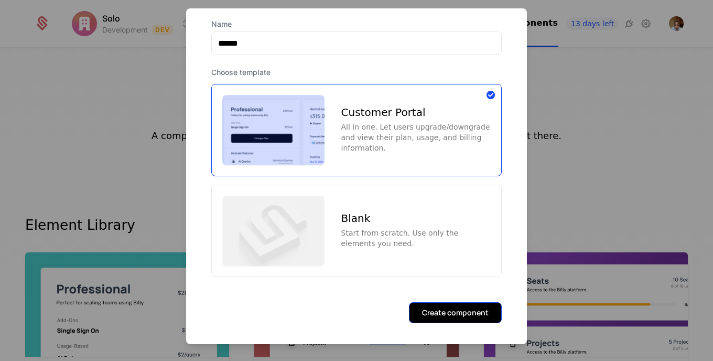
click at [443, 303] on button "Create component" at bounding box center [455, 312] width 93 height 21
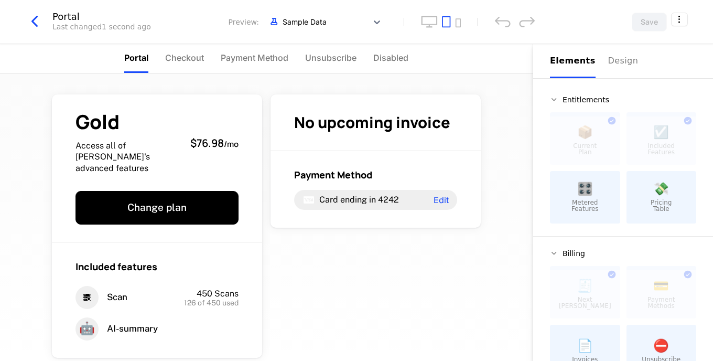
click at [644, 195] on div "💸 Pricing Table" at bounding box center [662, 197] width 70 height 52
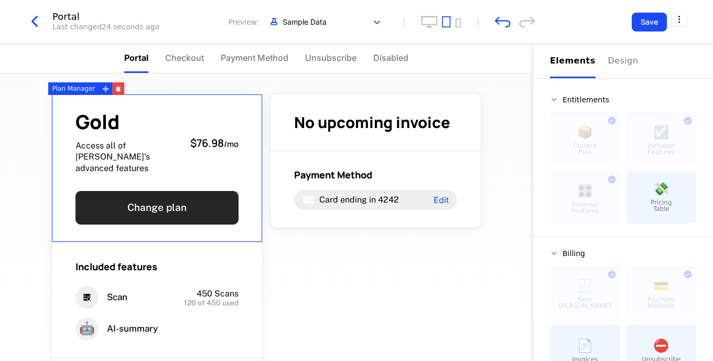
click at [207, 192] on button "Change plan" at bounding box center [157, 208] width 163 height 34
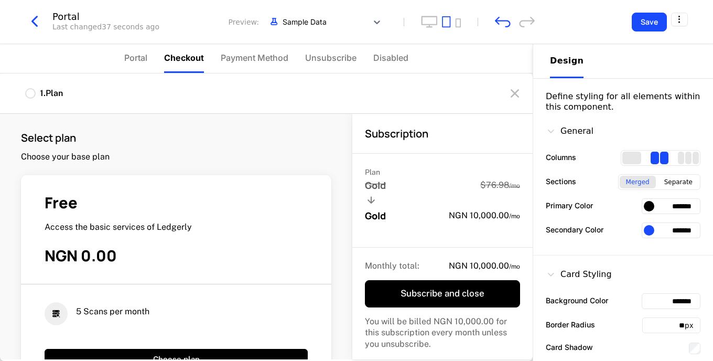
click at [207, 192] on button "Change plan" at bounding box center [157, 208] width 163 height 34
click at [644, 209] on div at bounding box center [649, 206] width 10 height 10
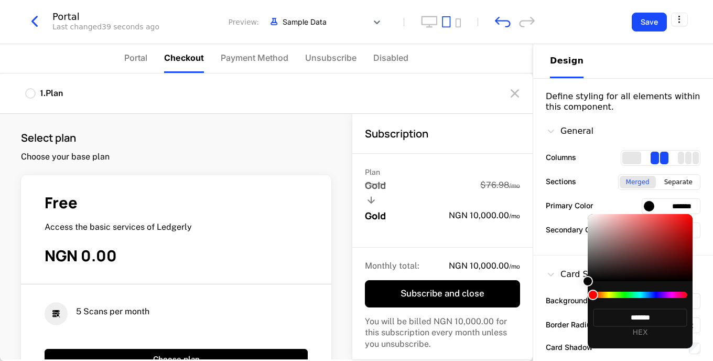
click at [672, 295] on div at bounding box center [640, 295] width 94 height 6
drag, startPoint x: 592, startPoint y: 294, endPoint x: 624, endPoint y: 295, distance: 32.0
click at [624, 295] on div at bounding box center [640, 295] width 94 height 6
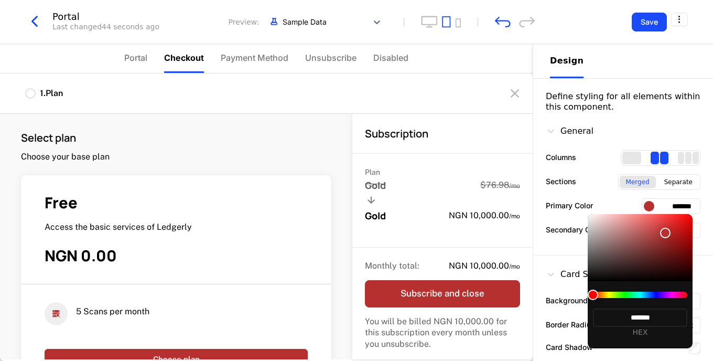
type input "*******"
click at [666, 233] on div at bounding box center [640, 247] width 105 height 67
type input "*******"
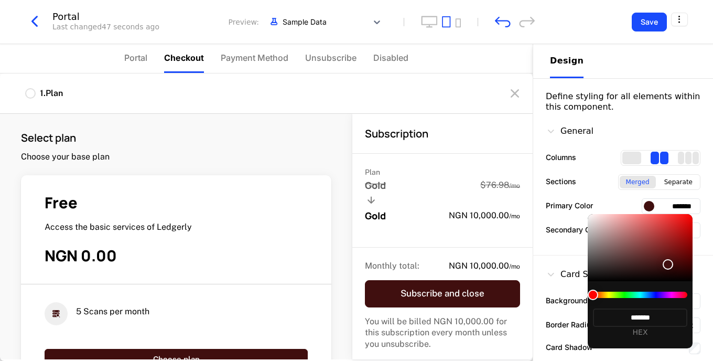
type input "*******"
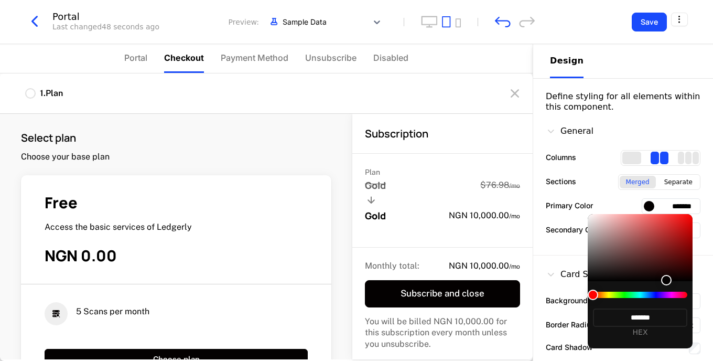
type input "*******"
drag, startPoint x: 665, startPoint y: 235, endPoint x: 667, endPoint y: 280, distance: 44.1
click at [667, 280] on div at bounding box center [666, 280] width 10 height 10
type input "*******"
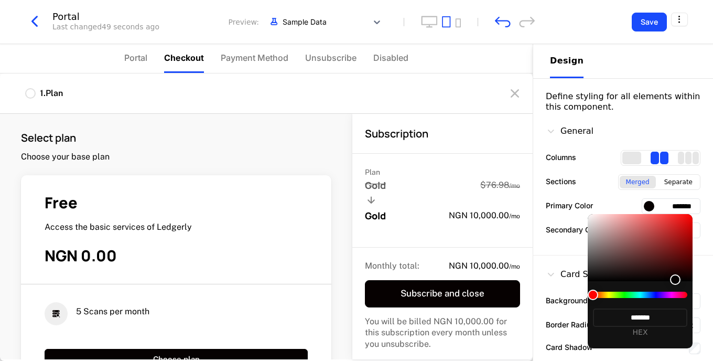
type input "*******"
click at [664, 294] on div at bounding box center [640, 295] width 94 height 6
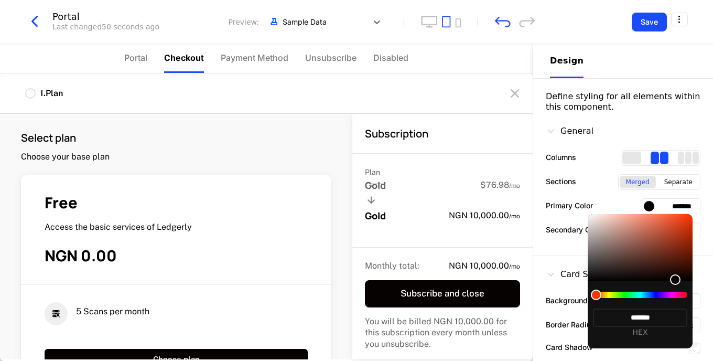
type input "*******"
drag, startPoint x: 597, startPoint y: 295, endPoint x: 606, endPoint y: 293, distance: 9.2
click at [606, 293] on div at bounding box center [640, 295] width 94 height 6
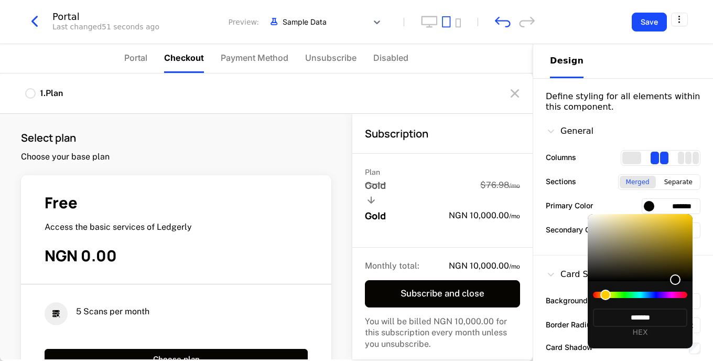
type input "*******"
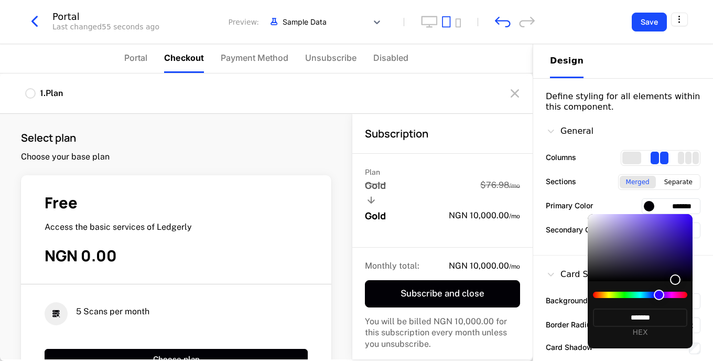
type input "*******"
drag, startPoint x: 605, startPoint y: 293, endPoint x: 660, endPoint y: 302, distance: 56.3
click at [660, 302] on div "******* HEX" at bounding box center [640, 314] width 105 height 67
type input "*******"
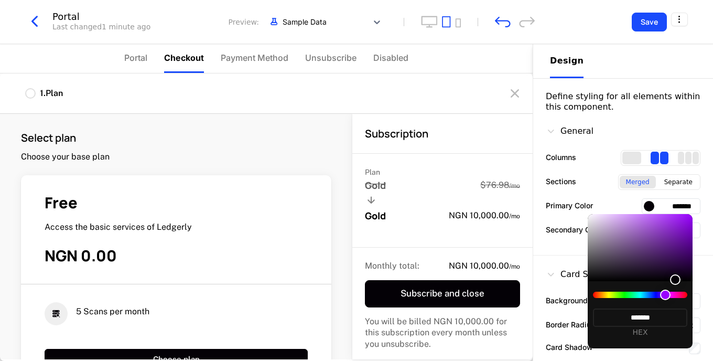
type input "*******"
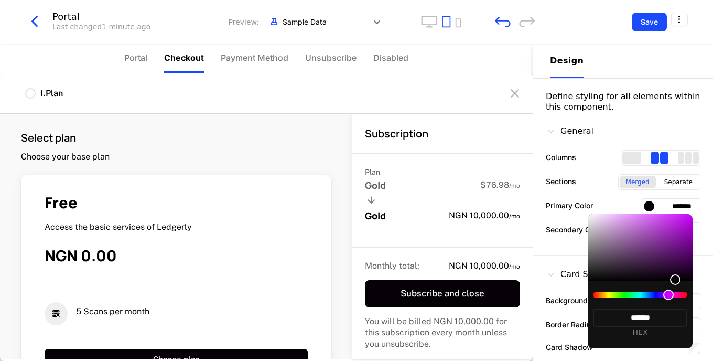
drag, startPoint x: 660, startPoint y: 296, endPoint x: 668, endPoint y: 293, distance: 9.0
click at [668, 293] on div at bounding box center [668, 295] width 10 height 10
type input "*******"
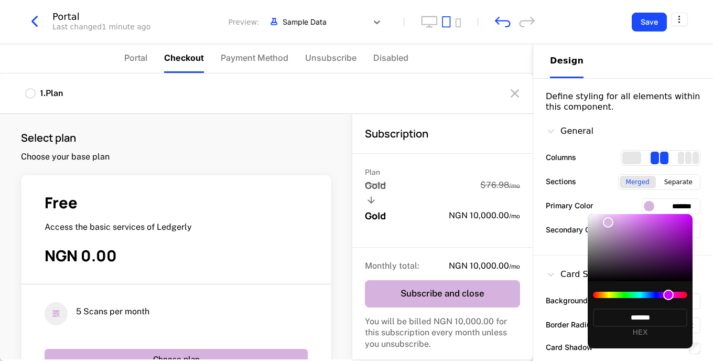
type input "*******"
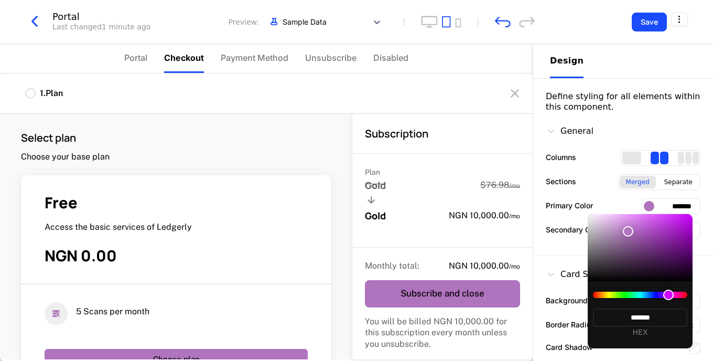
type input "*******"
drag, startPoint x: 677, startPoint y: 279, endPoint x: 629, endPoint y: 228, distance: 69.8
click at [629, 228] on div at bounding box center [628, 231] width 10 height 10
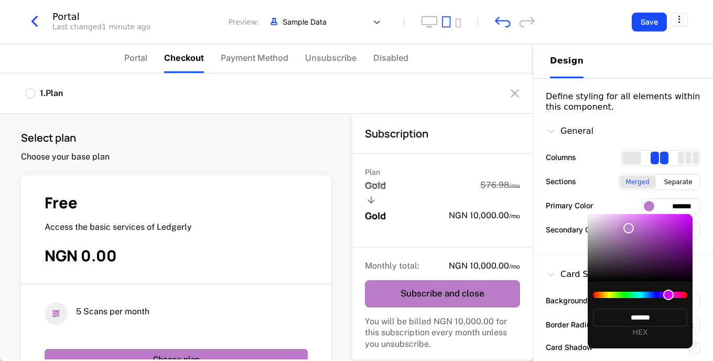
type input "*******"
click at [567, 238] on div at bounding box center [356, 180] width 713 height 361
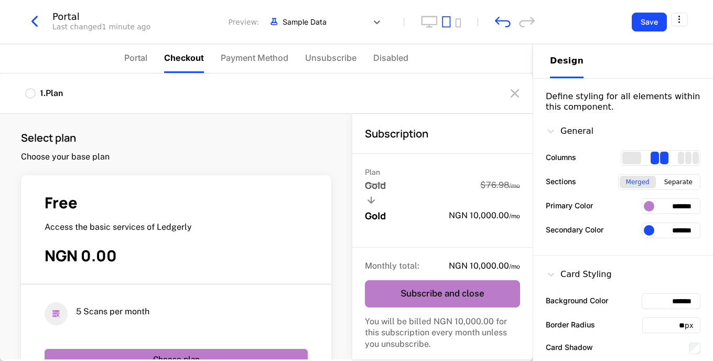
click at [601, 72] on div "Design" at bounding box center [623, 61] width 146 height 34
click at [641, 72] on div "Design" at bounding box center [623, 61] width 146 height 34
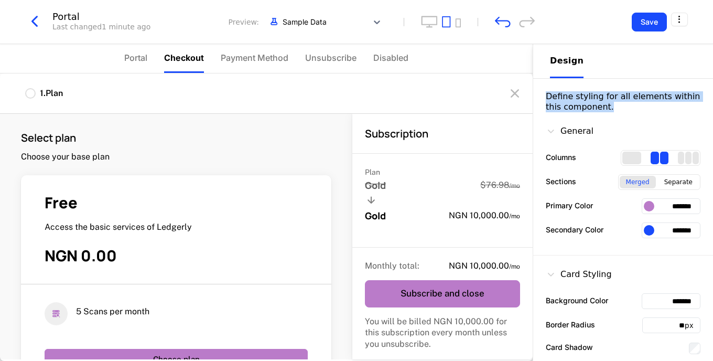
drag, startPoint x: 703, startPoint y: 71, endPoint x: 704, endPoint y: 109, distance: 38.3
click at [704, 109] on div "Design Define styling for all elements within this component. General Columns S…" at bounding box center [623, 353] width 180 height 619
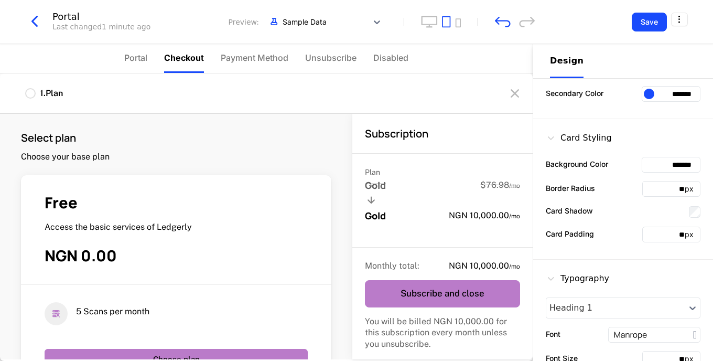
scroll to position [143, 0]
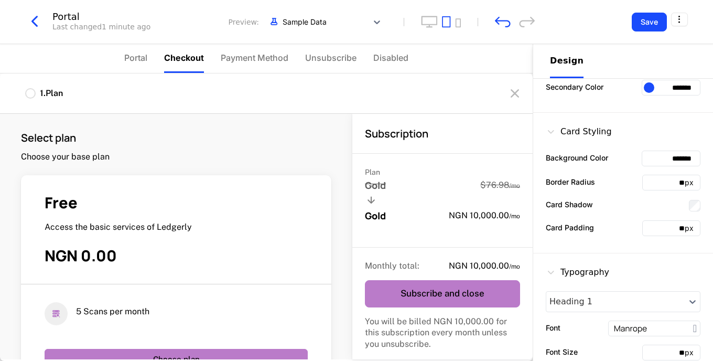
click at [244, 255] on div "Included features Scan 450 Scans 126 of 450 used 🤖 AI-summary" at bounding box center [157, 300] width 210 height 116
click at [90, 223] on div "Included Features" at bounding box center [80, 225] width 65 height 13
click at [103, 226] on div "Included Features" at bounding box center [80, 225] width 65 height 13
click at [92, 88] on div "Plan Manager" at bounding box center [73, 88] width 51 height 13
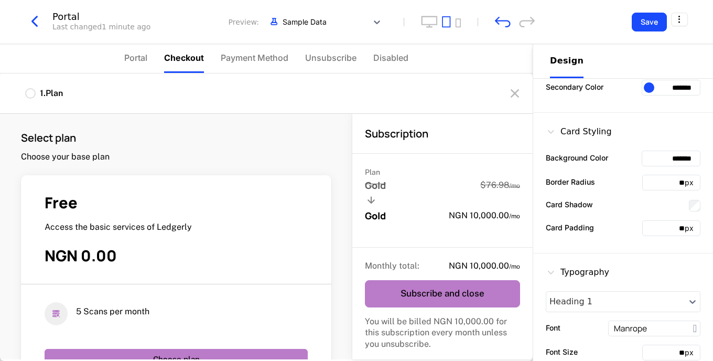
click at [102, 88] on icon at bounding box center [105, 88] width 7 height 7
click at [217, 244] on div "Included features Scan 450 Scans 126 of 450 used 🤖 AI-summary" at bounding box center [157, 300] width 210 height 116
click at [359, 291] on div "Gold Access all of Ledgerly's advanced features $76.98 / mo Change plan Include…" at bounding box center [266, 321] width 437 height 496
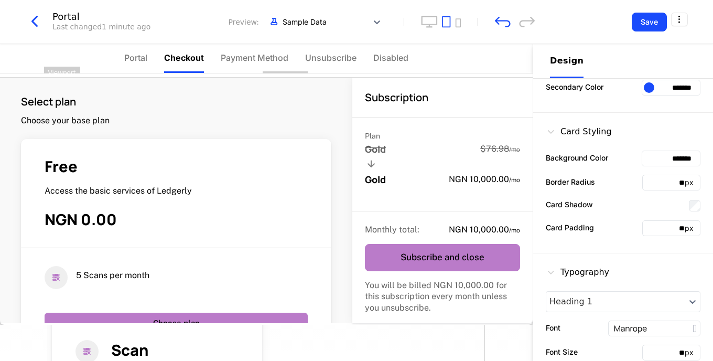
scroll to position [0, 0]
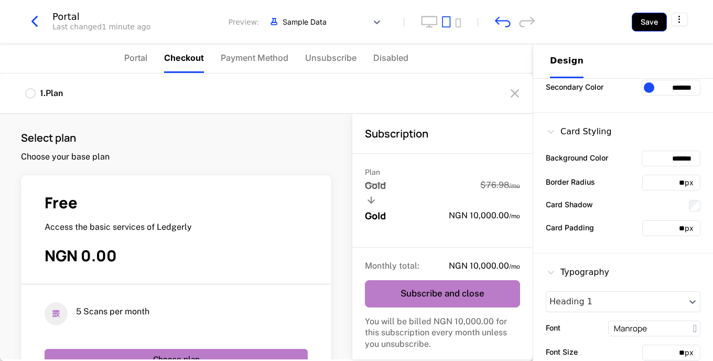
click at [649, 18] on button "Save" at bounding box center [649, 22] width 35 height 19
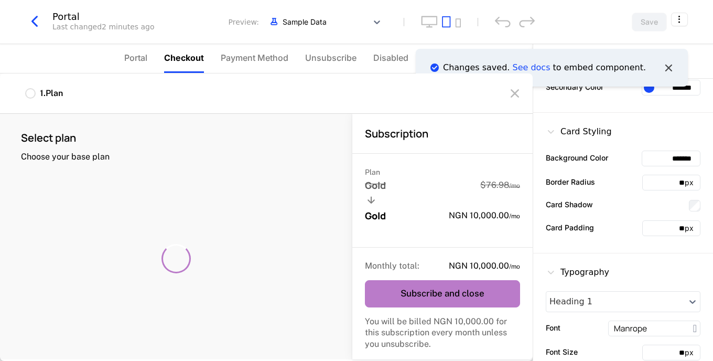
click at [672, 68] on icon "Notifications (F8)" at bounding box center [669, 68] width 14 height 14
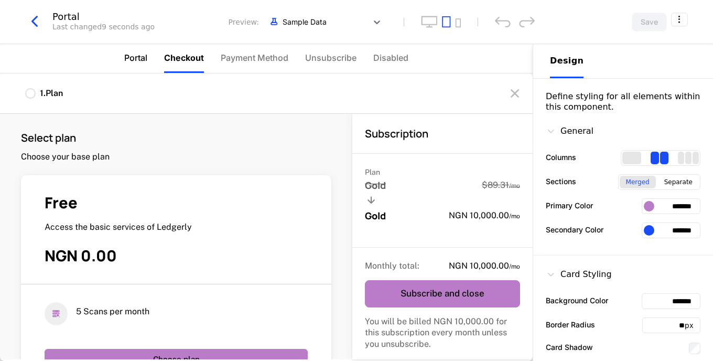
click at [132, 53] on span "Portal" at bounding box center [135, 57] width 23 height 13
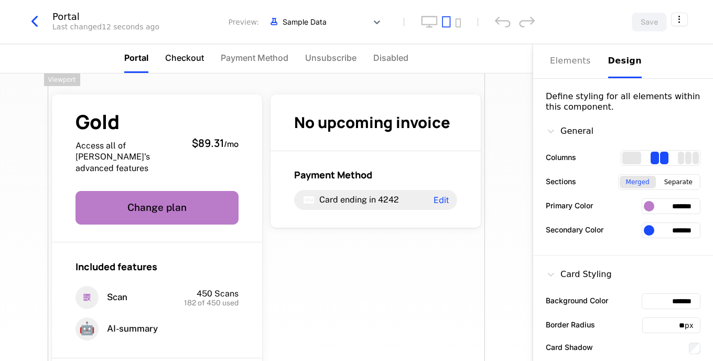
click at [178, 57] on span "Checkout" at bounding box center [184, 57] width 39 height 13
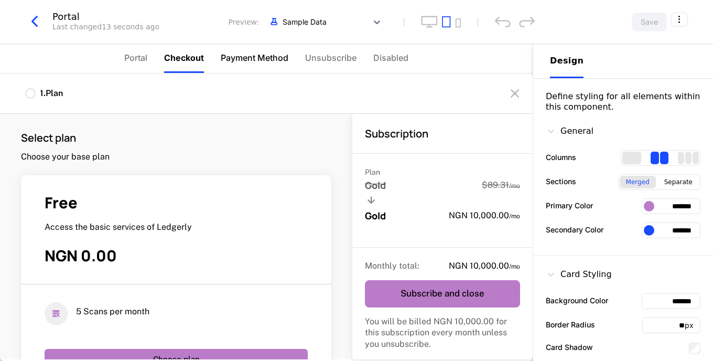
click at [260, 56] on span "Payment Method" at bounding box center [255, 57] width 68 height 13
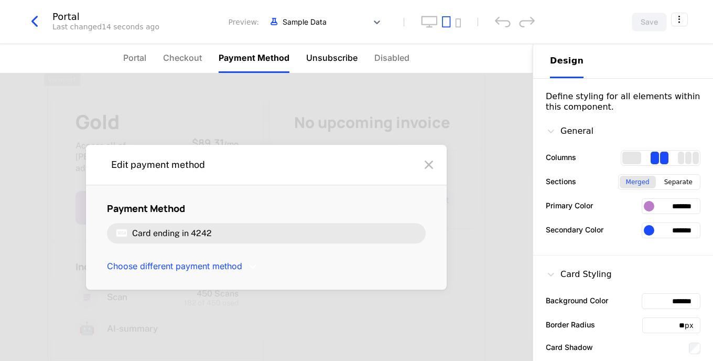
click at [316, 59] on span "Unsubscribe" at bounding box center [331, 57] width 51 height 13
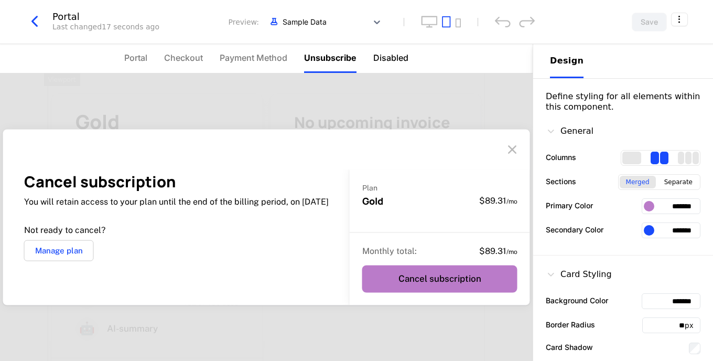
click at [397, 55] on span "Disabled" at bounding box center [390, 57] width 35 height 13
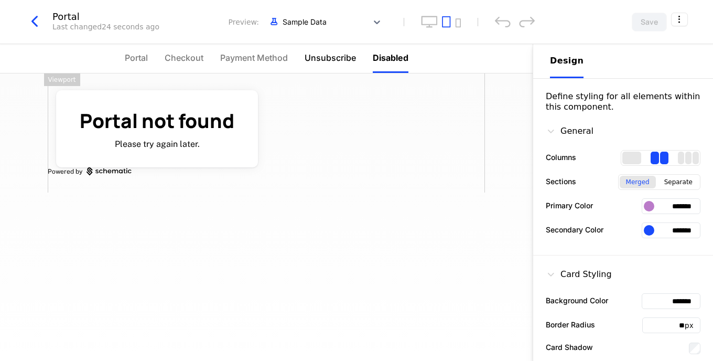
click at [337, 58] on span "Unsubscribe" at bounding box center [330, 57] width 51 height 13
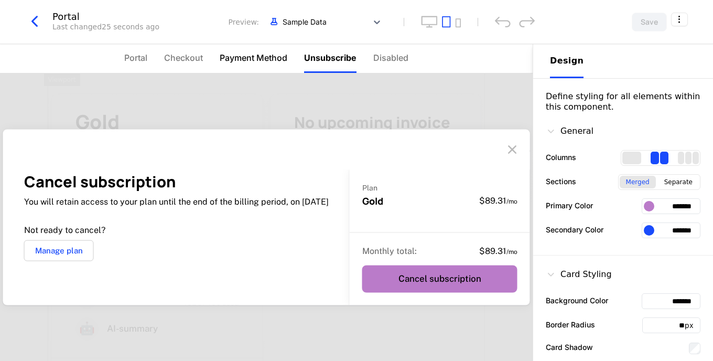
click at [252, 60] on span "Payment Method" at bounding box center [254, 57] width 68 height 13
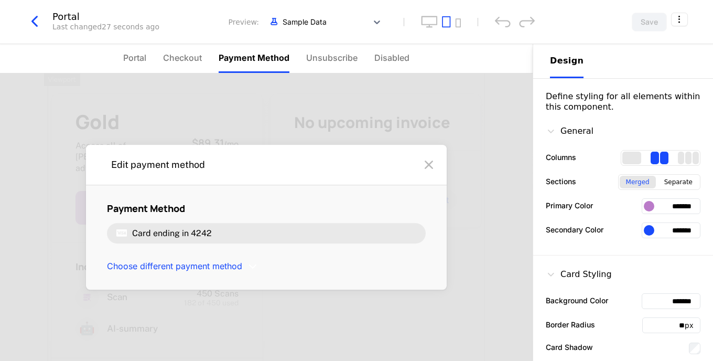
click at [216, 60] on ul "Portal Checkout Payment Method Unsubscribe Disabled" at bounding box center [266, 58] width 286 height 29
click at [184, 60] on span "Checkout" at bounding box center [182, 57] width 39 height 13
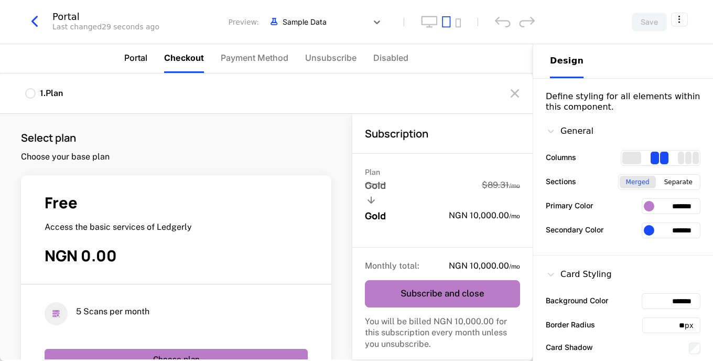
click at [136, 60] on span "Portal" at bounding box center [135, 57] width 23 height 13
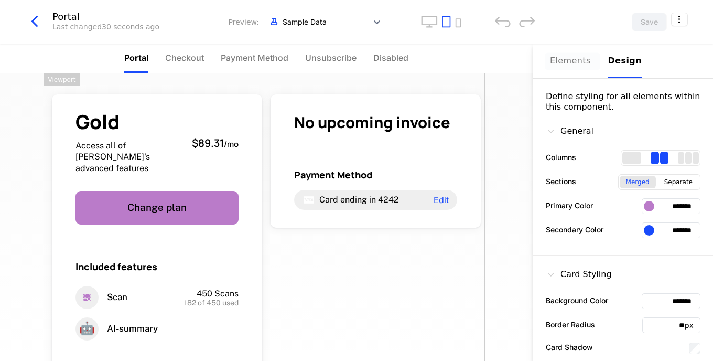
click at [577, 59] on div "Elements" at bounding box center [573, 61] width 46 height 13
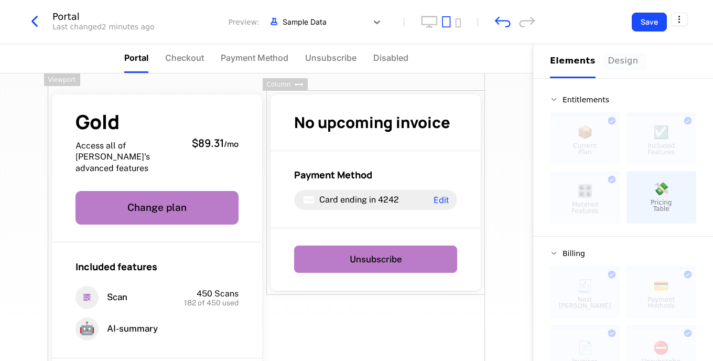
click at [610, 59] on div "Design" at bounding box center [625, 61] width 34 height 13
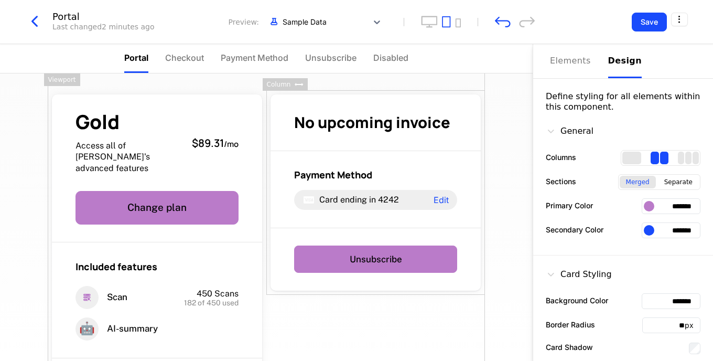
click at [672, 207] on input "*******" at bounding box center [671, 206] width 59 height 16
type input "******"
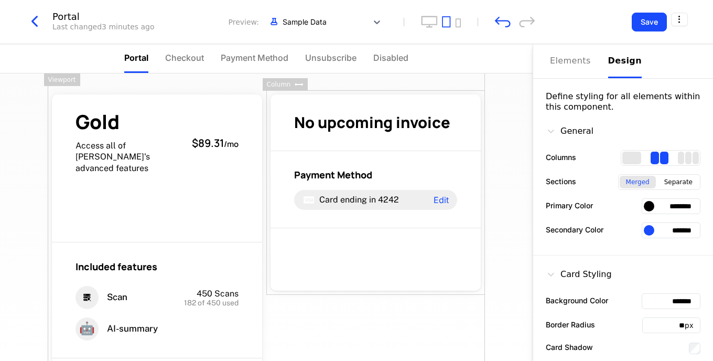
type input "*******"
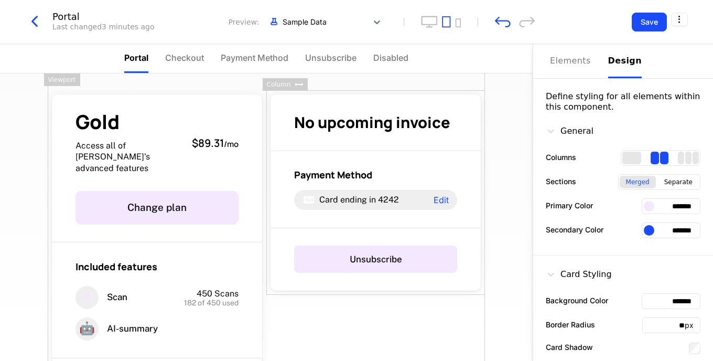
click at [503, 209] on div "Gold Access all of Ledgerly's advanced features $89.31 / mo Change plan Include…" at bounding box center [266, 216] width 533 height 287
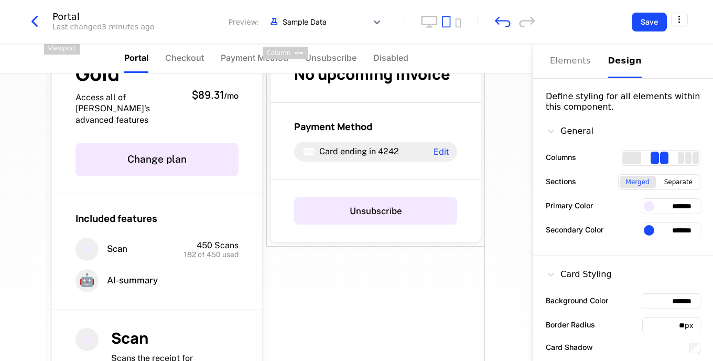
scroll to position [50, 0]
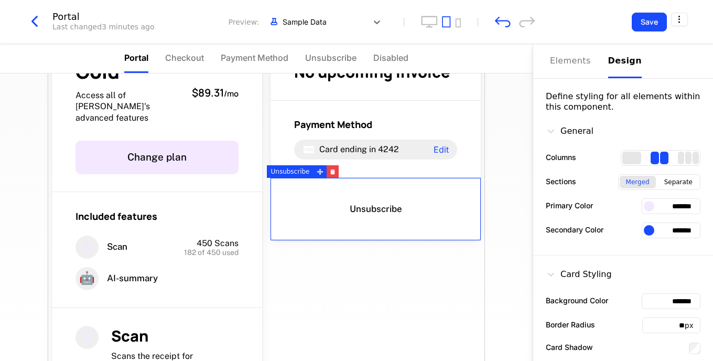
click at [392, 219] on button "Unsubscribe" at bounding box center [375, 208] width 163 height 27
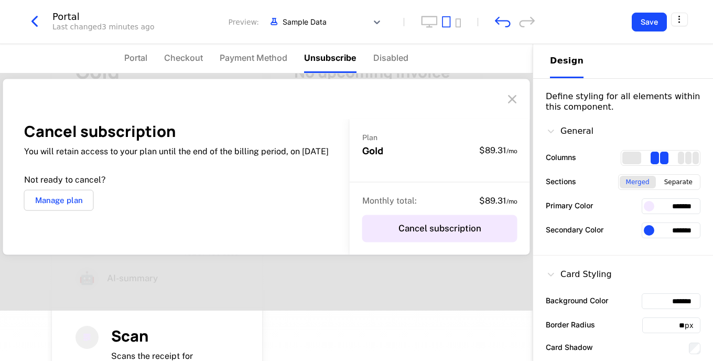
click at [644, 208] on div at bounding box center [649, 206] width 10 height 10
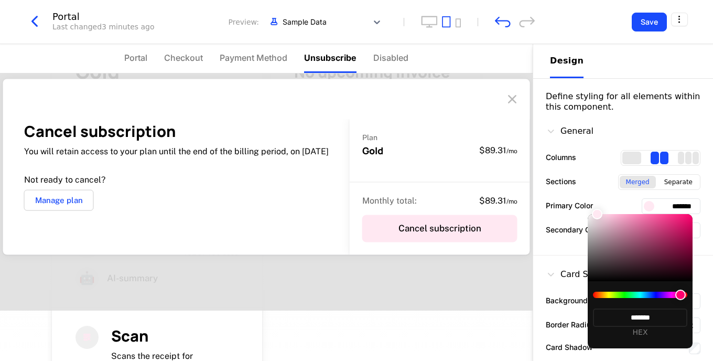
click at [681, 294] on div at bounding box center [640, 295] width 94 height 6
type input "*******"
drag, startPoint x: 681, startPoint y: 293, endPoint x: 688, endPoint y: 295, distance: 7.6
click at [688, 295] on div "******* HEX" at bounding box center [640, 314] width 105 height 67
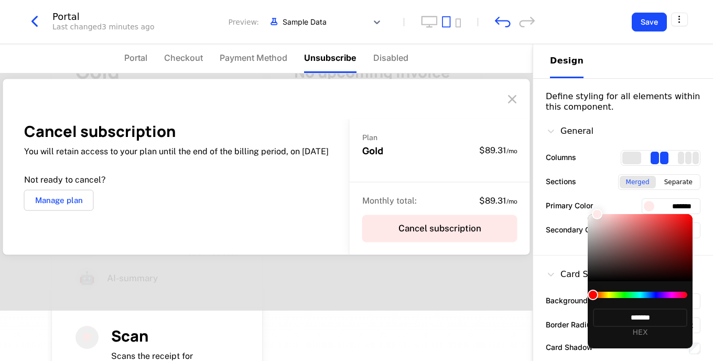
type input "*******"
click at [678, 220] on div at bounding box center [640, 247] width 105 height 67
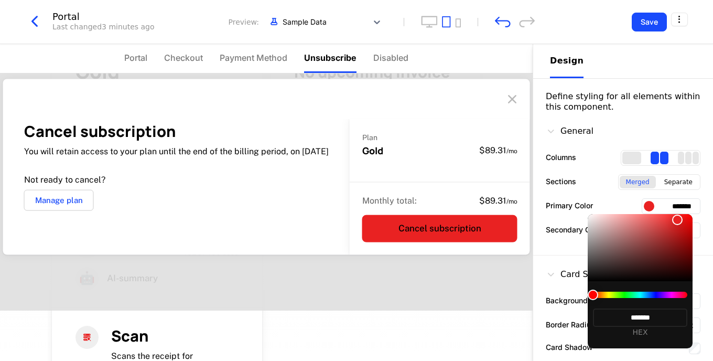
type input "*******"
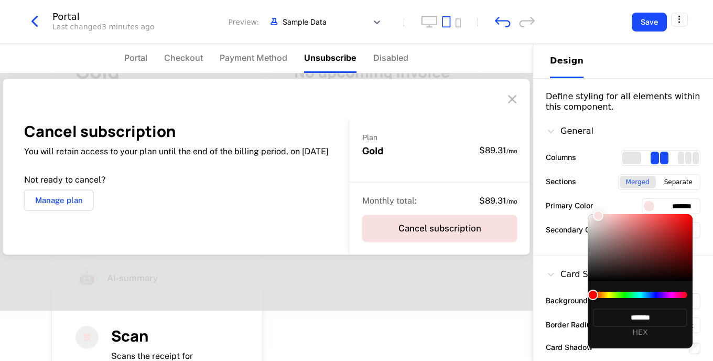
type input "*******"
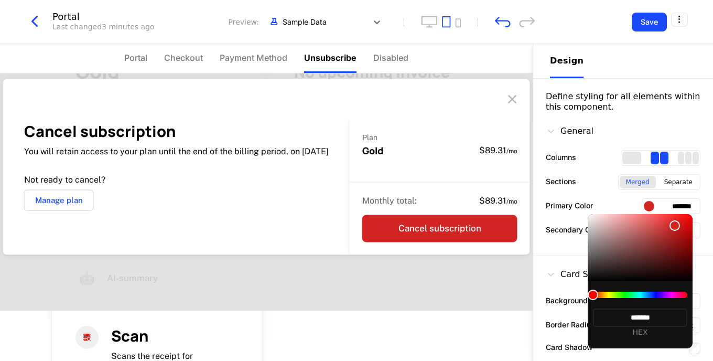
click at [674, 225] on div at bounding box center [640, 247] width 105 height 67
type input "*******"
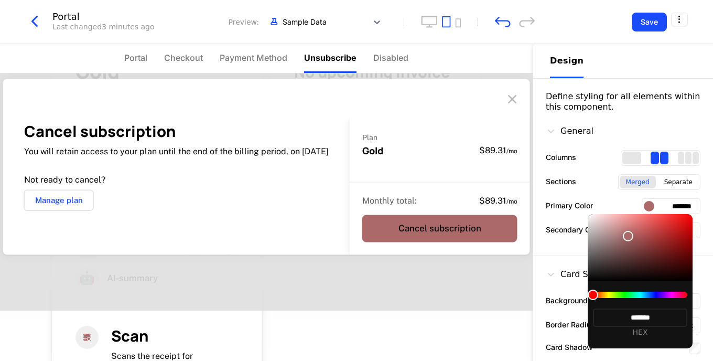
click at [628, 236] on div at bounding box center [640, 247] width 105 height 67
click at [687, 206] on div at bounding box center [356, 180] width 713 height 361
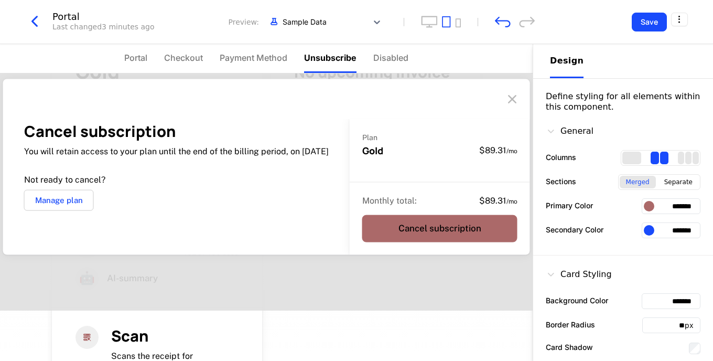
click at [378, 209] on button "Unsubscribe" at bounding box center [375, 208] width 163 height 27
click at [314, 173] on div at bounding box center [320, 171] width 13 height 13
click at [370, 199] on button "Unsubscribe" at bounding box center [375, 208] width 163 height 27
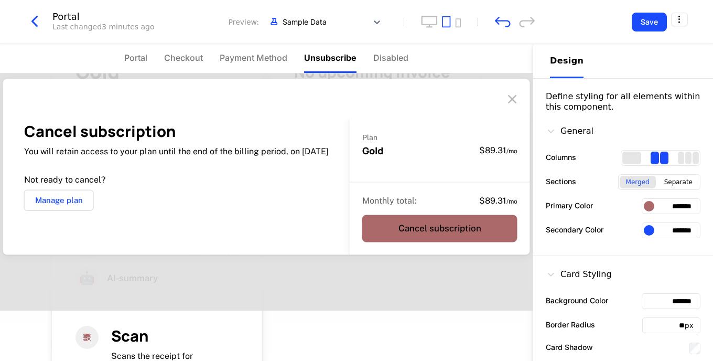
click at [658, 211] on input "*******" at bounding box center [671, 206] width 59 height 16
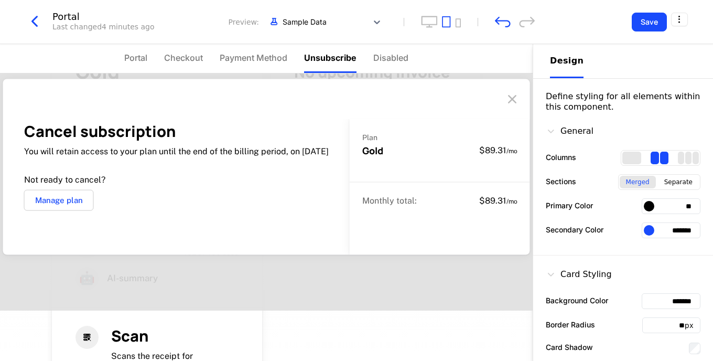
type input "*"
paste input "*******"
type input "*******"
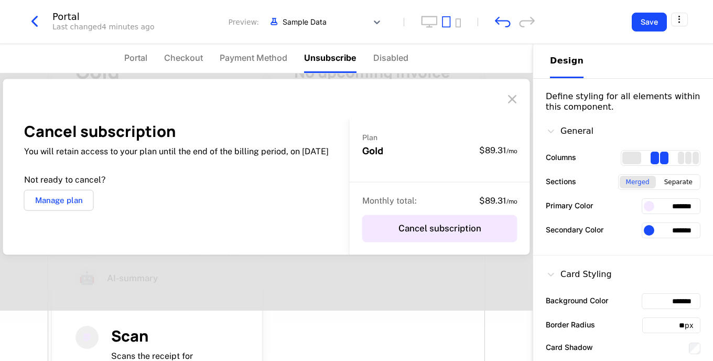
click at [646, 228] on div at bounding box center [649, 230] width 10 height 10
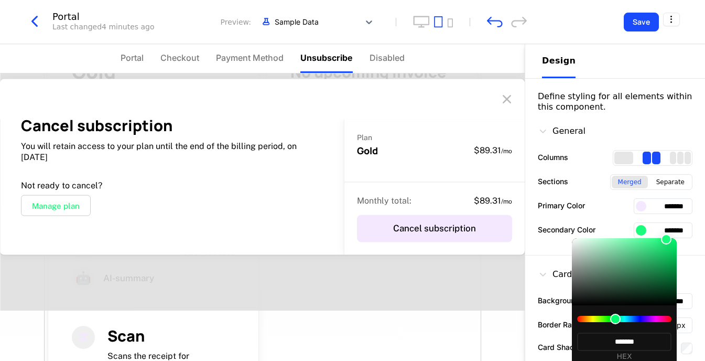
click at [616, 318] on div at bounding box center [624, 319] width 94 height 6
type input "*******"
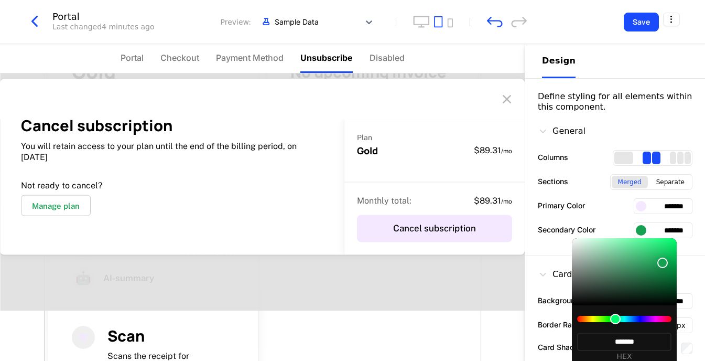
type input "*******"
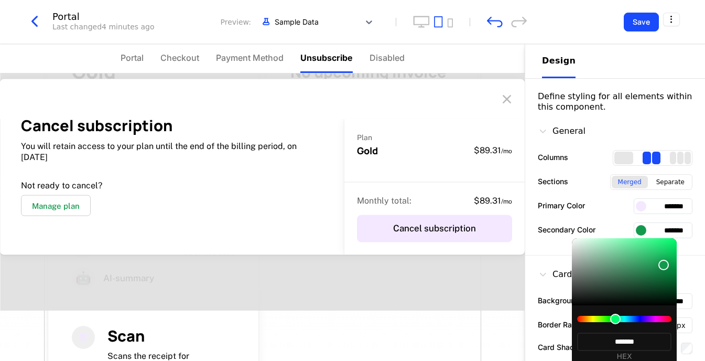
type input "*******"
drag, startPoint x: 667, startPoint y: 241, endPoint x: 664, endPoint y: 265, distance: 24.3
click at [664, 265] on div at bounding box center [664, 265] width 10 height 10
click at [406, 291] on div at bounding box center [352, 180] width 705 height 361
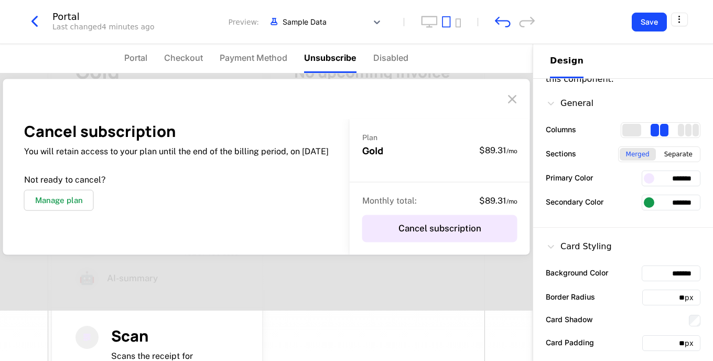
scroll to position [28, 0]
